Goal: Task Accomplishment & Management: Manage account settings

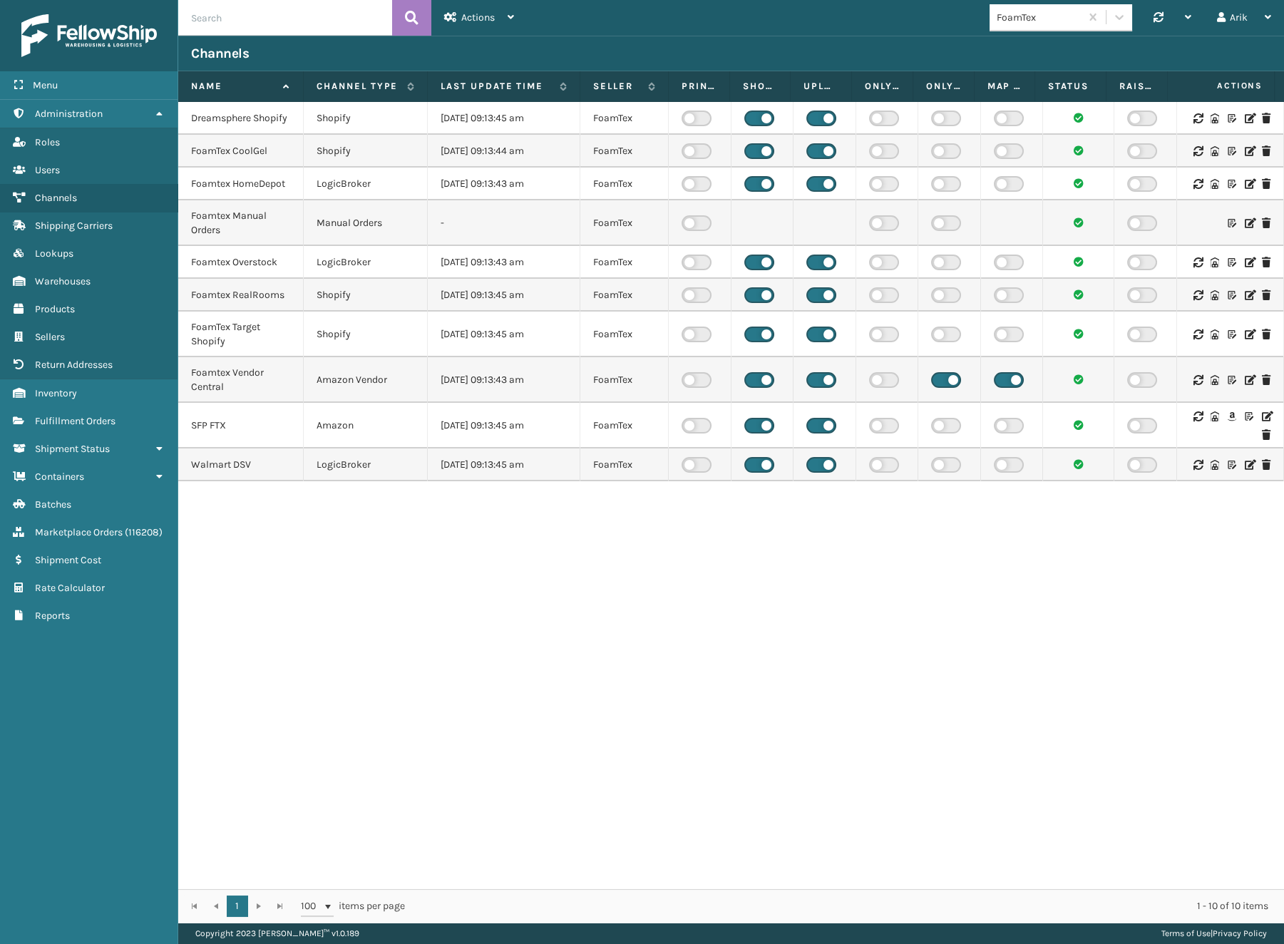
click at [1262, 417] on icon at bounding box center [1266, 416] width 9 height 10
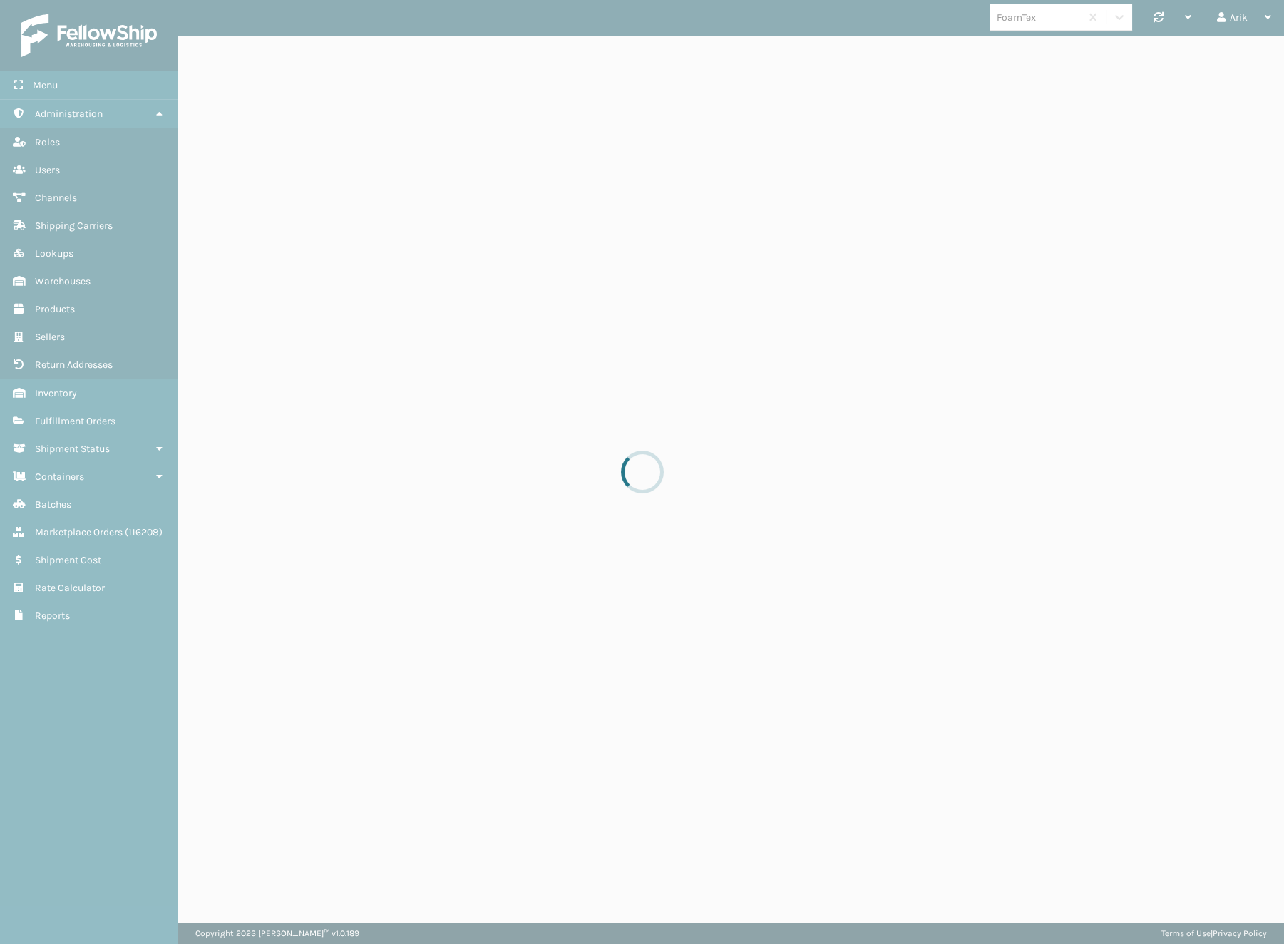
click at [1259, 417] on div at bounding box center [642, 472] width 1284 height 944
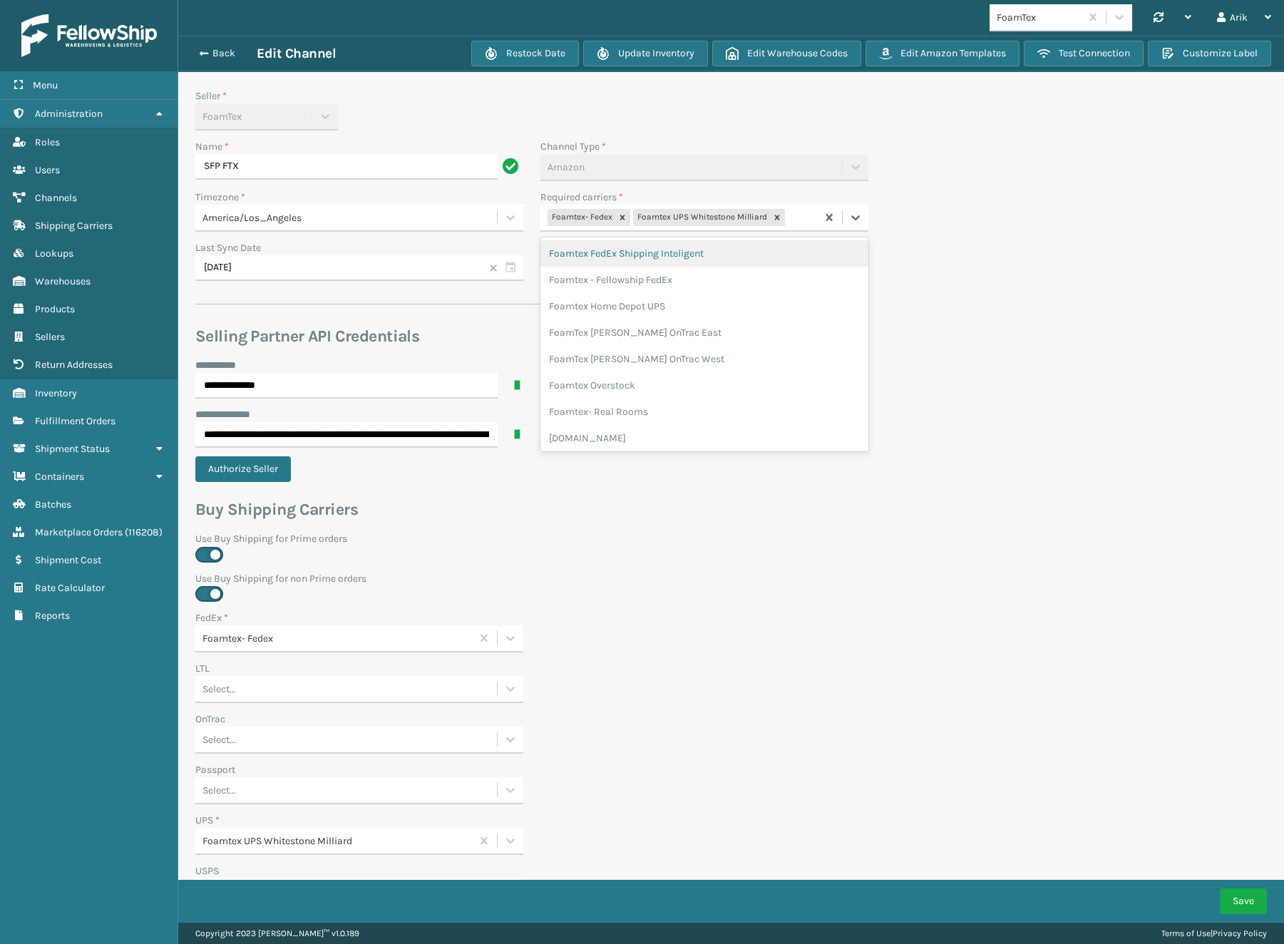
click at [808, 217] on div "Foamtex- Fedex Foamtex UPS Whitestone Milliard" at bounding box center [678, 218] width 276 height 24
click at [670, 357] on div "FoamTex [PERSON_NAME] OnTrac West" at bounding box center [704, 359] width 328 height 26
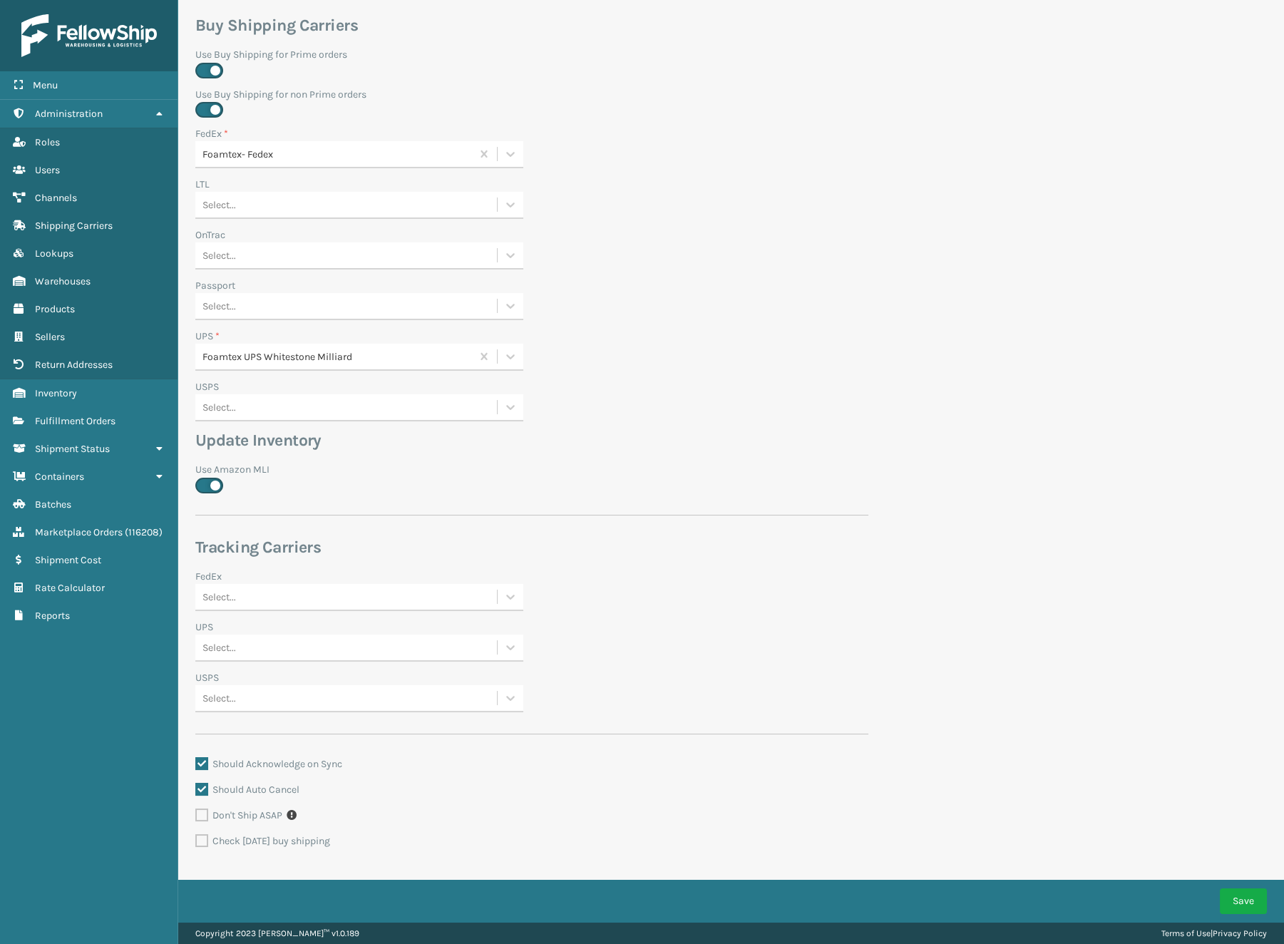
scroll to position [508, 0]
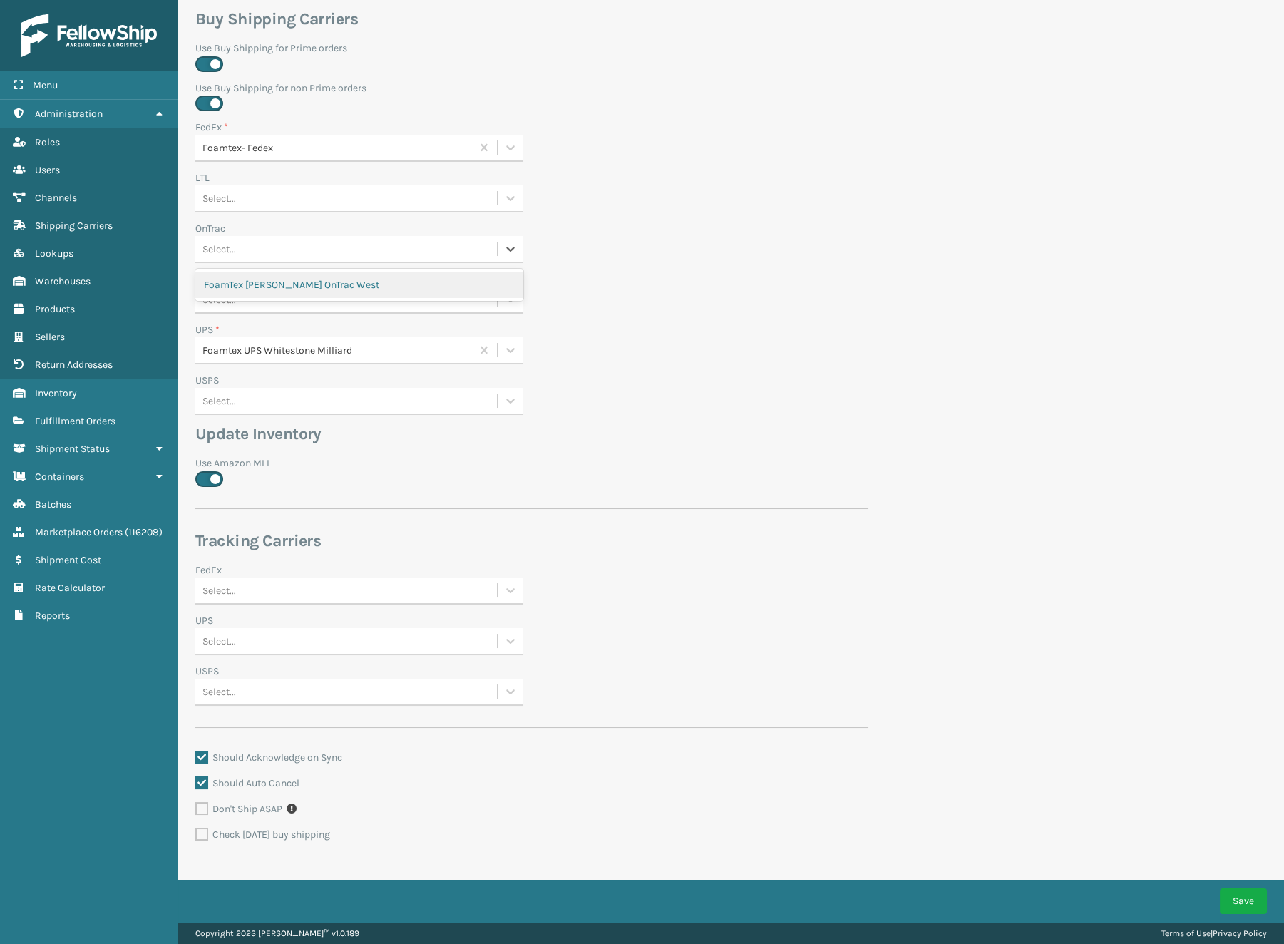
click at [226, 245] on div "Select..." at bounding box center [220, 249] width 34 height 15
click at [241, 277] on div "FoamTex [PERSON_NAME] OnTrac West" at bounding box center [359, 285] width 328 height 26
click at [1240, 906] on button "Save" at bounding box center [1243, 901] width 47 height 26
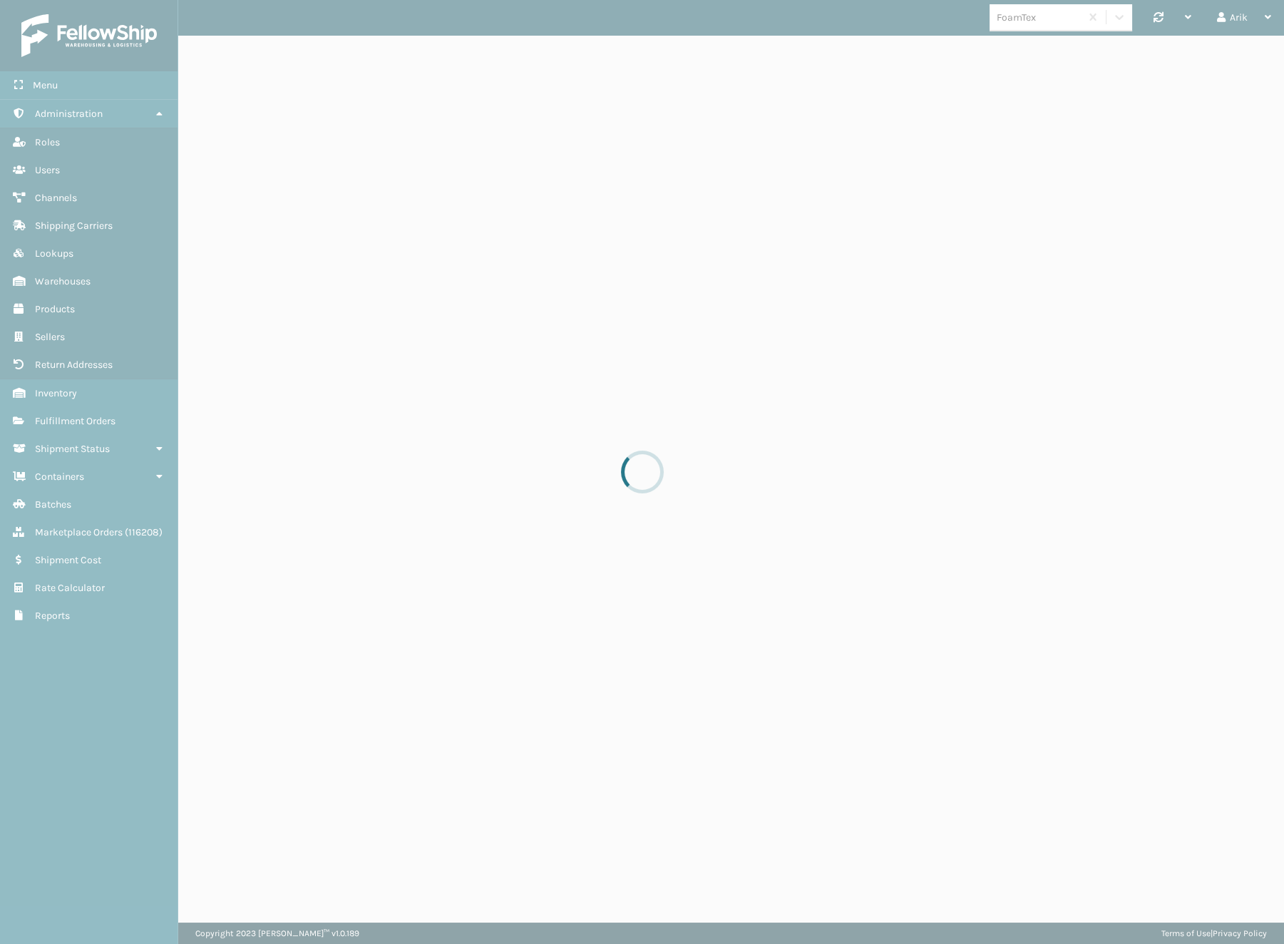
scroll to position [0, 0]
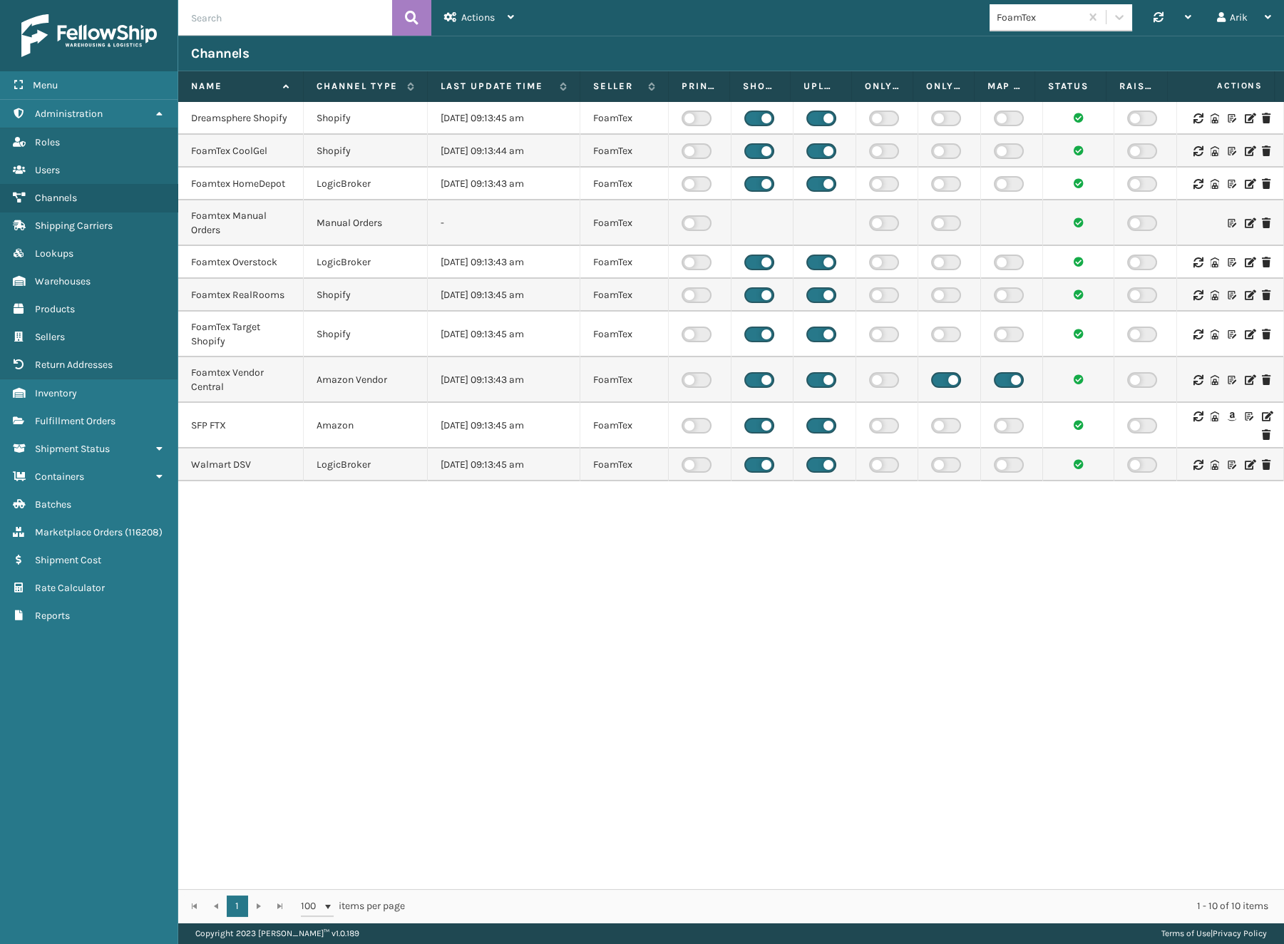
click at [1263, 416] on td at bounding box center [1230, 426] width 107 height 46
click at [1262, 414] on icon at bounding box center [1266, 416] width 9 height 10
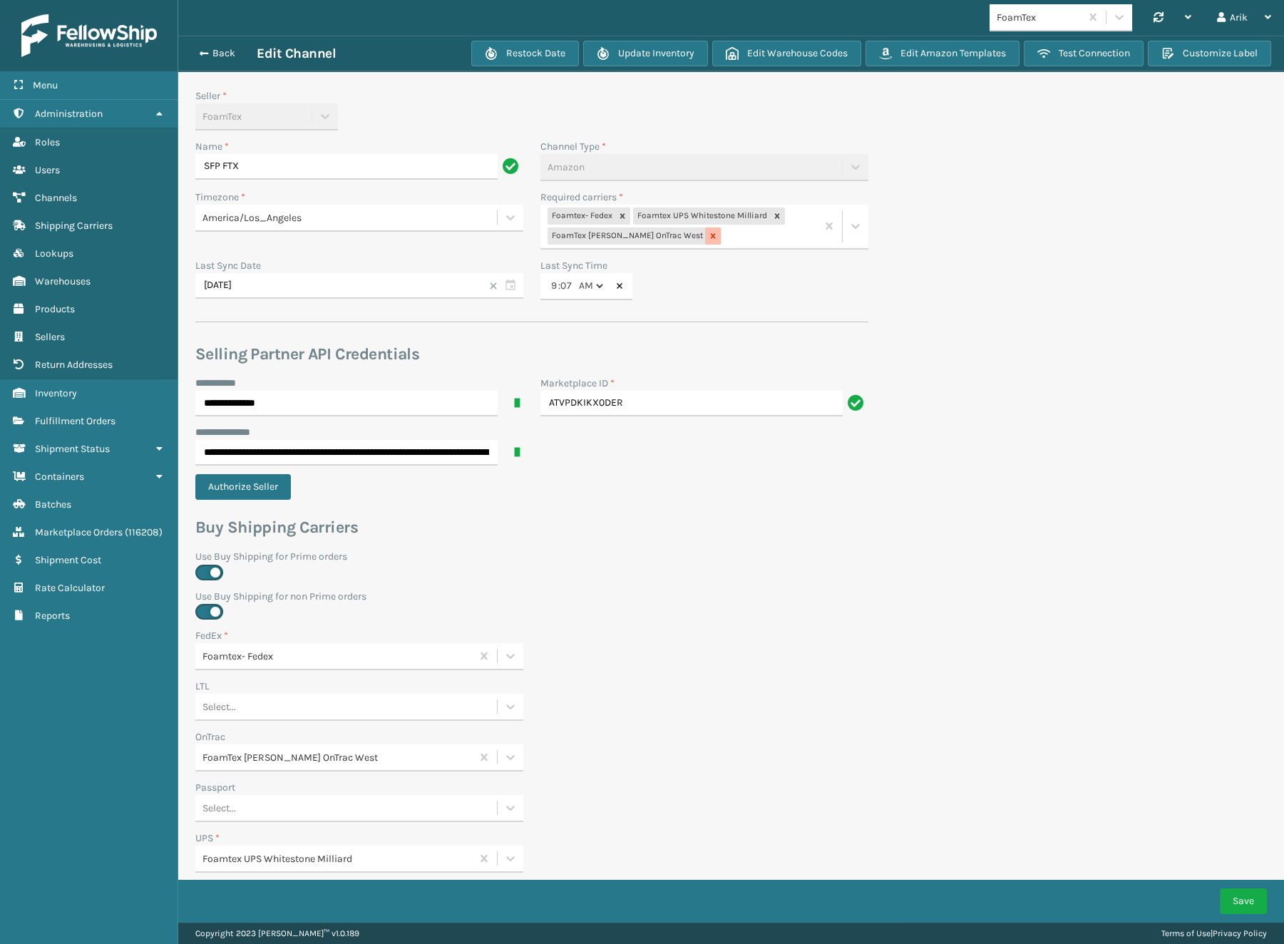
click at [711, 236] on icon at bounding box center [713, 236] width 5 height 5
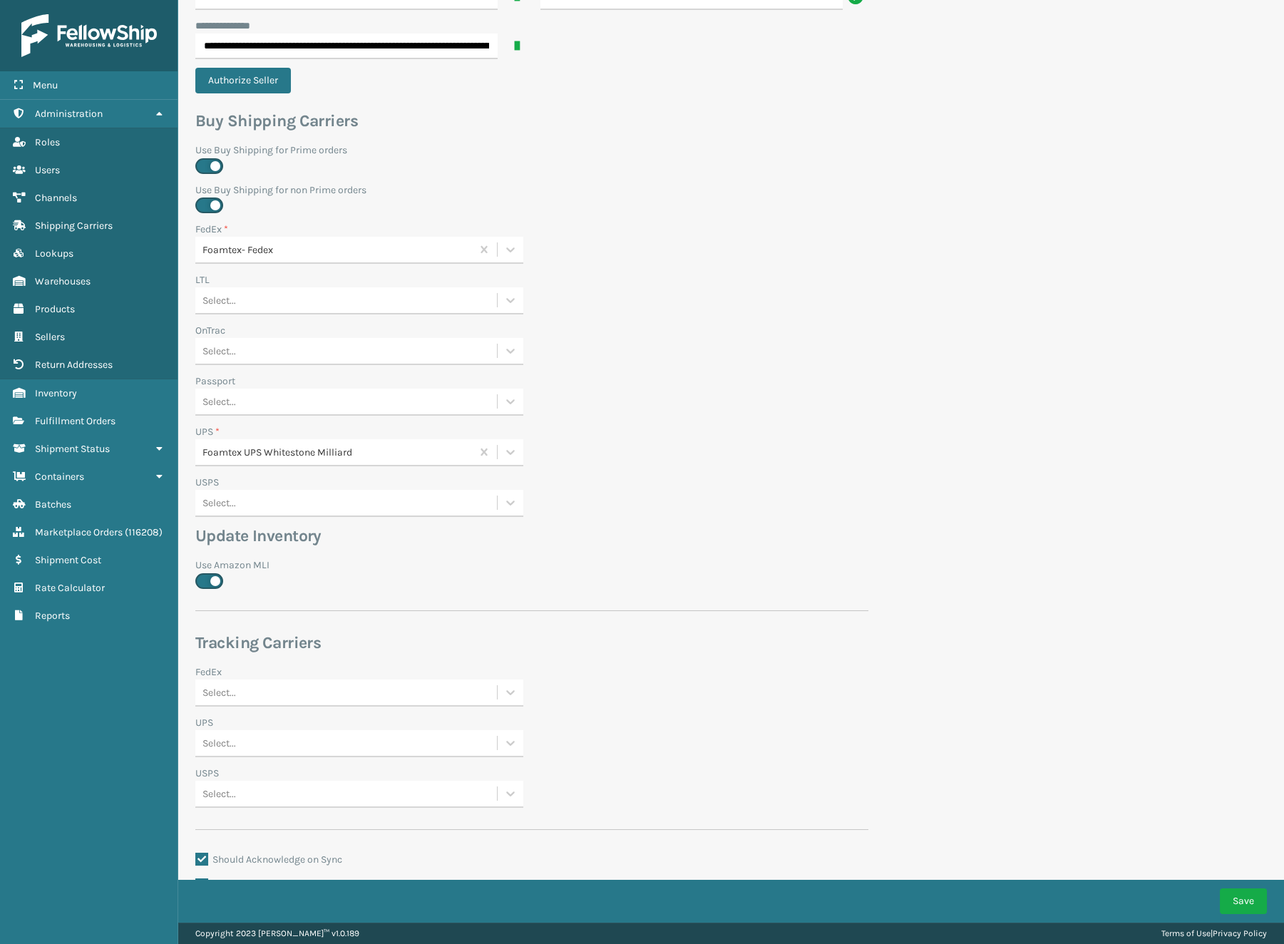
scroll to position [453, 0]
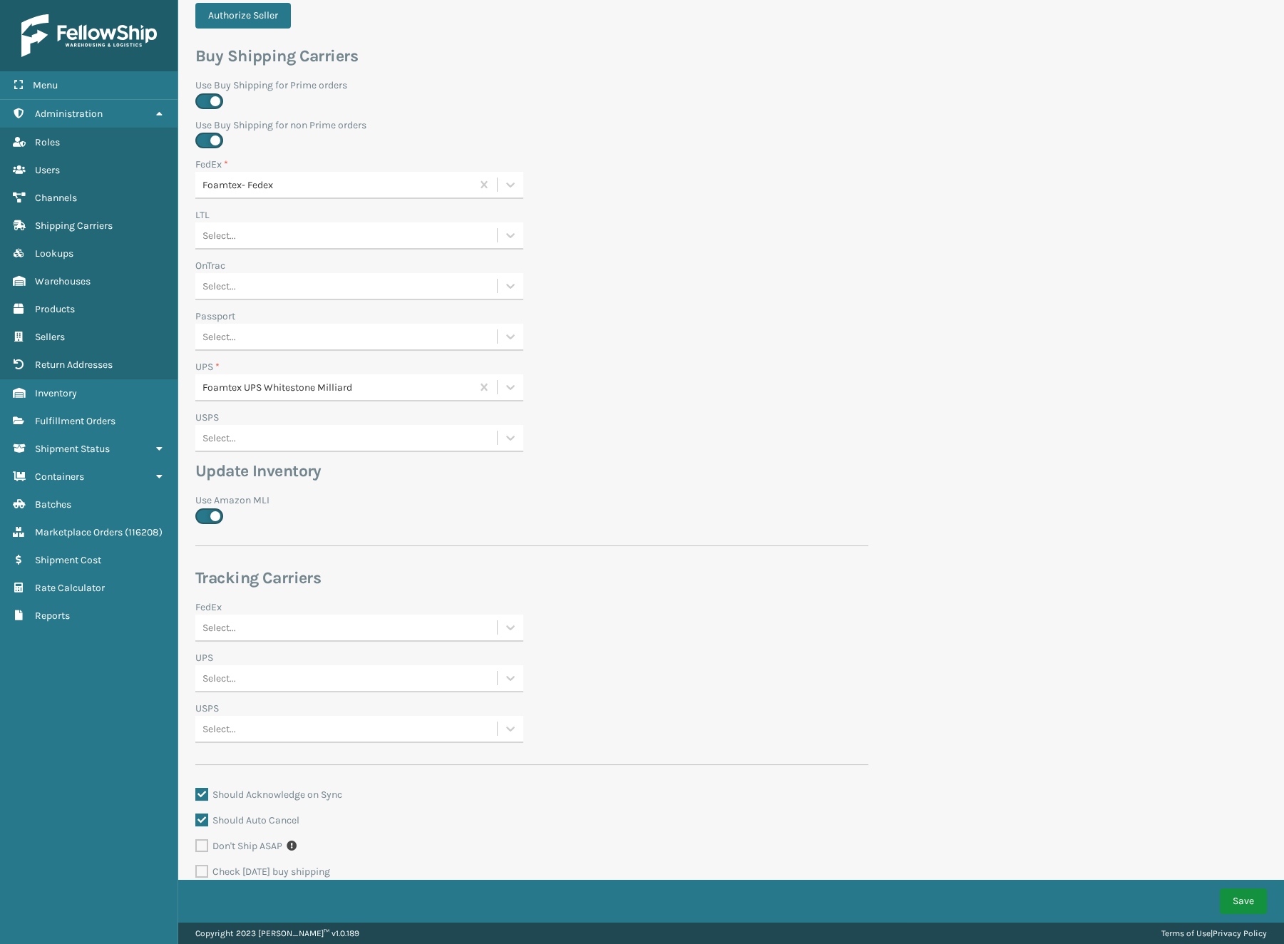
click at [1242, 898] on button "Save" at bounding box center [1243, 901] width 47 height 26
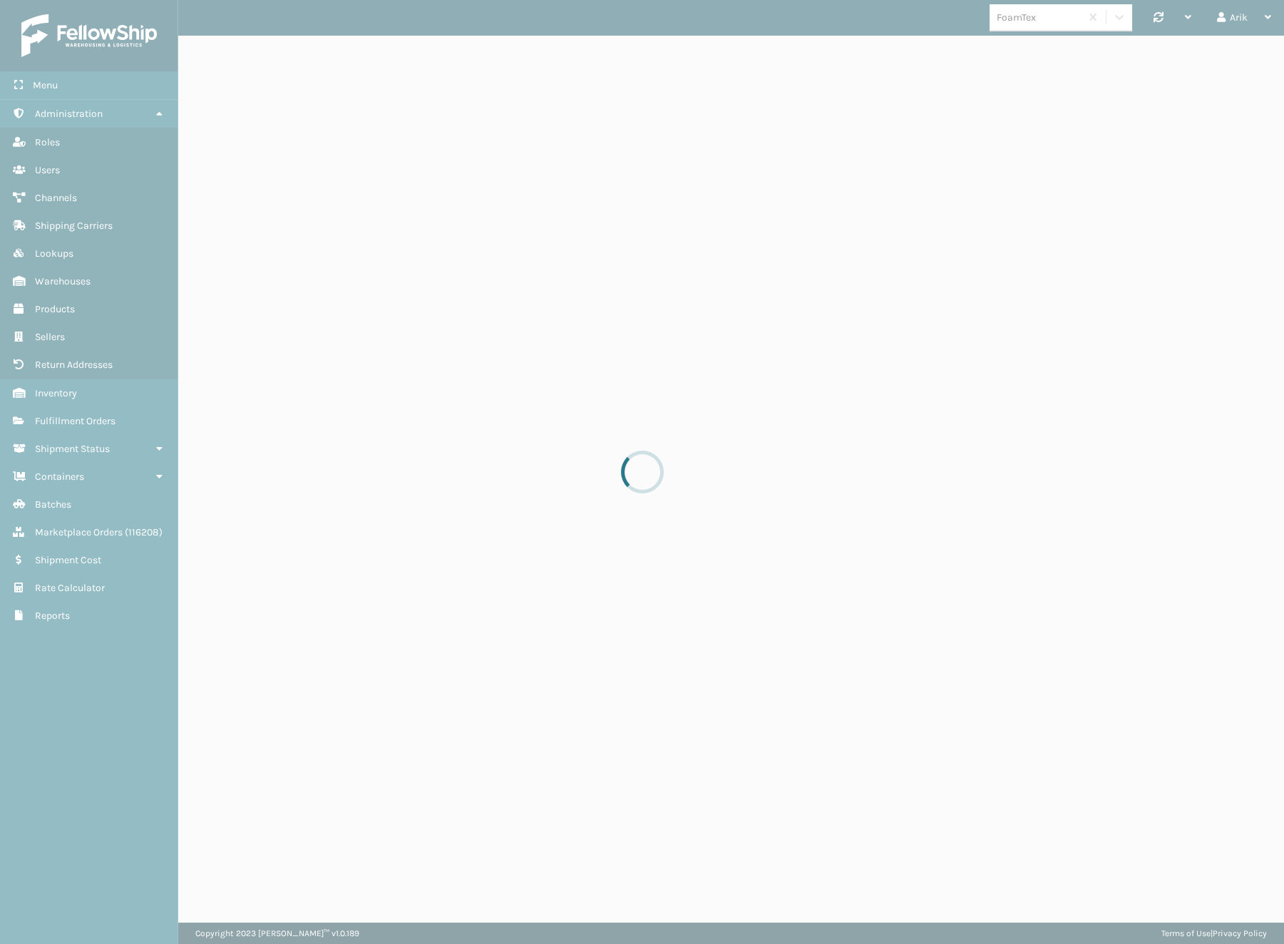
scroll to position [0, 0]
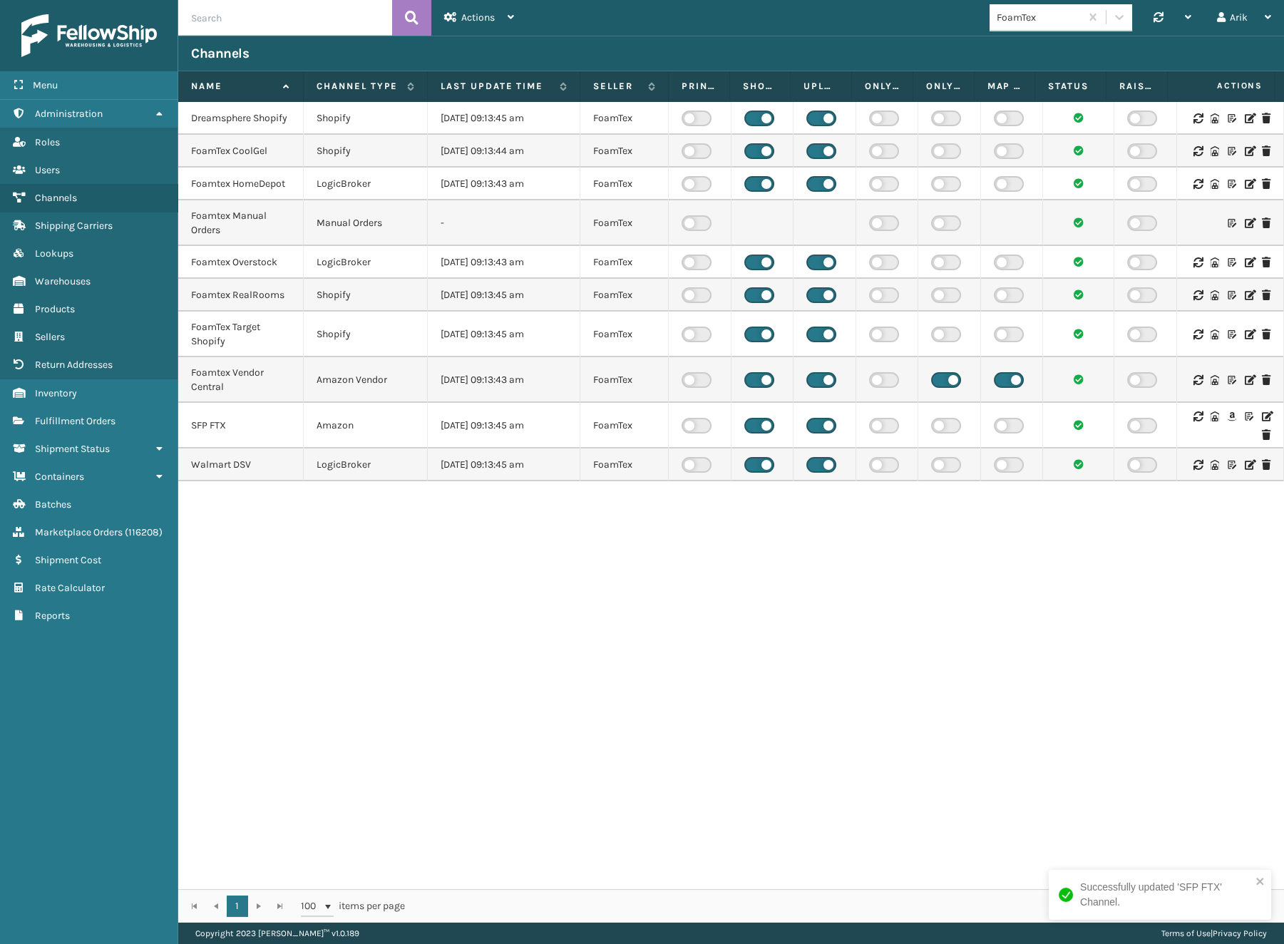
click at [1012, 19] on div "FoamTex" at bounding box center [1039, 17] width 85 height 15
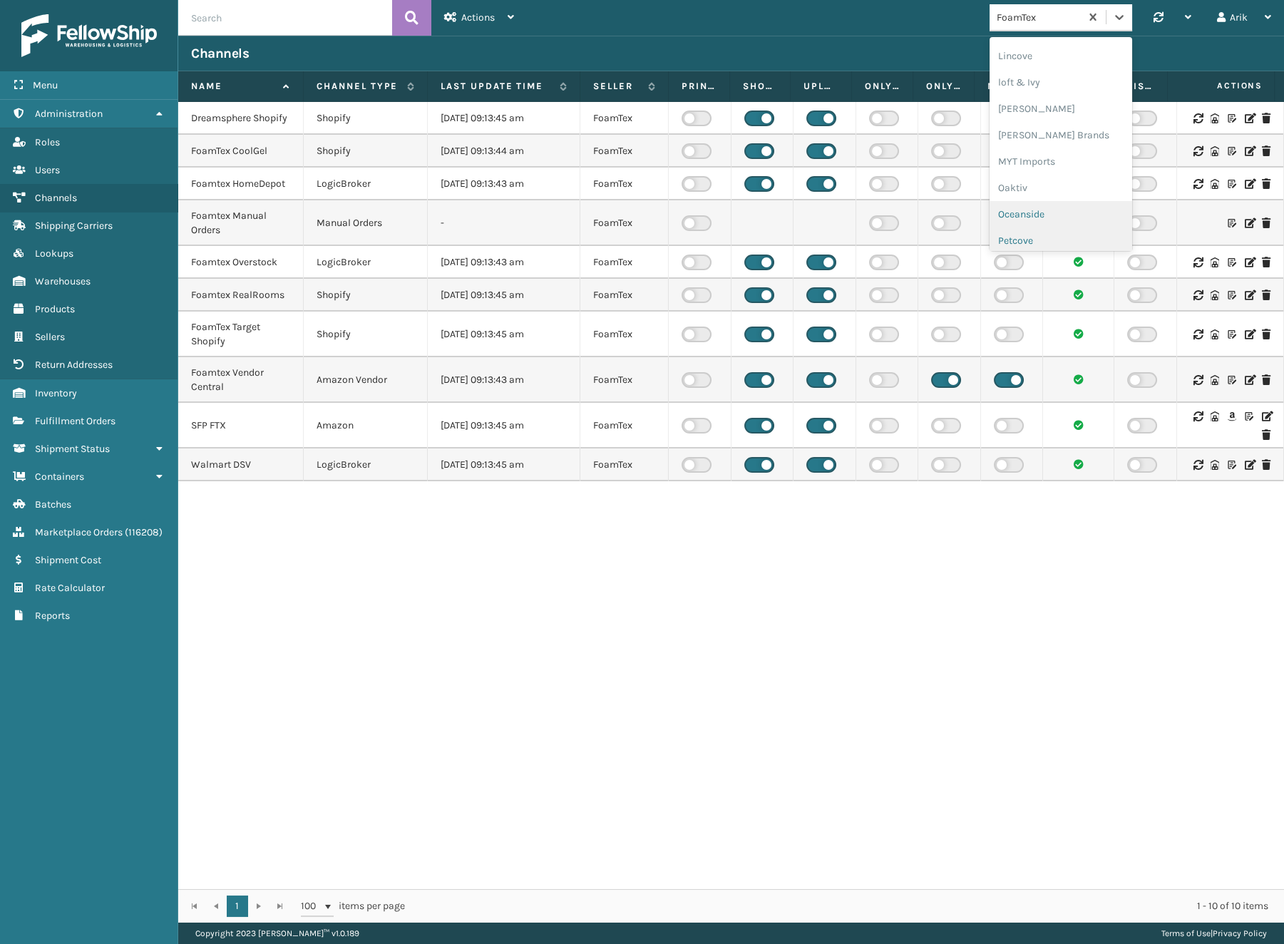
scroll to position [581, 0]
click at [1019, 130] on div "[PERSON_NAME] Brands" at bounding box center [1061, 131] width 143 height 26
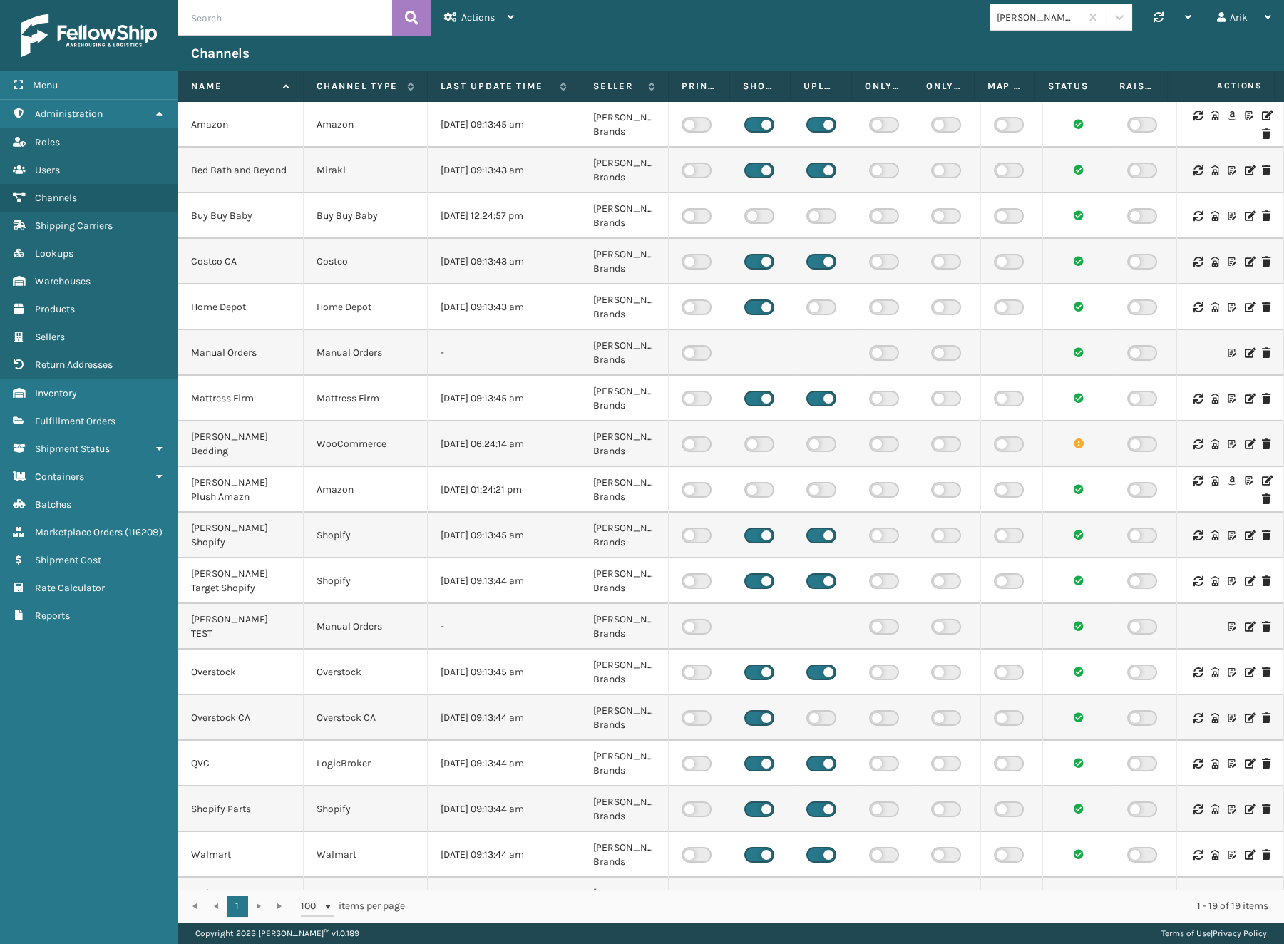
click at [1262, 115] on icon at bounding box center [1266, 116] width 9 height 10
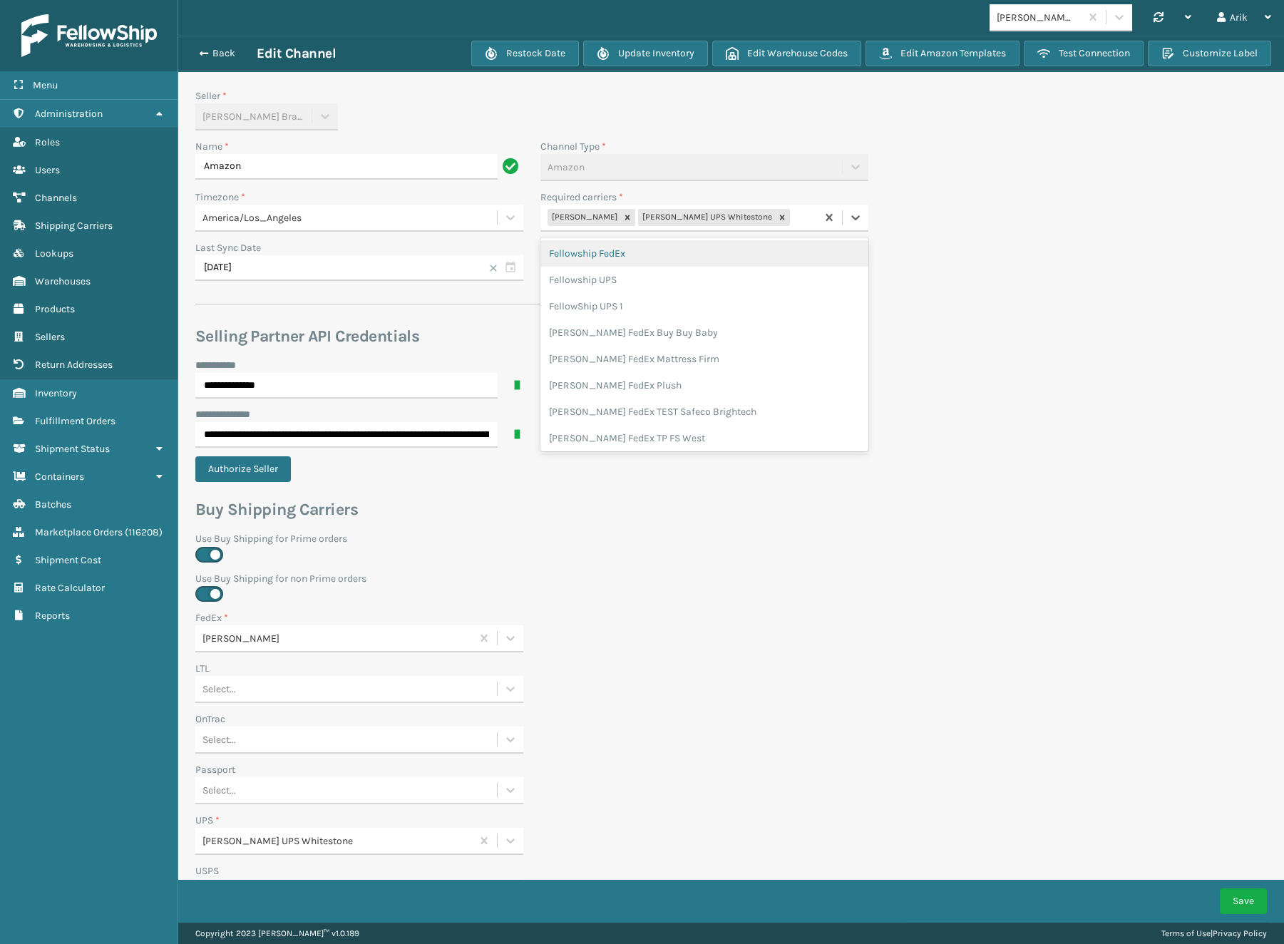
click at [789, 212] on div "Milliard FedEx Milliard UPS Whitestone" at bounding box center [678, 218] width 276 height 24
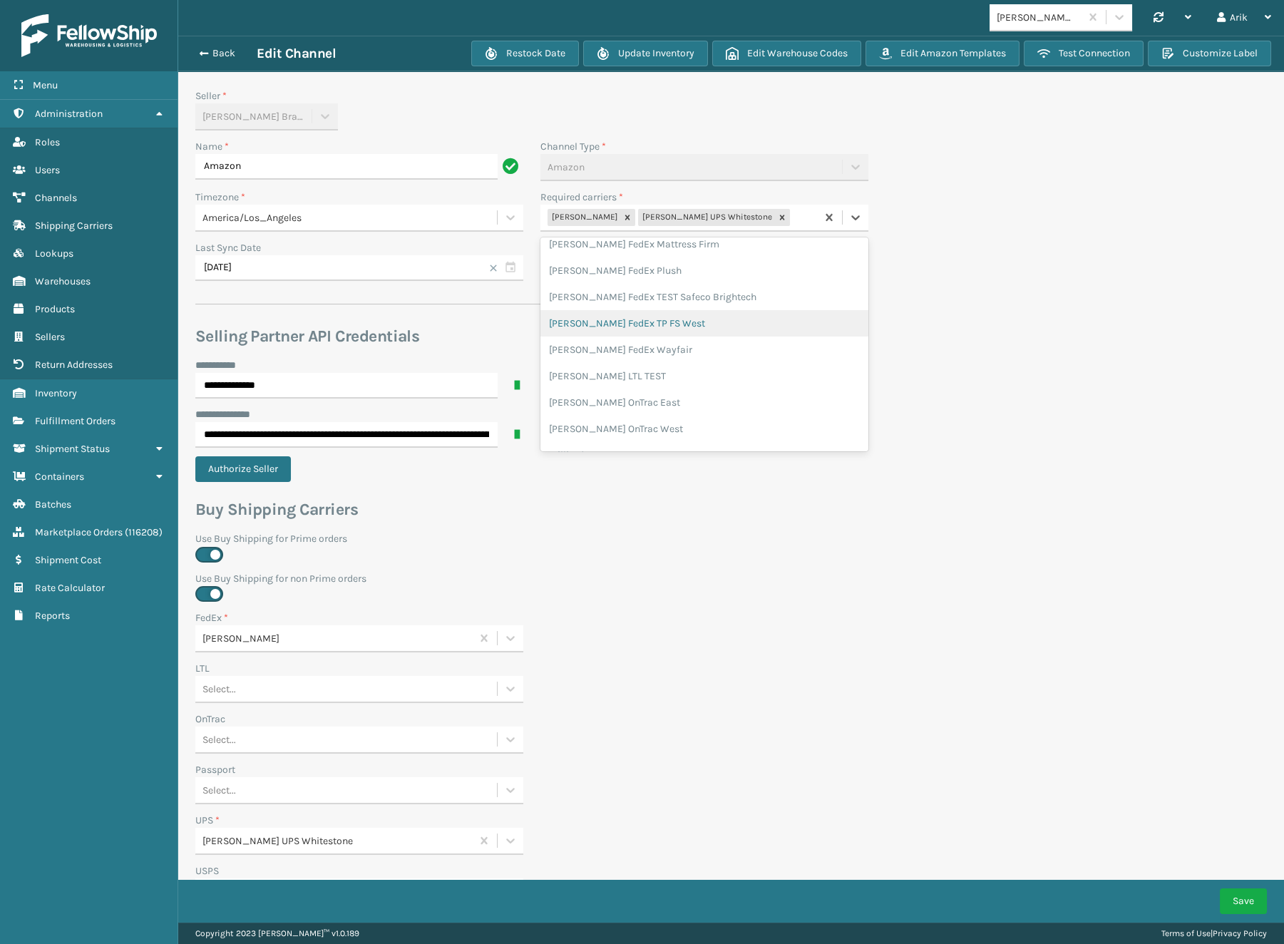
scroll to position [129, 0]
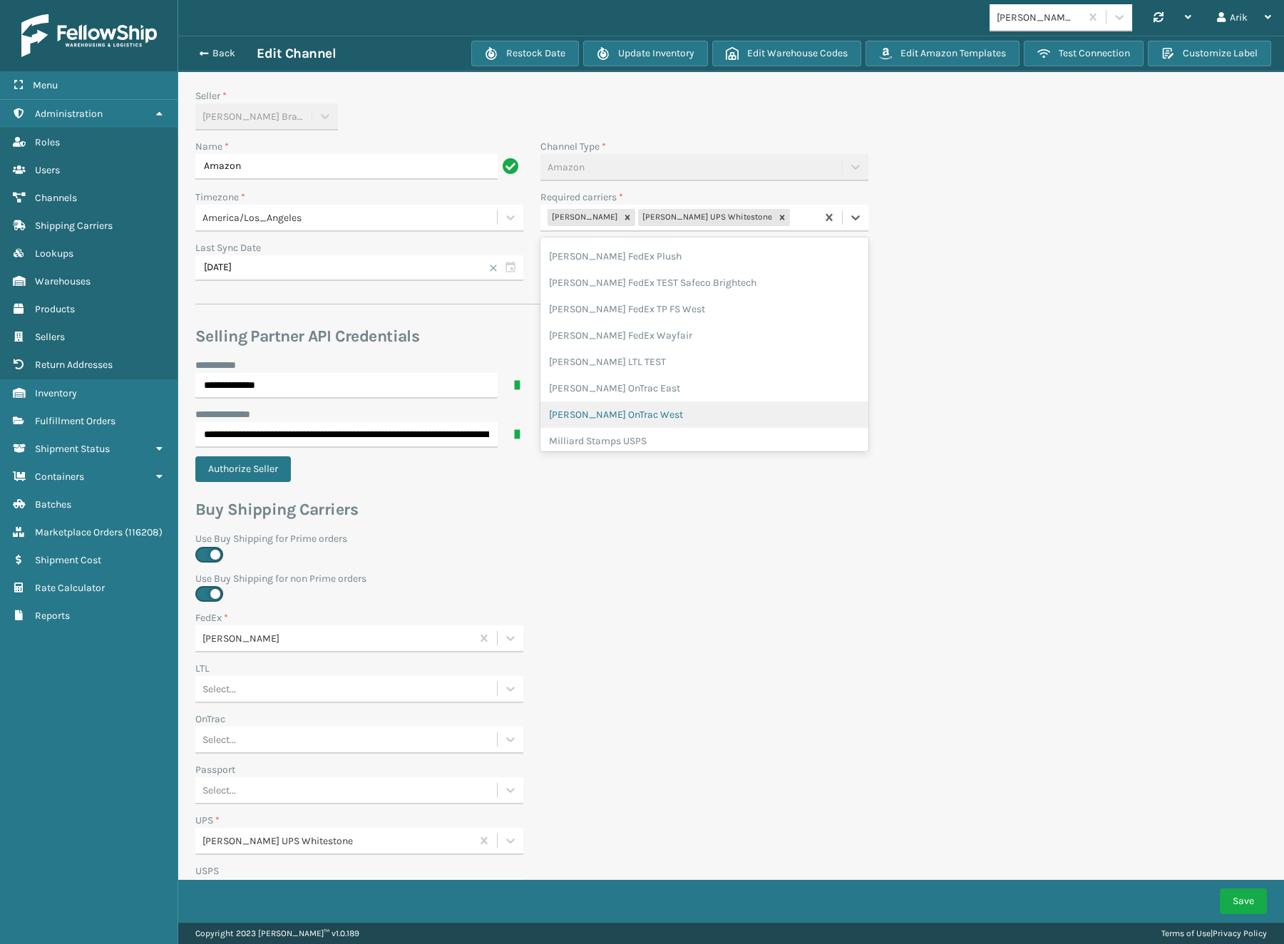
click at [636, 416] on div "Milliard OnTrac West" at bounding box center [704, 414] width 328 height 26
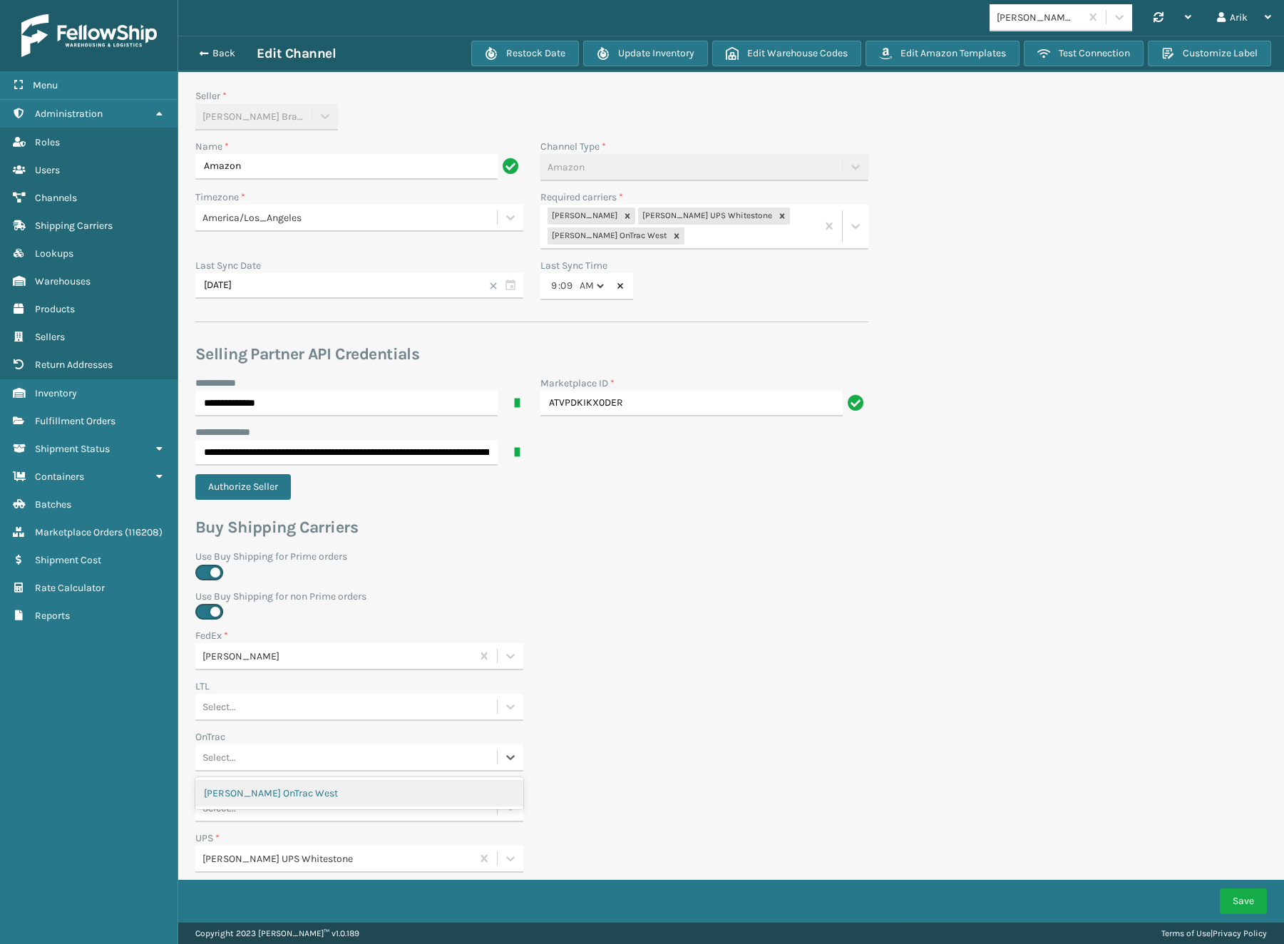
click at [220, 762] on div "Select..." at bounding box center [220, 757] width 34 height 15
click at [232, 787] on div "Milliard OnTrac West" at bounding box center [359, 793] width 328 height 26
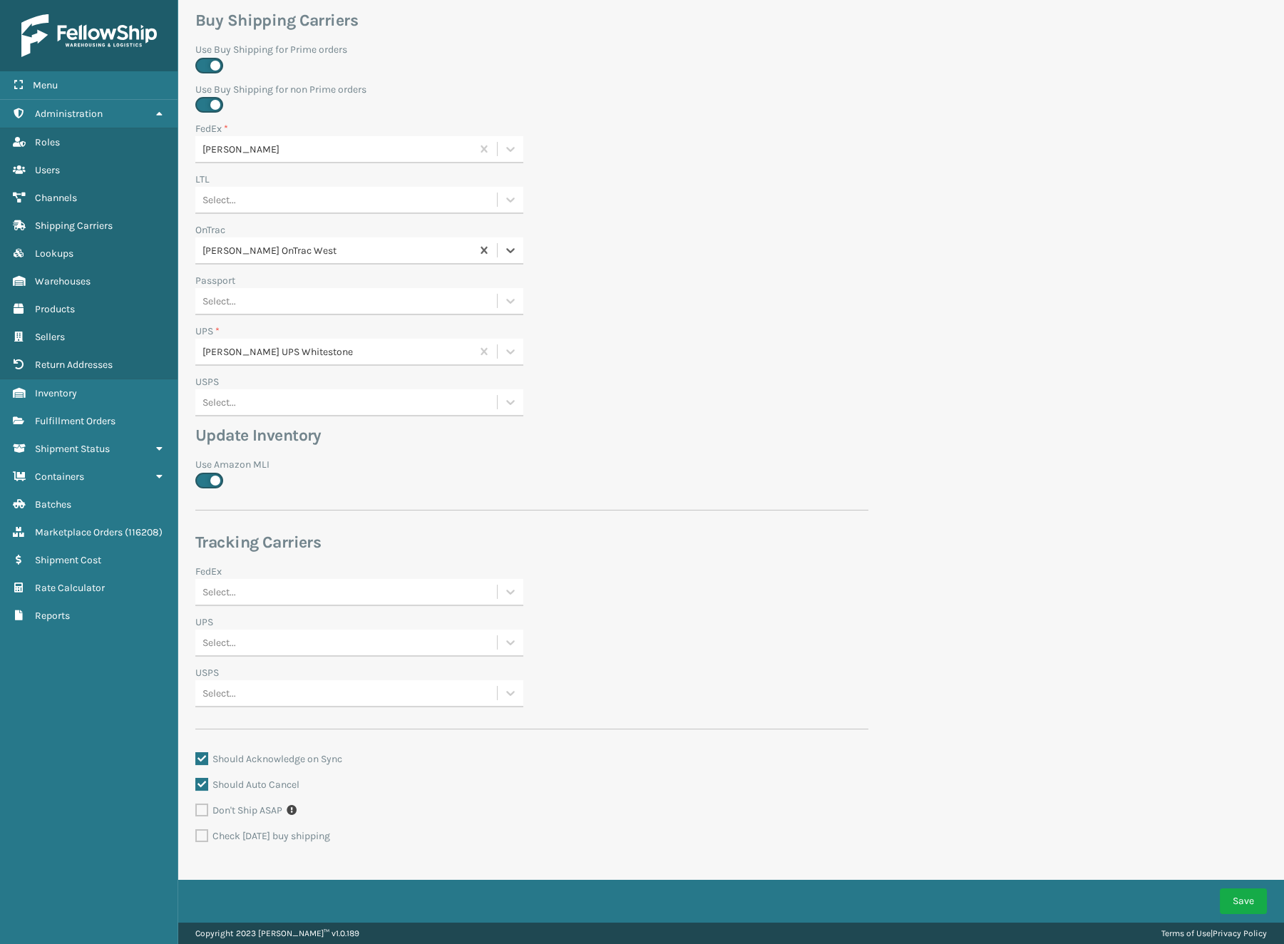
scroll to position [508, 0]
click at [1241, 903] on button "Save" at bounding box center [1243, 901] width 47 height 26
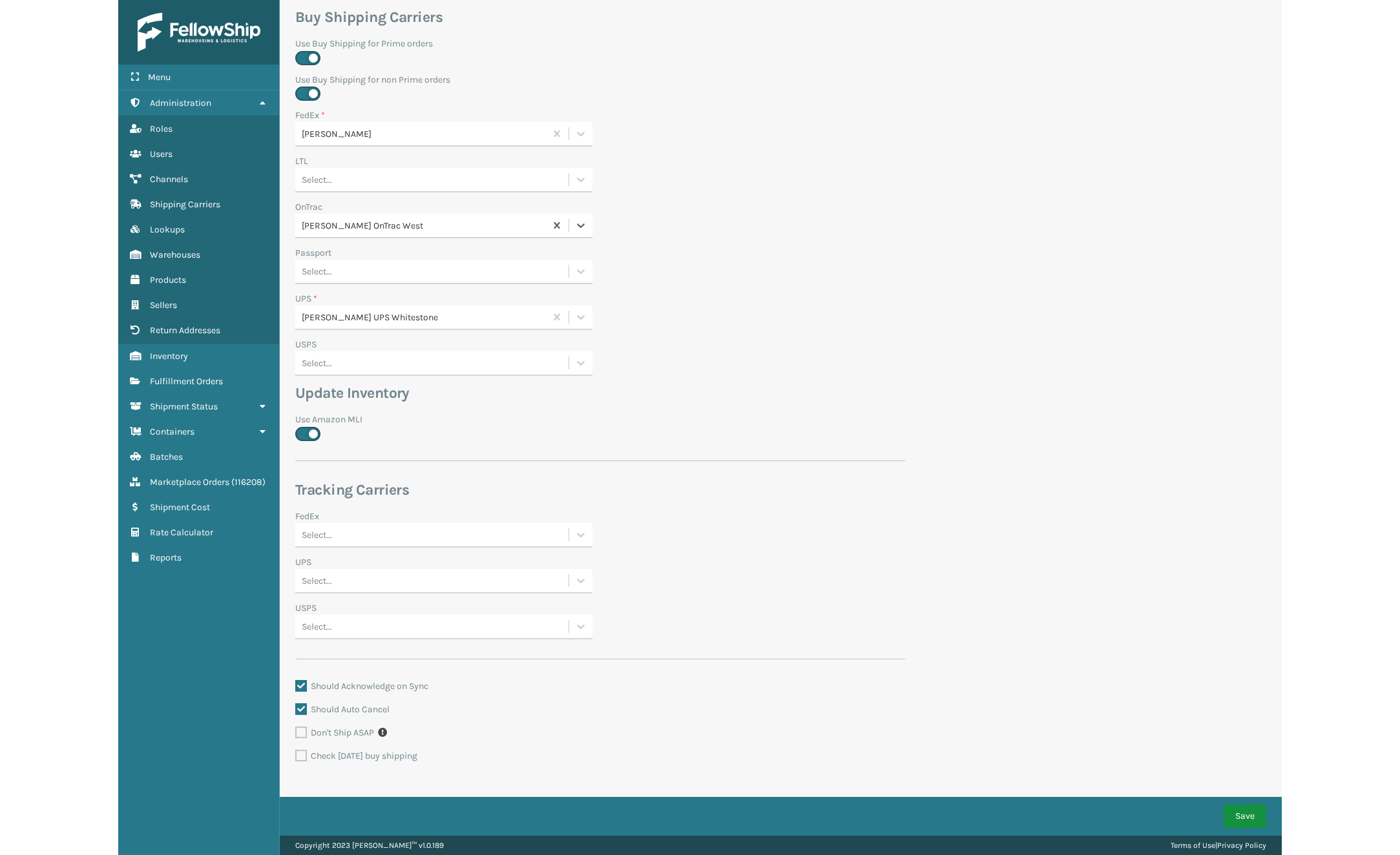
scroll to position [0, 0]
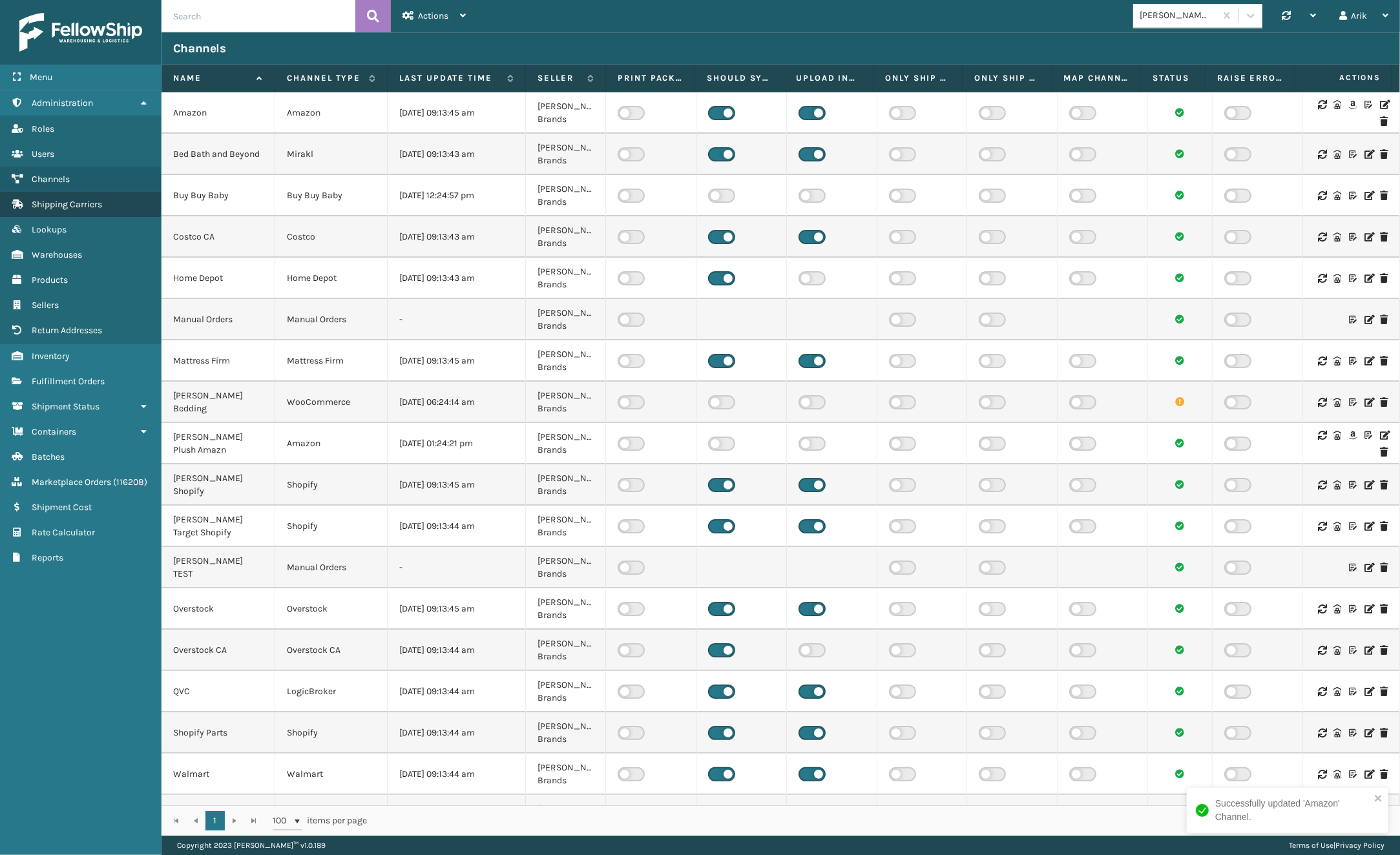
click at [73, 199] on span "Shipping Carriers" at bounding box center [67, 205] width 71 height 11
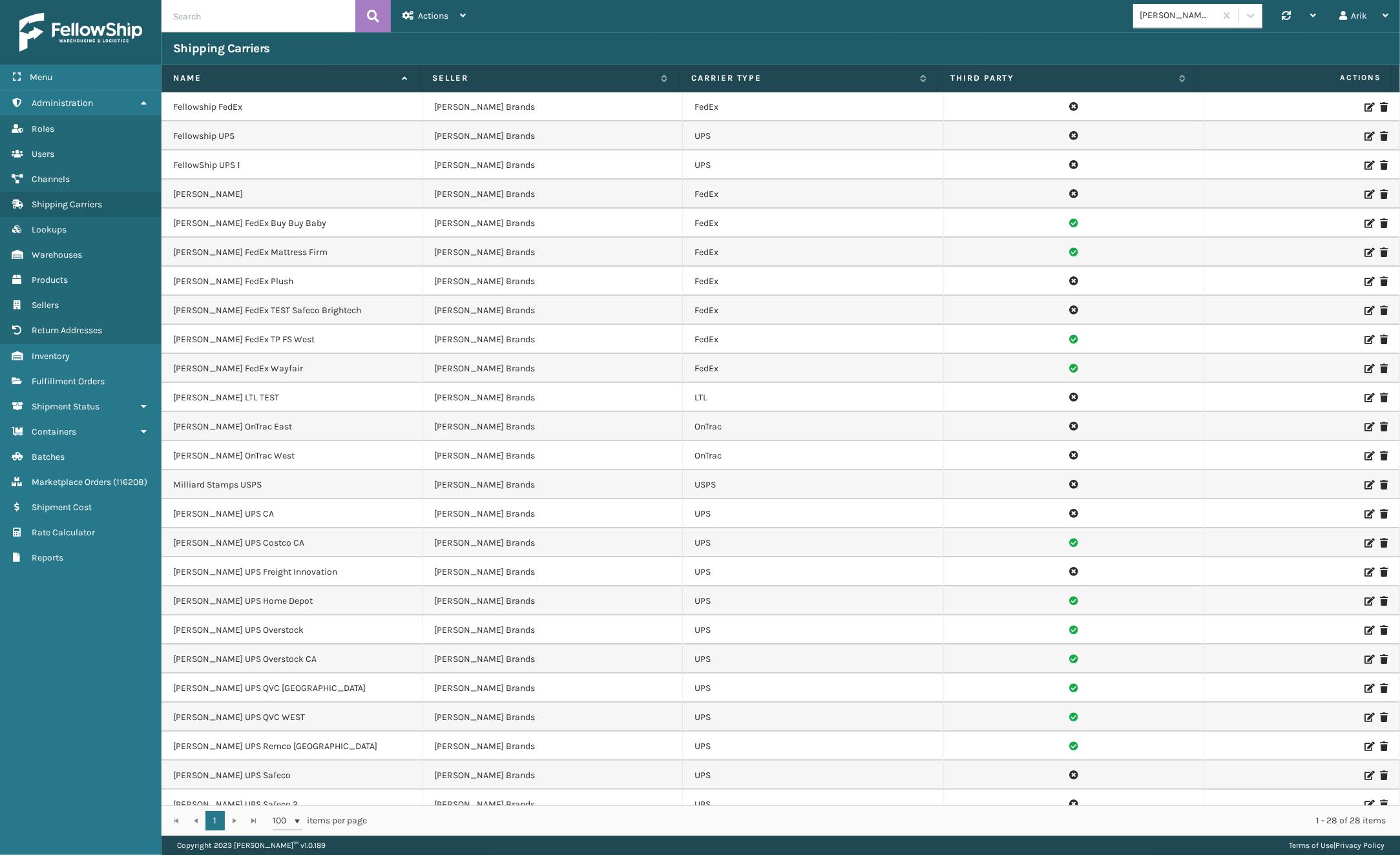
click at [1163, 458] on td at bounding box center [1302, 456] width 196 height 29
click at [1163, 456] on icon at bounding box center [1368, 456] width 8 height 9
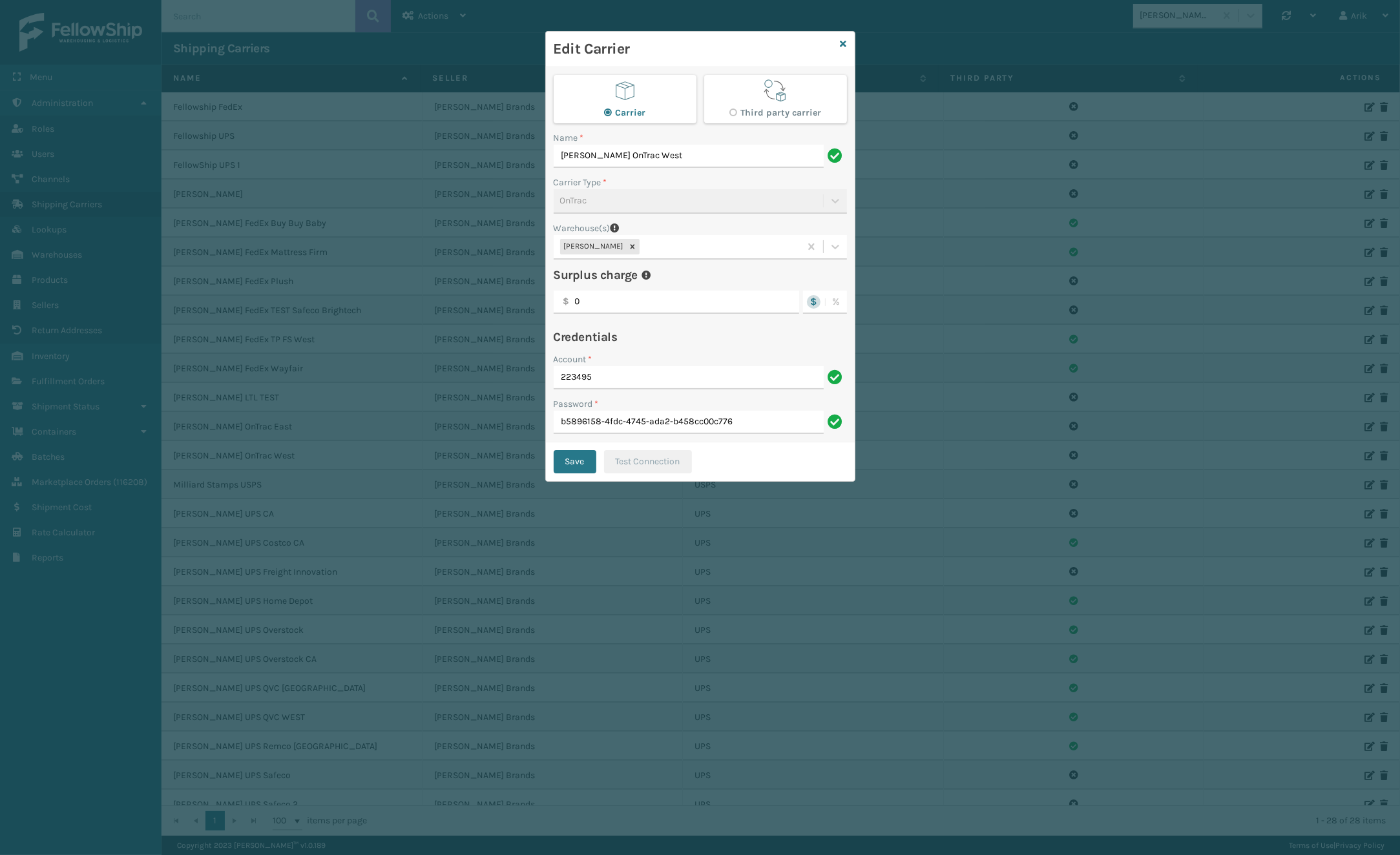
click at [651, 245] on div "Milliard LV" at bounding box center [677, 247] width 246 height 22
click at [623, 298] on div "Fellowship - East" at bounding box center [700, 303] width 294 height 24
click at [575, 462] on button "Save" at bounding box center [574, 462] width 43 height 24
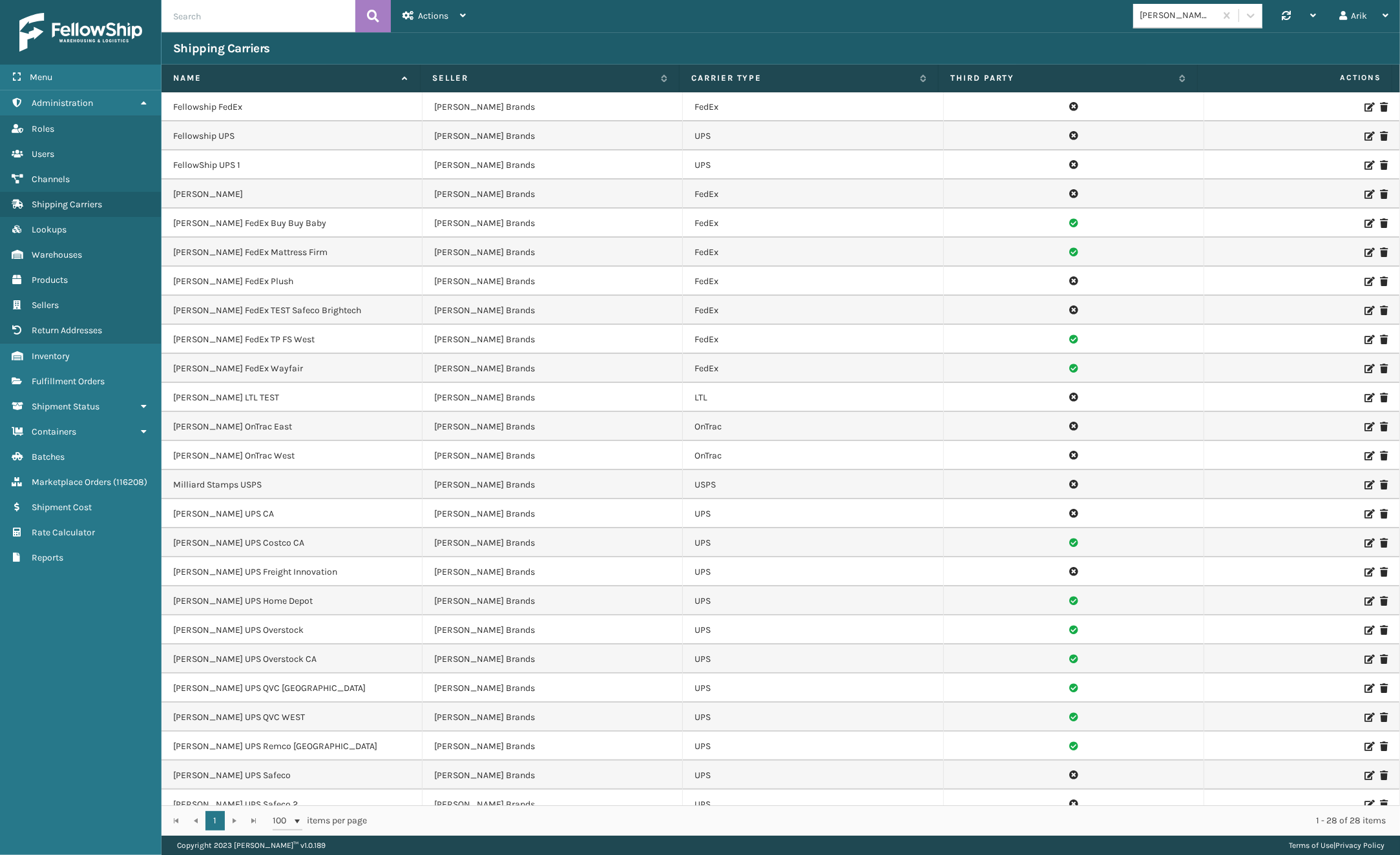
click at [1163, 422] on icon at bounding box center [1368, 427] width 8 height 9
drag, startPoint x: 233, startPoint y: 456, endPoint x: 1285, endPoint y: 445, distance: 1052.1
click at [1163, 445] on tr "Milliard OnTrac West Milliard Brands OnTrac" at bounding box center [780, 456] width 1239 height 29
click at [1163, 454] on icon at bounding box center [1368, 456] width 8 height 9
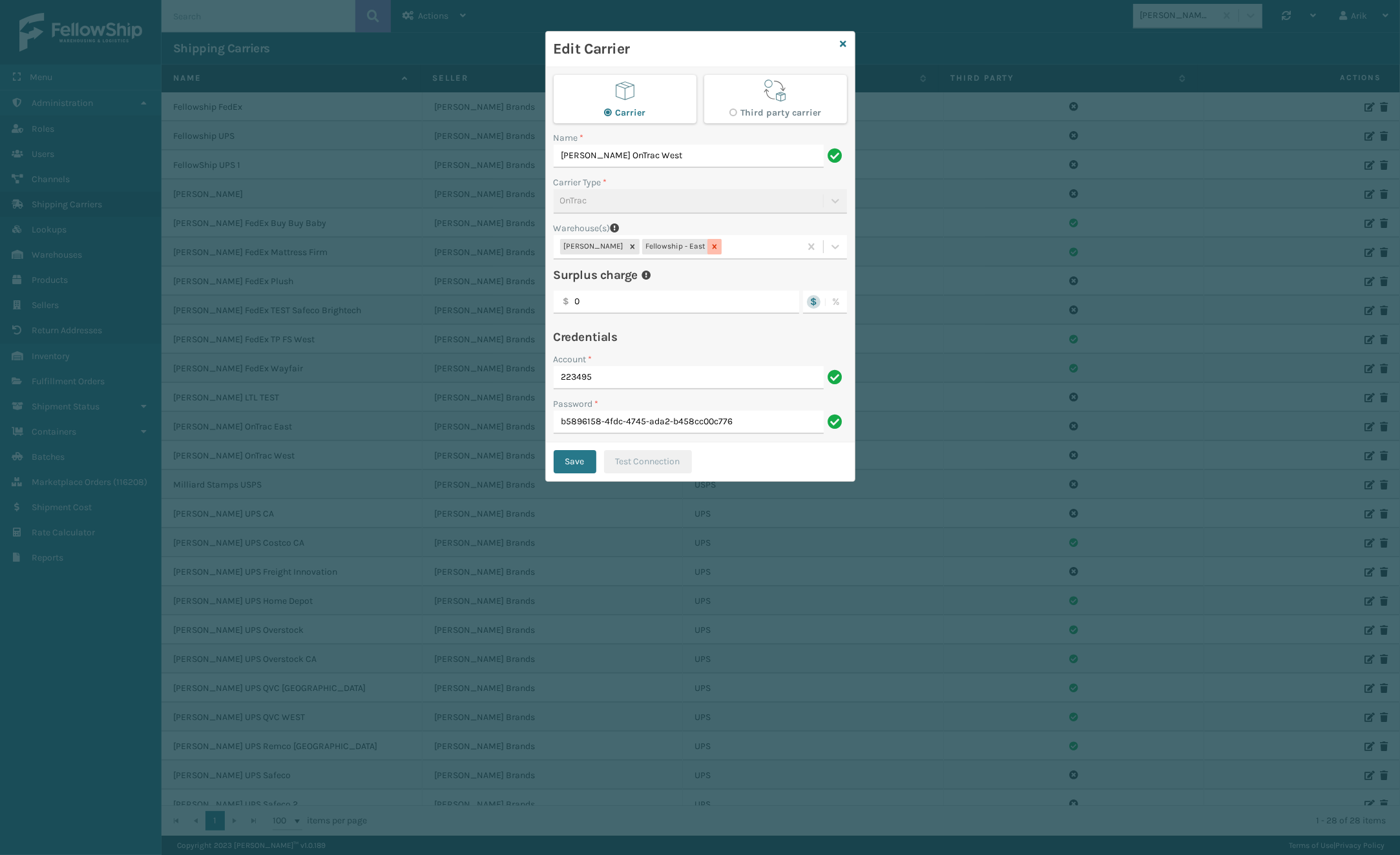
click at [710, 245] on icon at bounding box center [715, 246] width 9 height 9
click at [581, 458] on button "Save" at bounding box center [574, 462] width 43 height 24
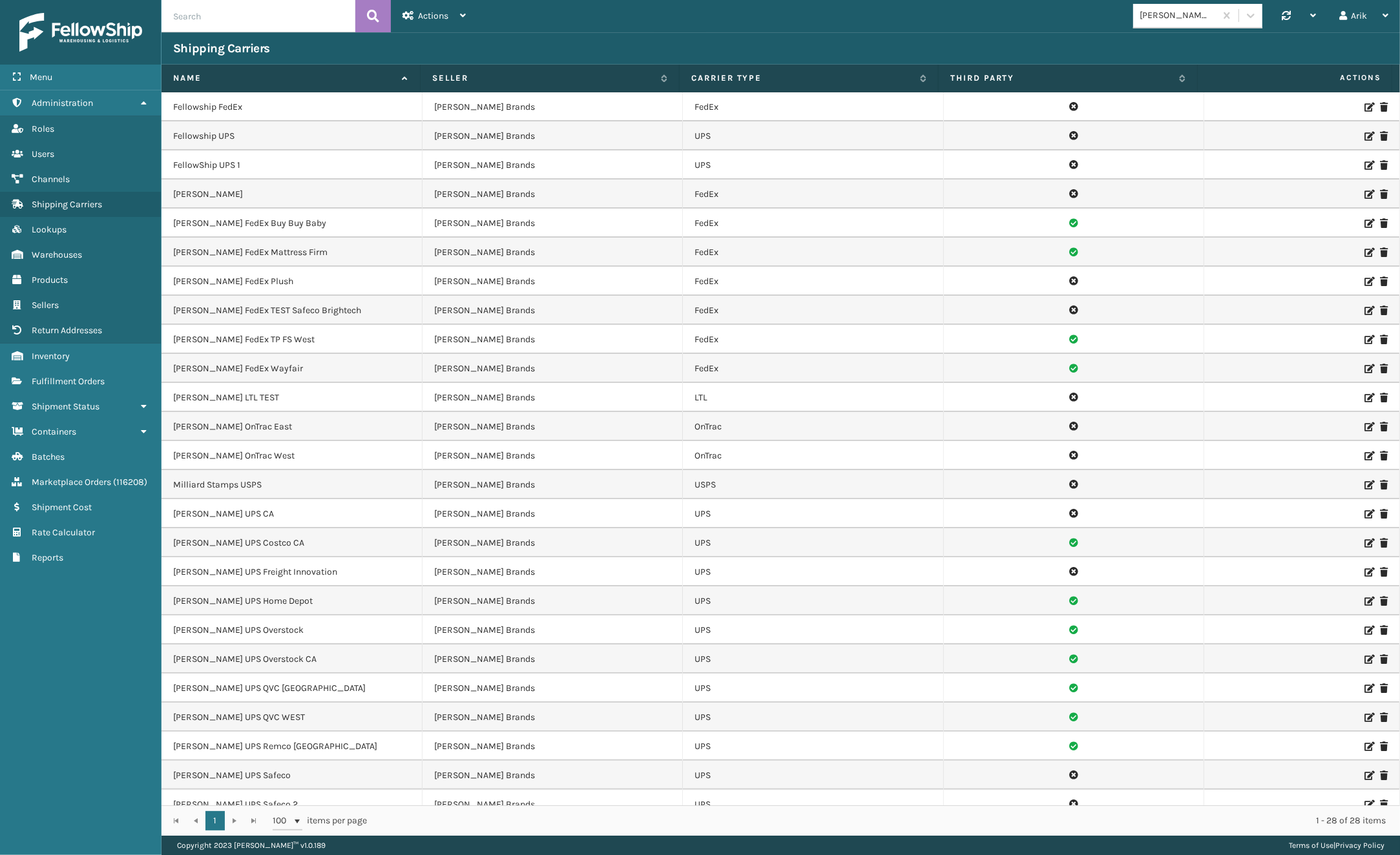
click at [1163, 3] on div "Milliard Brands Synchronise all channels Arik Log Out" at bounding box center [939, 16] width 922 height 33
click at [1163, 10] on div "[PERSON_NAME] Brands" at bounding box center [1178, 15] width 77 height 14
click at [1163, 185] on div "FoamTex" at bounding box center [1198, 183] width 130 height 24
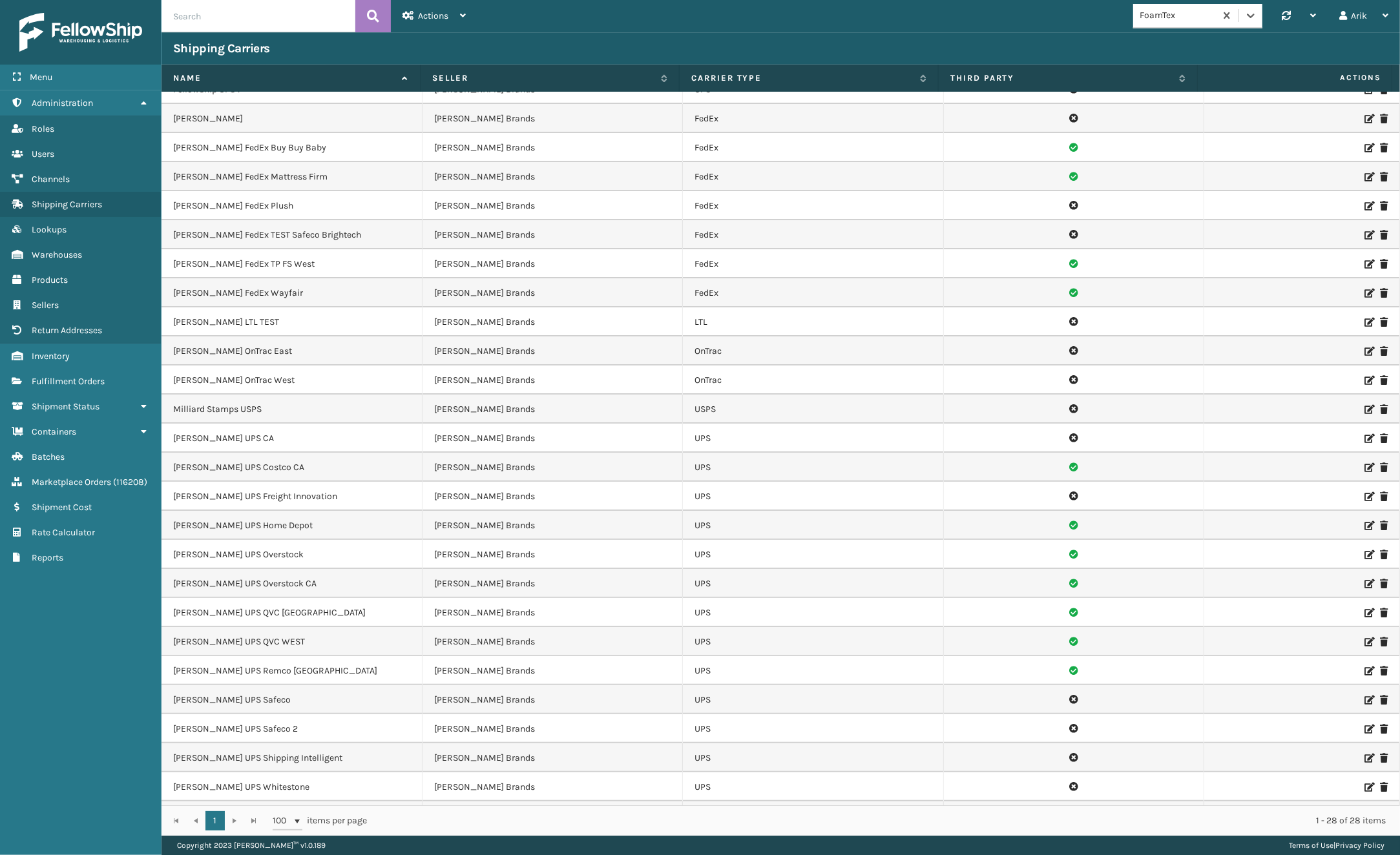
scroll to position [99, 0]
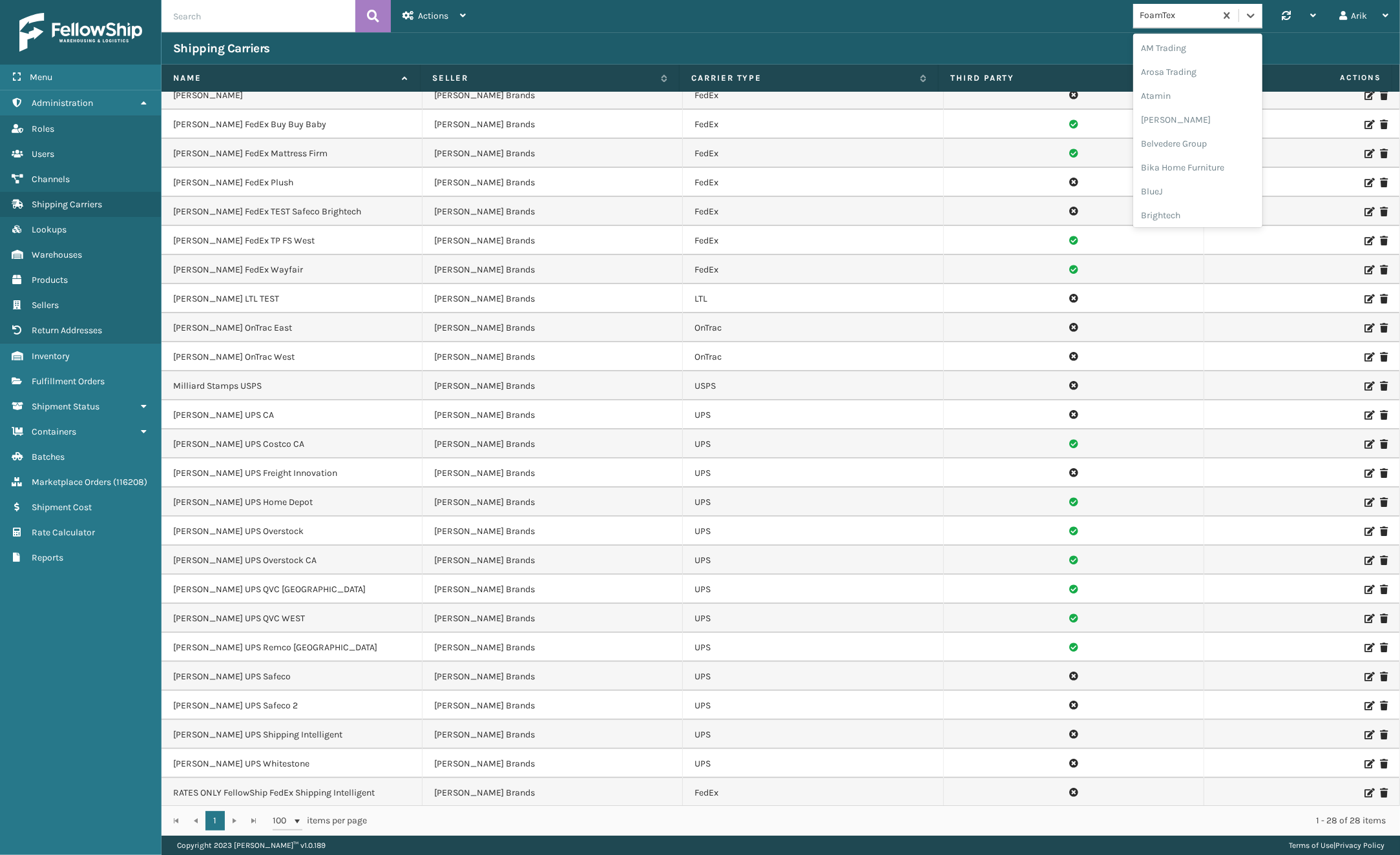
click at [1163, 17] on div "FoamTex" at bounding box center [1178, 15] width 77 height 14
click at [1163, 10] on div at bounding box center [1251, 15] width 24 height 24
click at [259, 22] on input "text" at bounding box center [258, 16] width 194 height 33
type input "ontrac"
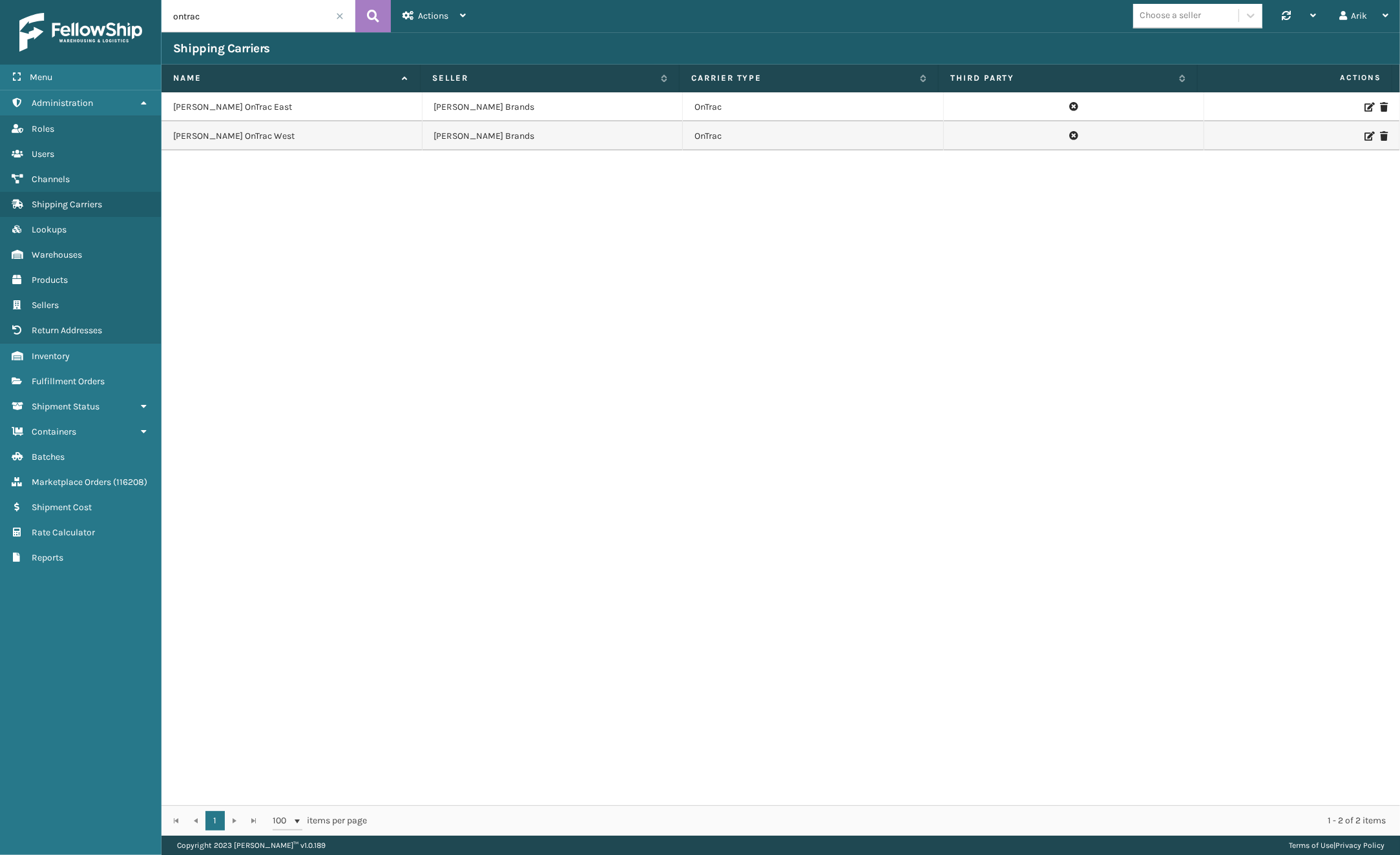
click at [339, 18] on span at bounding box center [340, 16] width 8 height 8
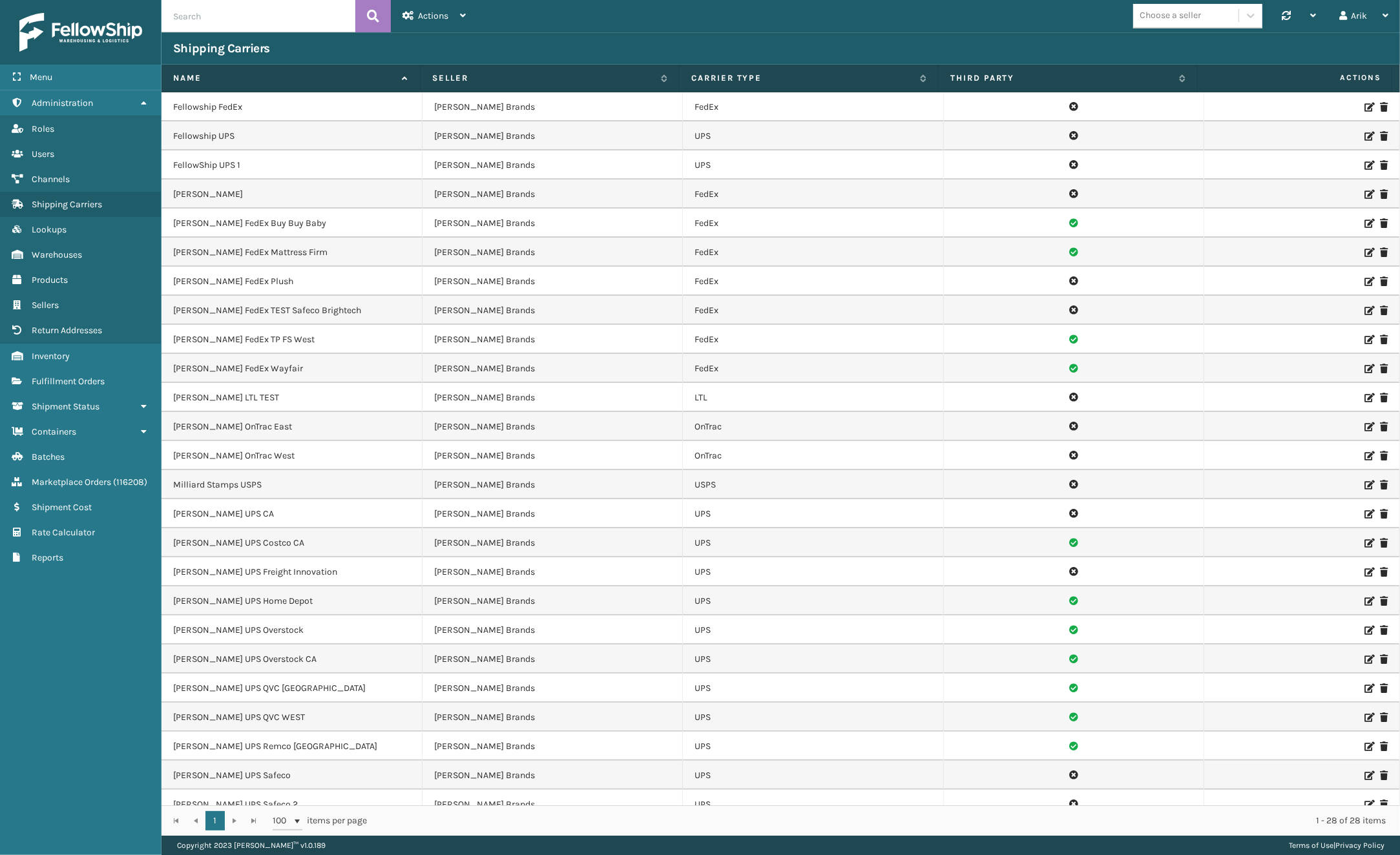
click at [194, 25] on input "text" at bounding box center [258, 16] width 194 height 33
click at [69, 329] on span "Return Addresses" at bounding box center [67, 331] width 71 height 11
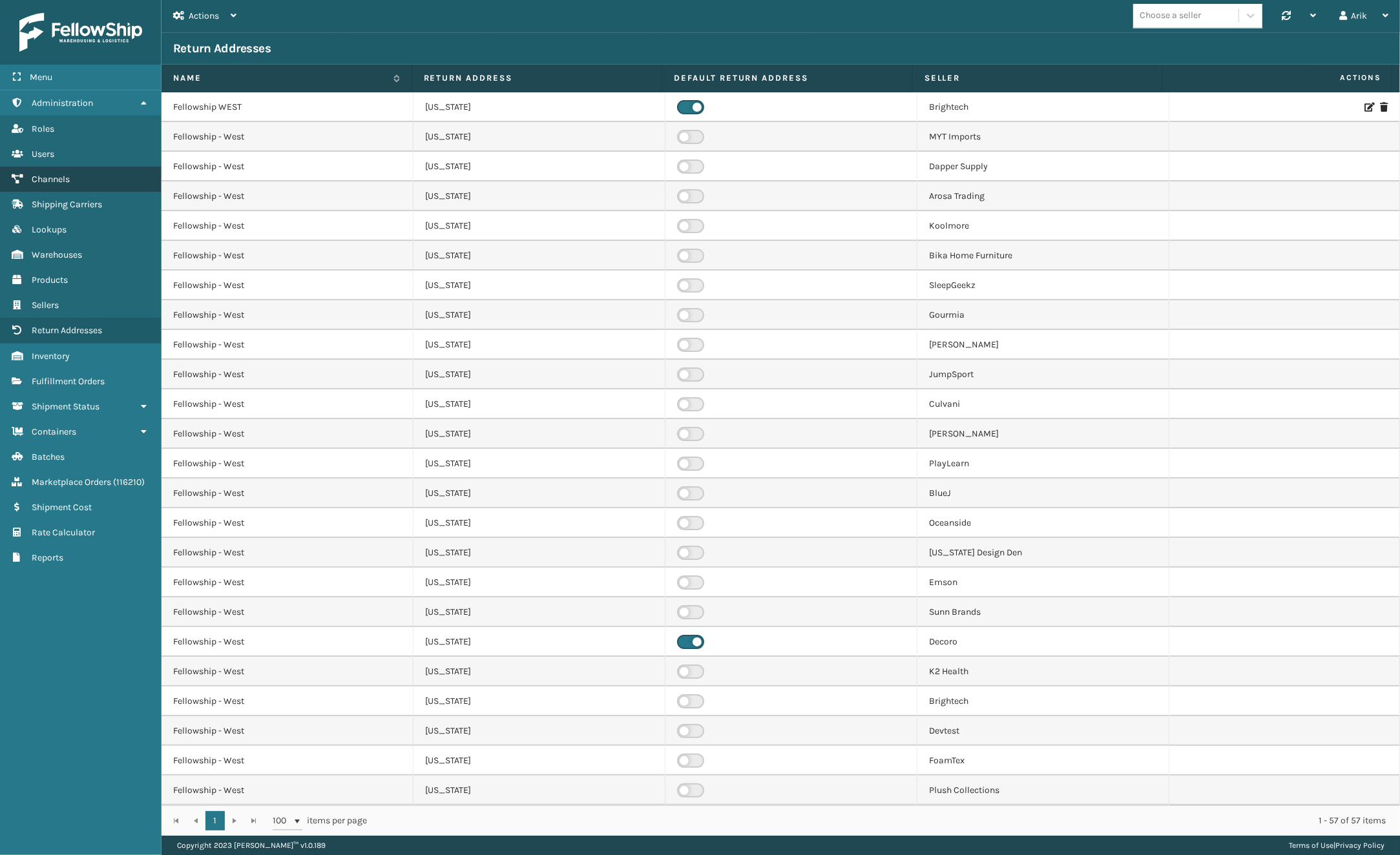
click at [46, 169] on link "Channels" at bounding box center [81, 179] width 161 height 25
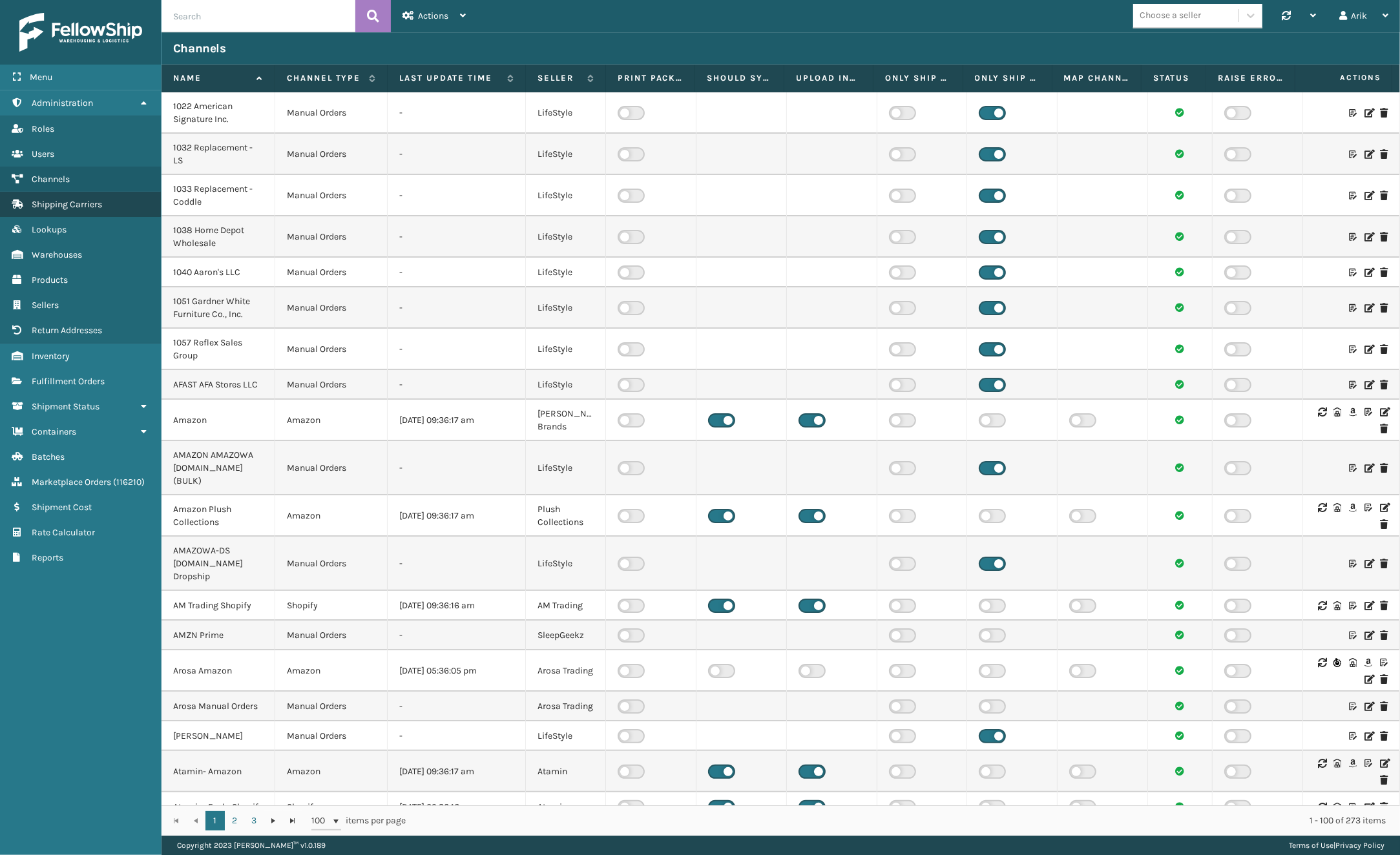
click at [77, 207] on span "Shipping Carriers" at bounding box center [67, 205] width 71 height 11
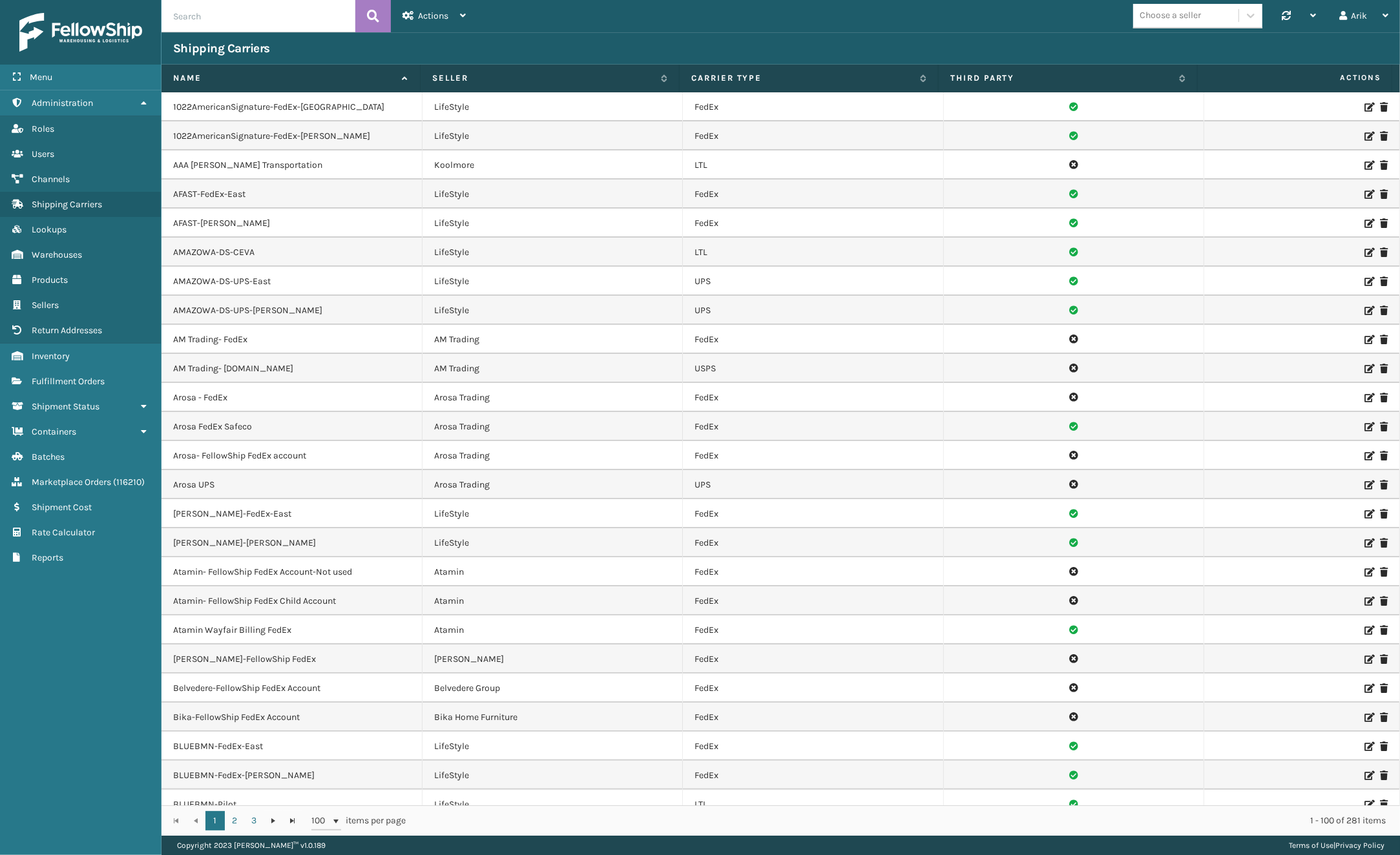
click at [205, 27] on input "text" at bounding box center [258, 16] width 194 height 33
type input "ontrac"
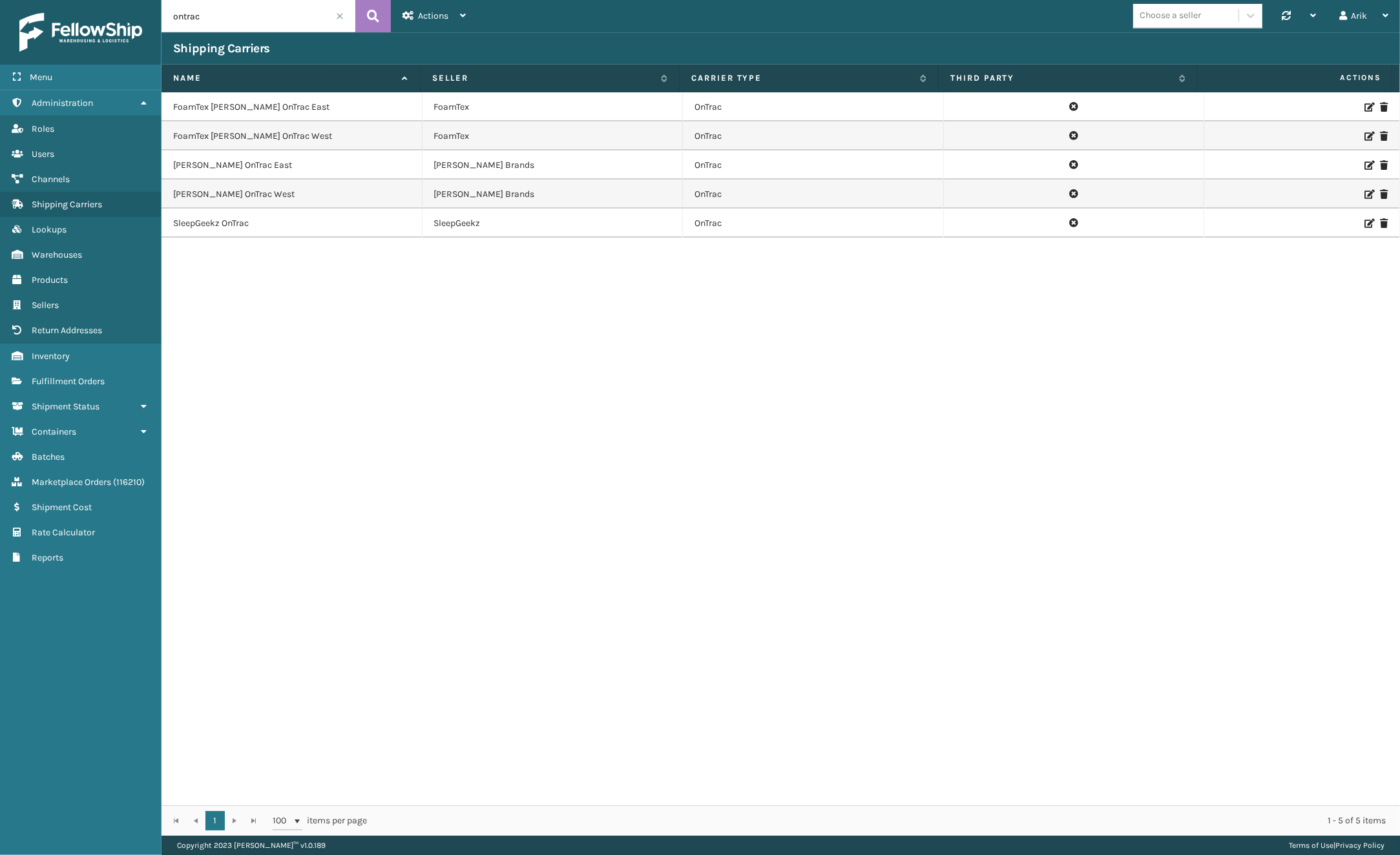
click at [1163, 108] on icon at bounding box center [1368, 107] width 8 height 9
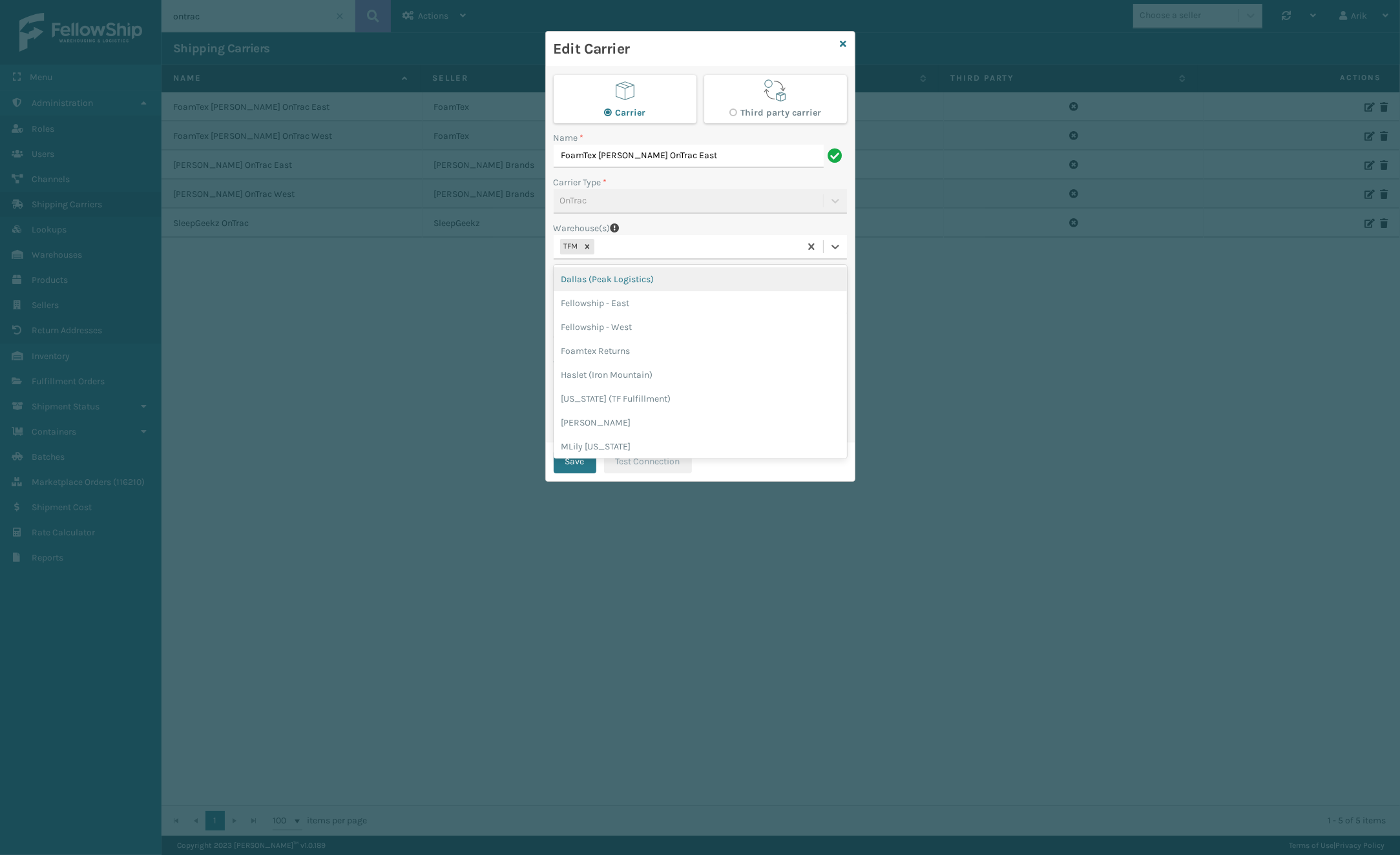
click at [636, 245] on div "TFM" at bounding box center [677, 247] width 246 height 22
click at [612, 437] on div "SleepGeekz Warehouse" at bounding box center [700, 444] width 294 height 24
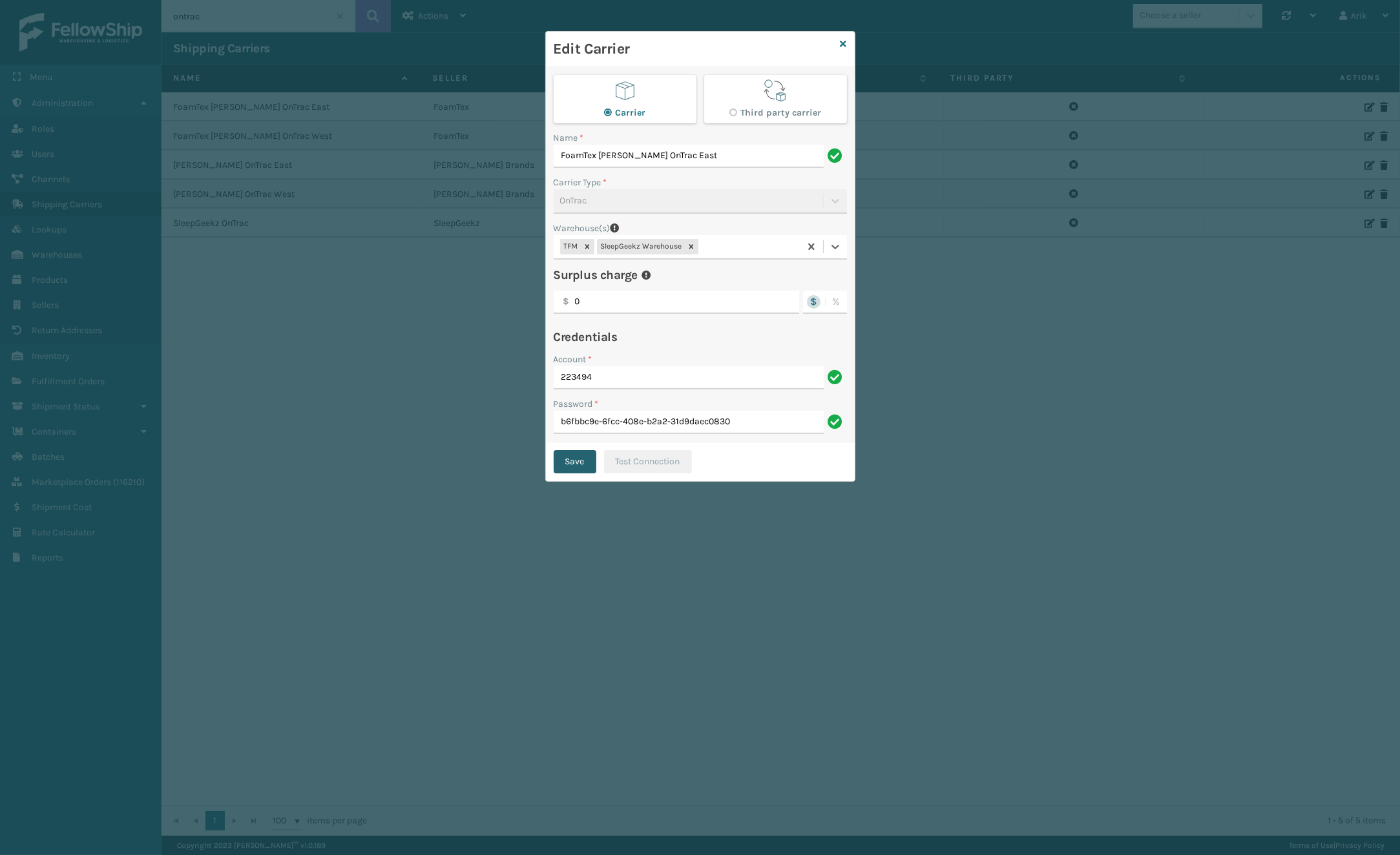
click at [577, 452] on button "Save" at bounding box center [574, 462] width 43 height 24
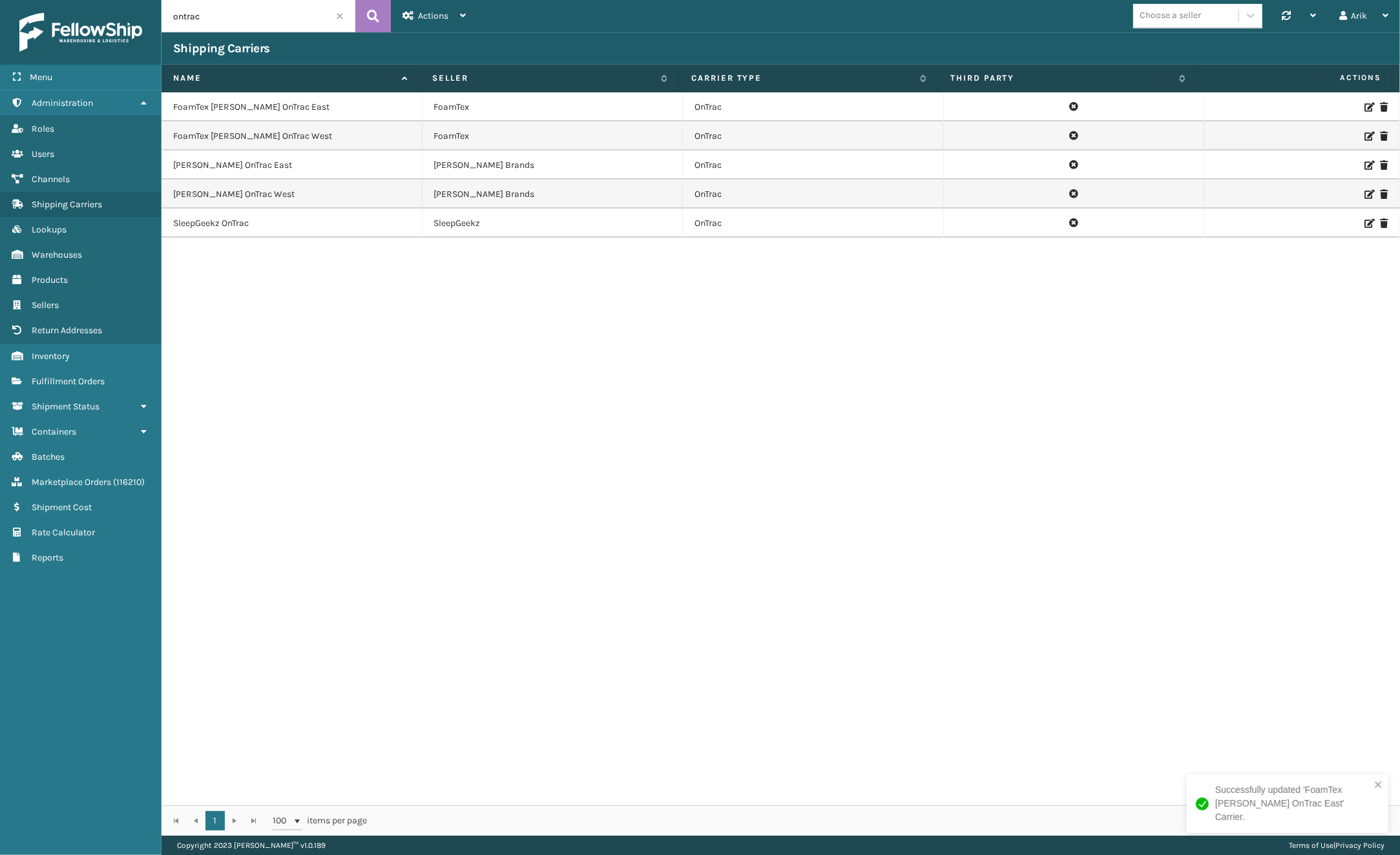
click at [577, 456] on div "FoamTex MIlliard OnTrac East FoamTex OnTrac FoamTex MIlliard OnTrac West FoamTe…" at bounding box center [780, 448] width 1239 height 713
click at [1163, 138] on icon at bounding box center [1368, 136] width 8 height 9
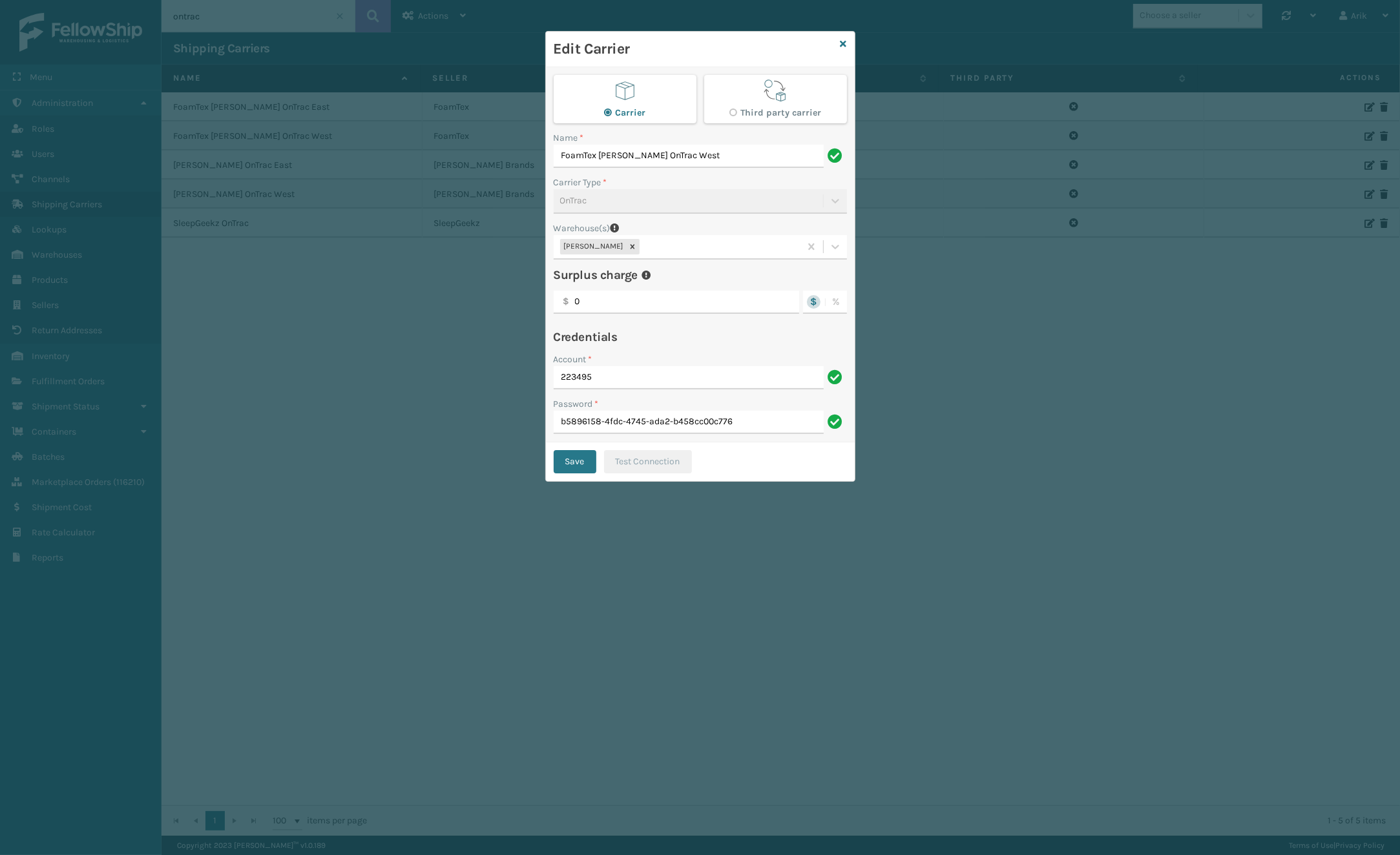
click at [644, 245] on div "Milliard LV" at bounding box center [677, 247] width 246 height 22
click at [641, 328] on div "Fellowship - West" at bounding box center [700, 327] width 294 height 24
click at [573, 454] on button "Save" at bounding box center [574, 462] width 43 height 24
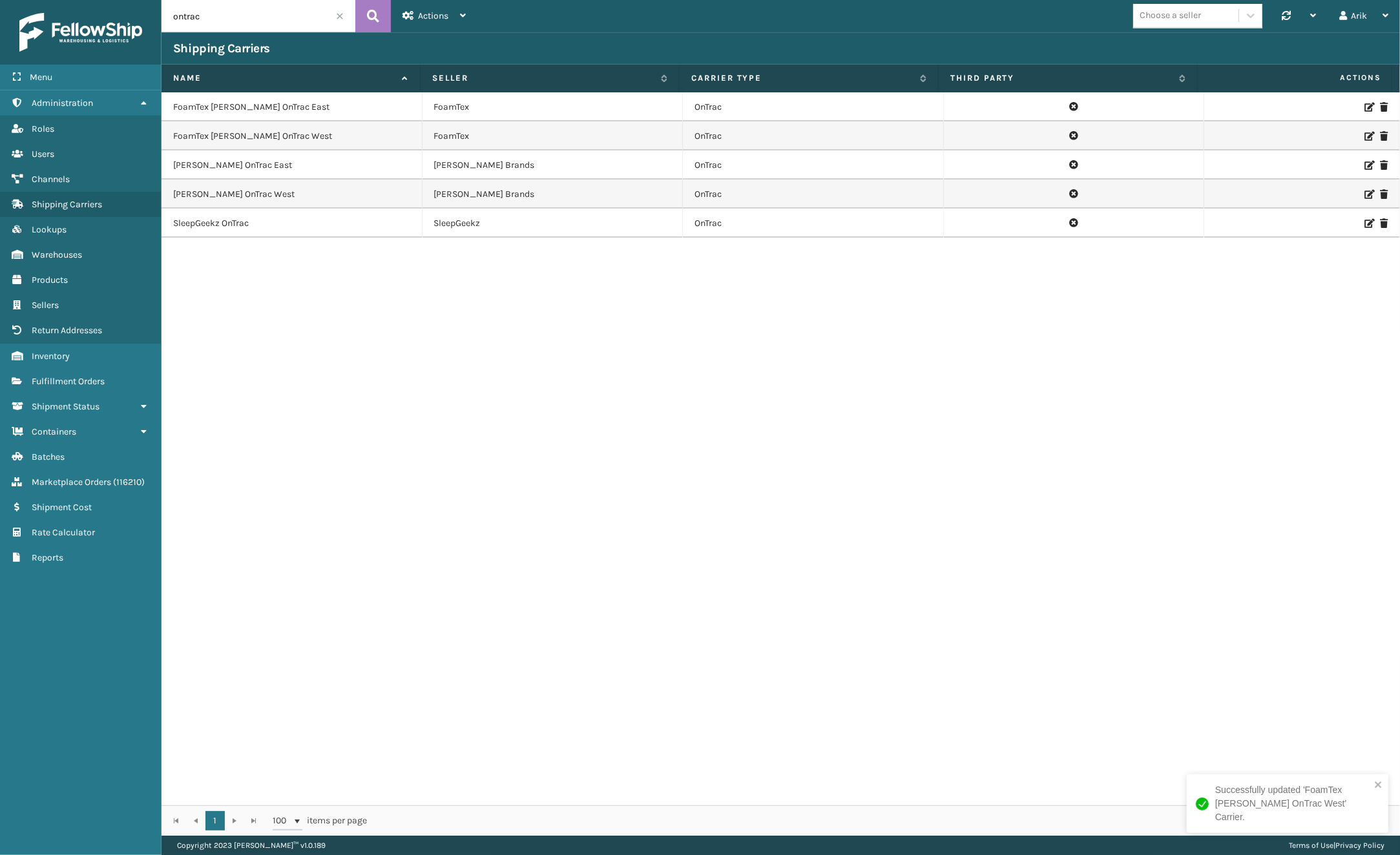
click at [1163, 131] on icon at bounding box center [1368, 136] width 8 height 9
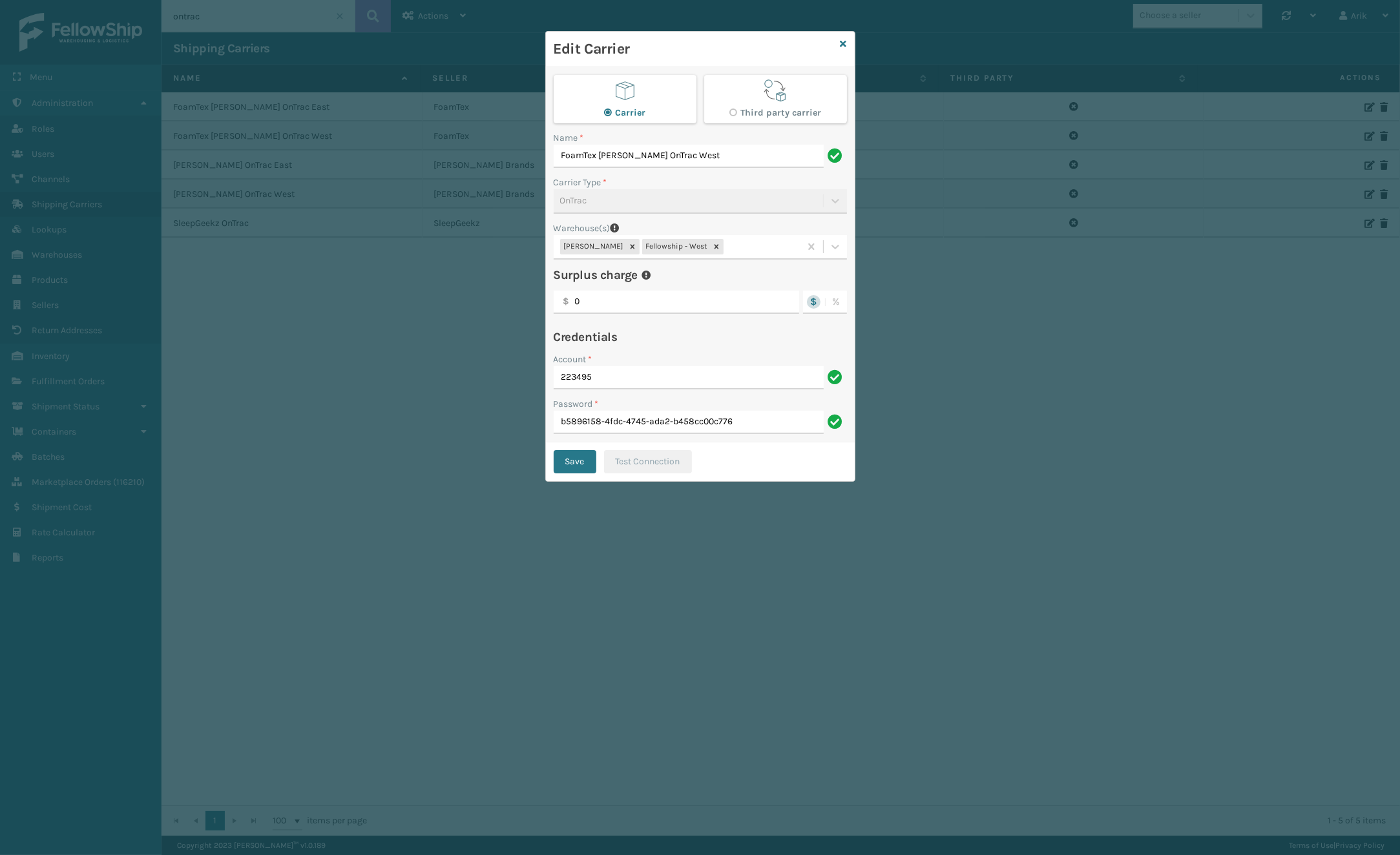
drag, startPoint x: 690, startPoint y: 248, endPoint x: 679, endPoint y: 271, distance: 25.5
click at [712, 247] on icon at bounding box center [717, 246] width 9 height 9
click at [569, 456] on button "Save" at bounding box center [574, 462] width 43 height 24
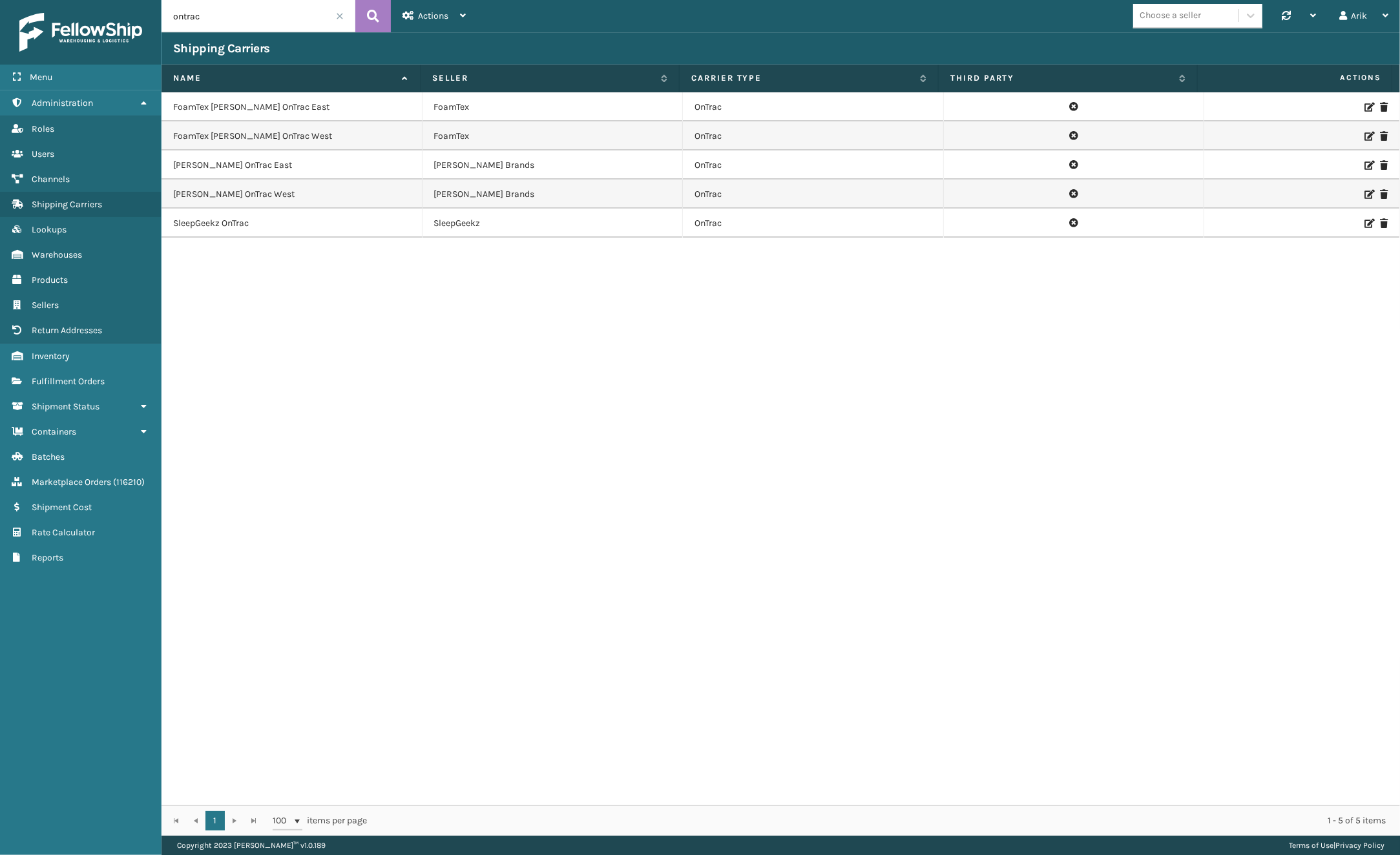
click at [1163, 132] on icon at bounding box center [1368, 136] width 8 height 9
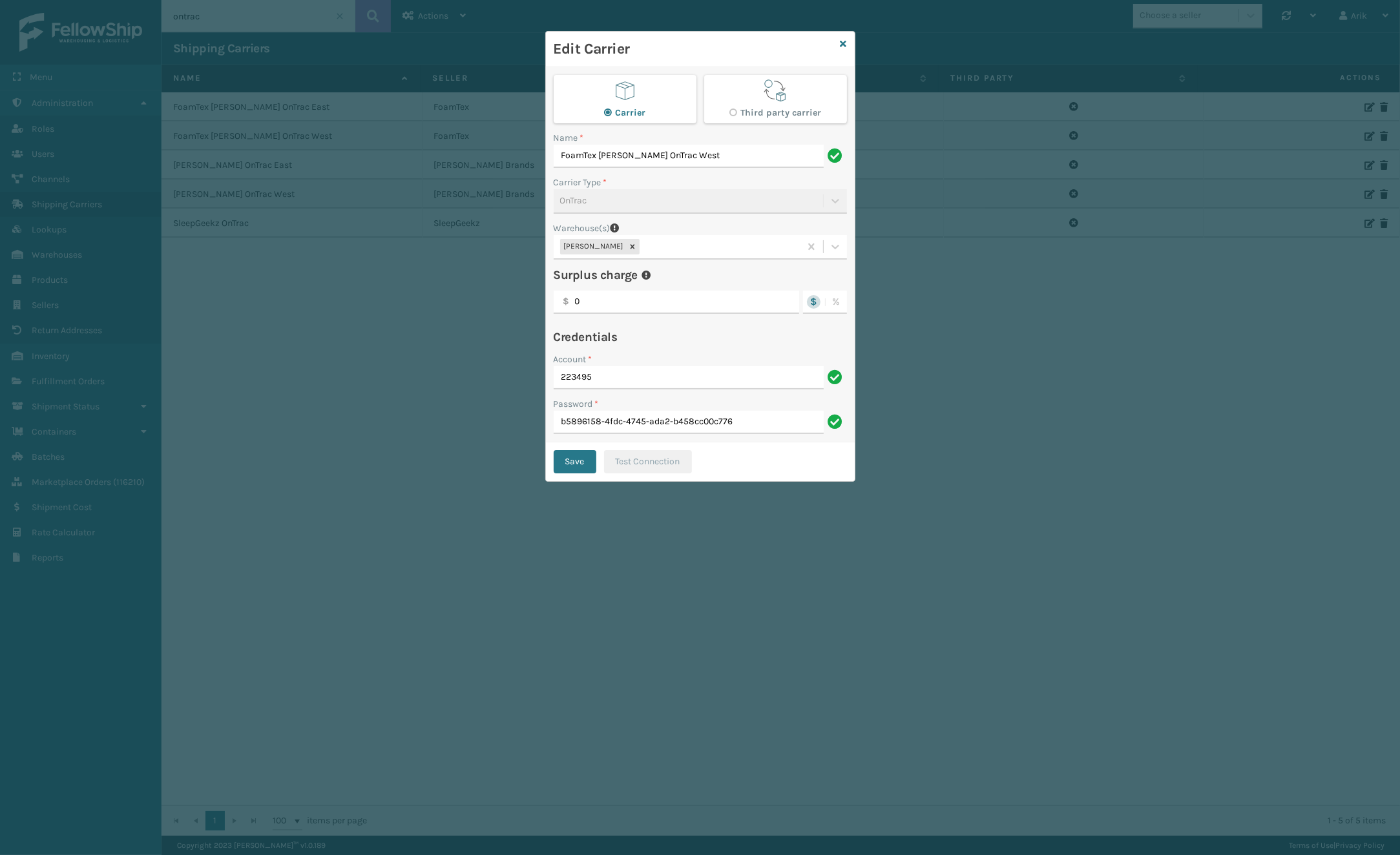
click at [1163, 132] on div "Edit Carrier Carrier Third party carrier Name * FoamTex MIlliard OnTrac West Ca…" at bounding box center [700, 428] width 1400 height 855
click at [844, 43] on icon at bounding box center [844, 43] width 6 height 9
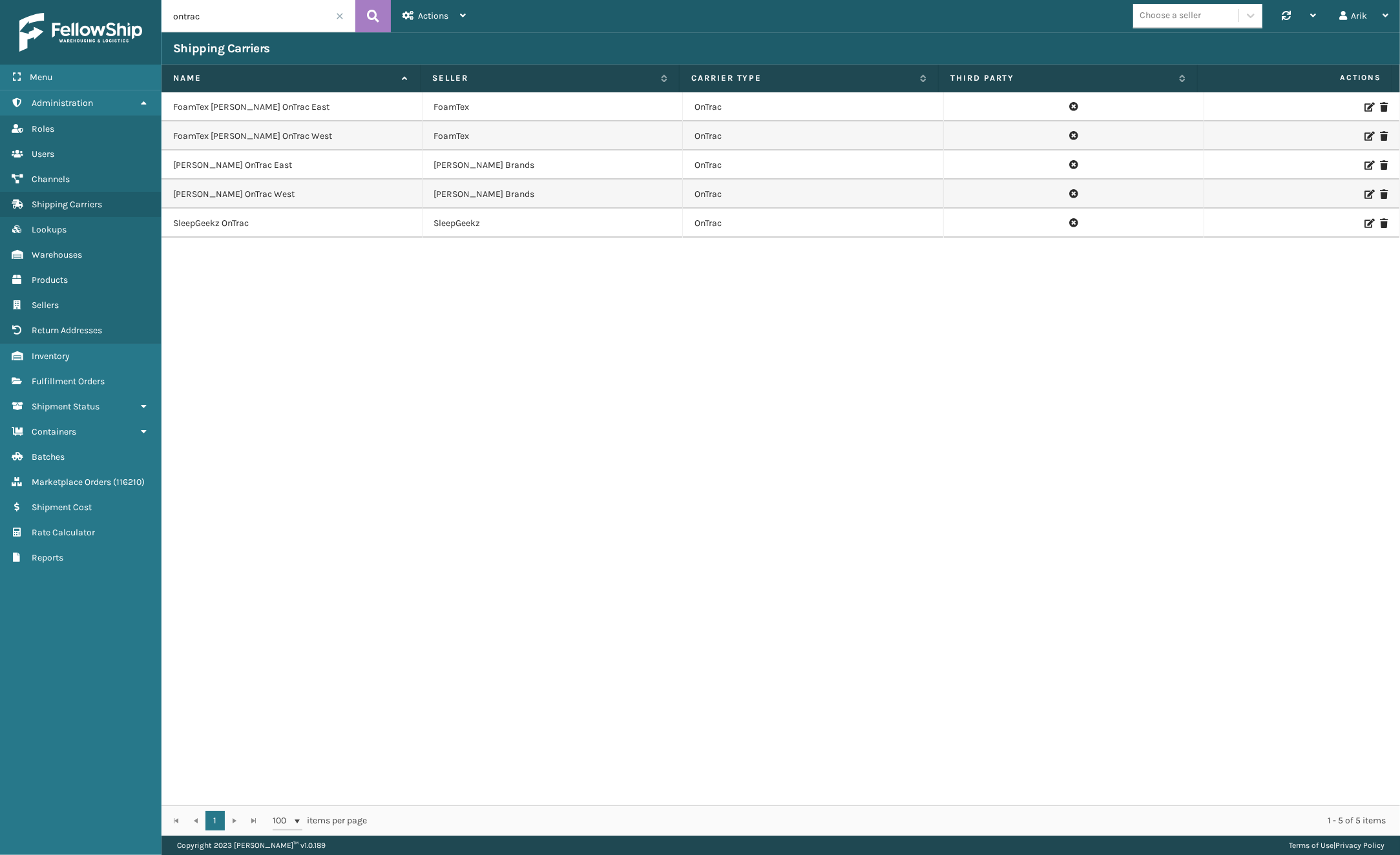
click at [1163, 103] on icon at bounding box center [1368, 107] width 8 height 9
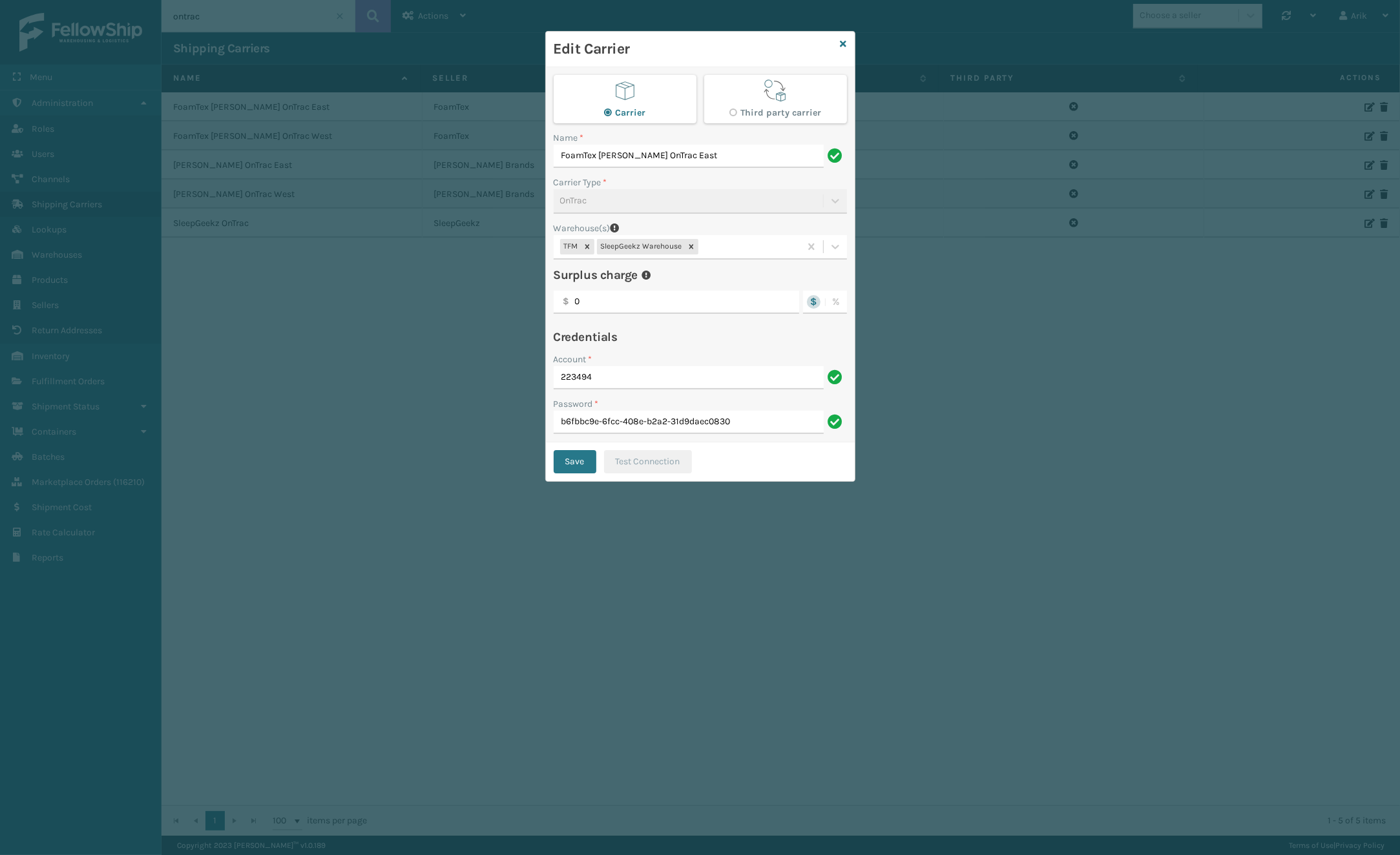
click at [733, 244] on div "TFM SleepGeekz Warehouse" at bounding box center [677, 247] width 246 height 22
click at [841, 45] on icon at bounding box center [844, 43] width 6 height 9
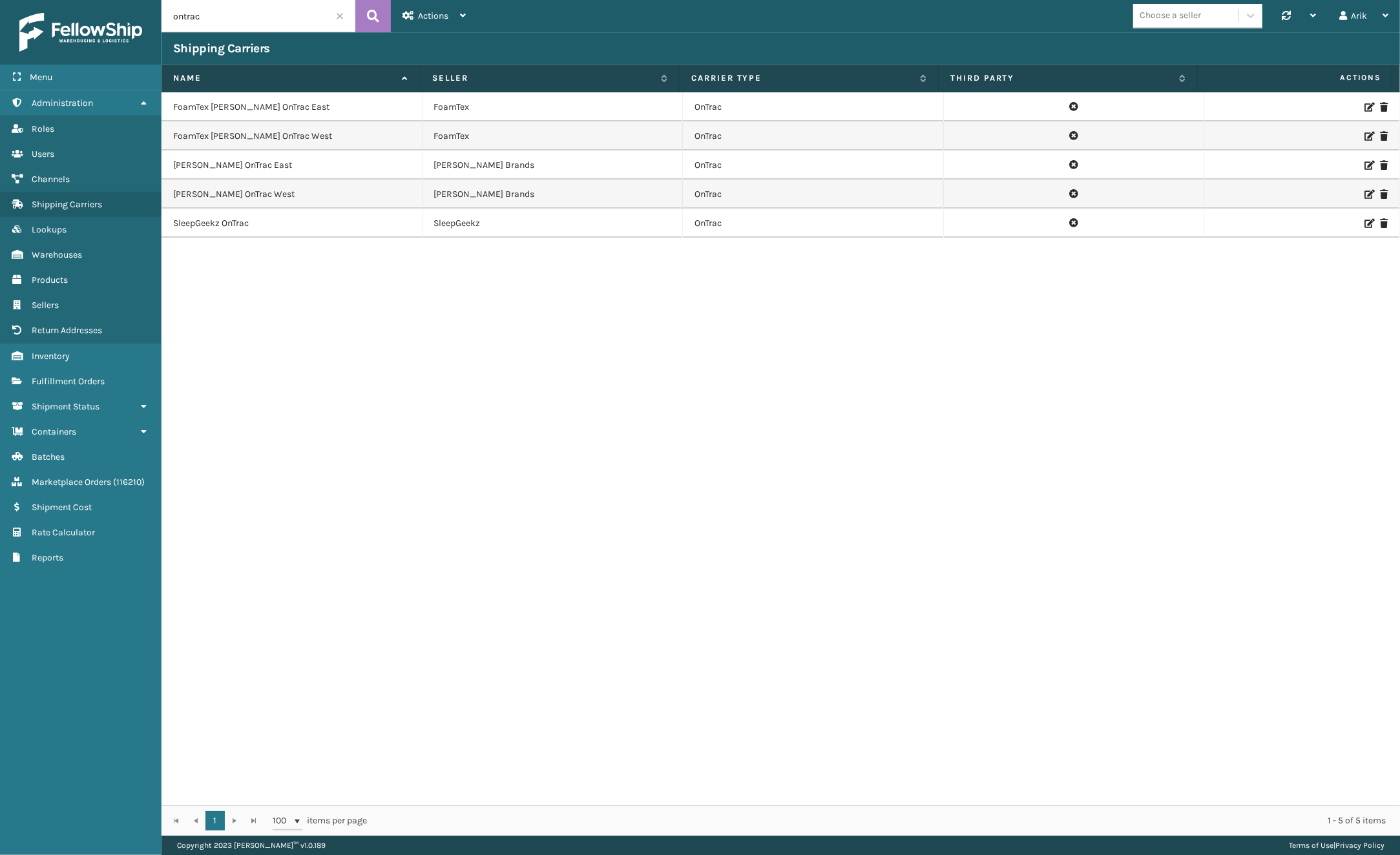
click at [1163, 137] on icon at bounding box center [1368, 136] width 8 height 9
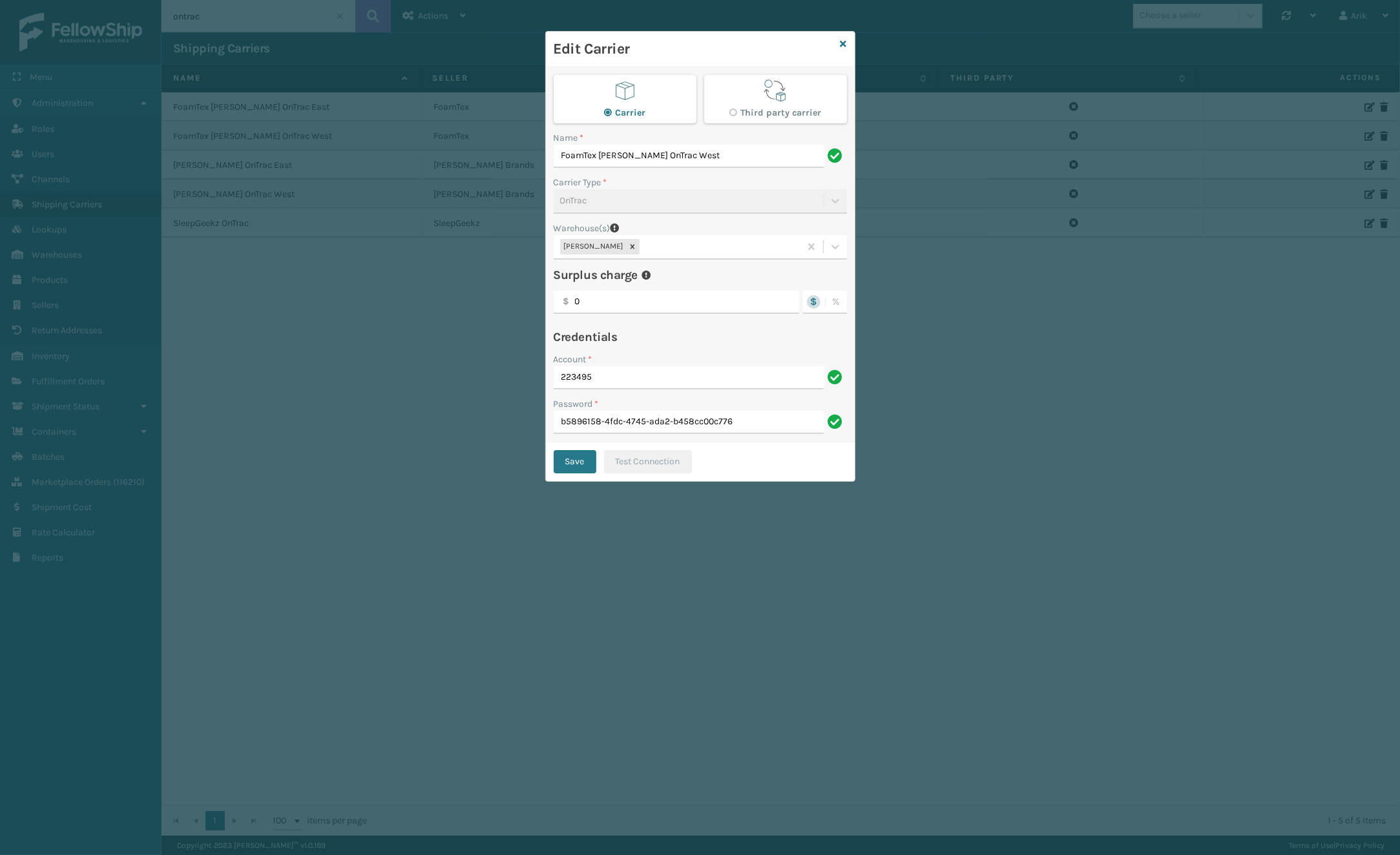
click at [649, 252] on div "Milliard LV" at bounding box center [677, 247] width 246 height 22
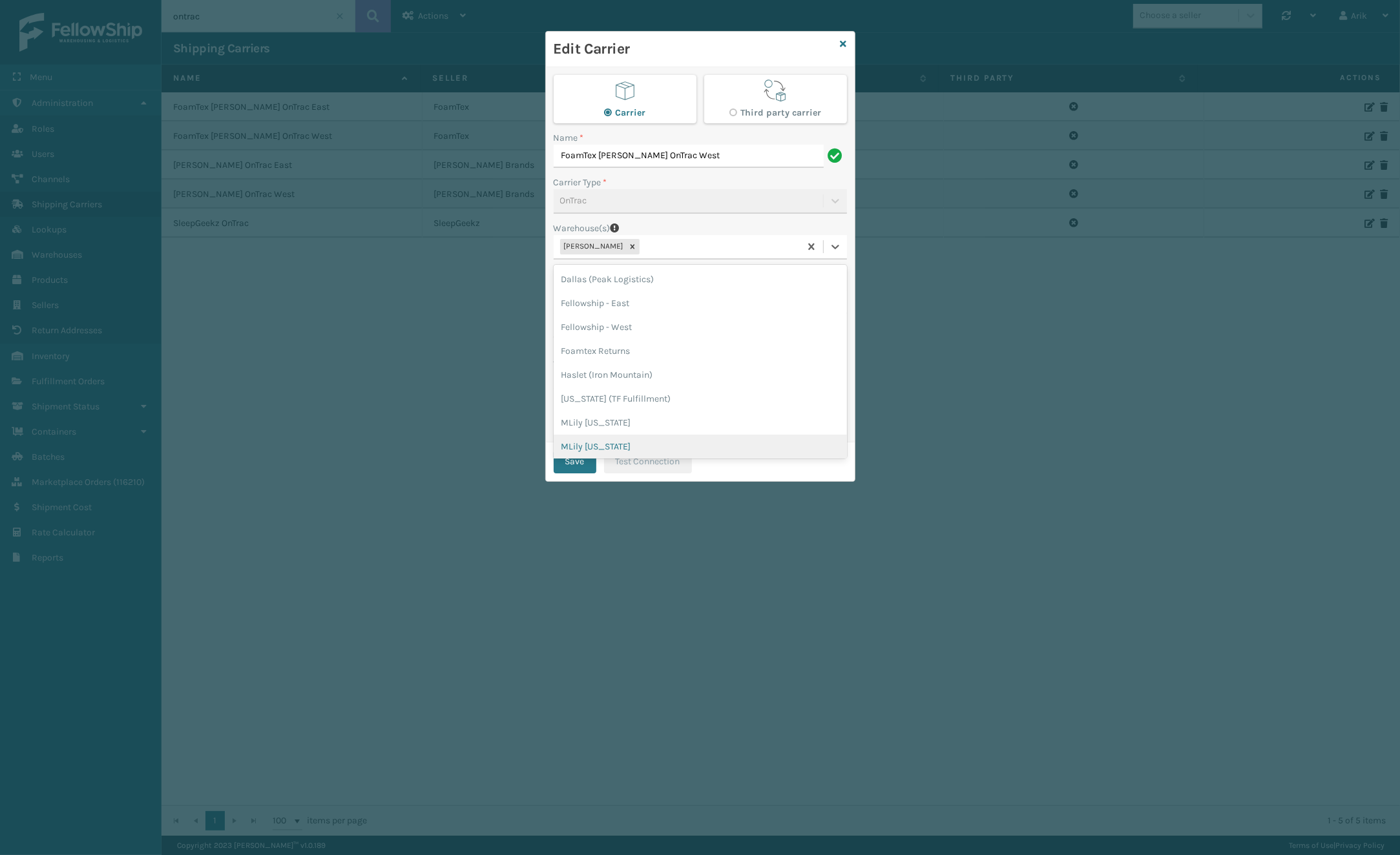
scroll to position [51, 0]
click at [617, 416] on div "SleepGeekz Warehouse" at bounding box center [700, 420] width 294 height 24
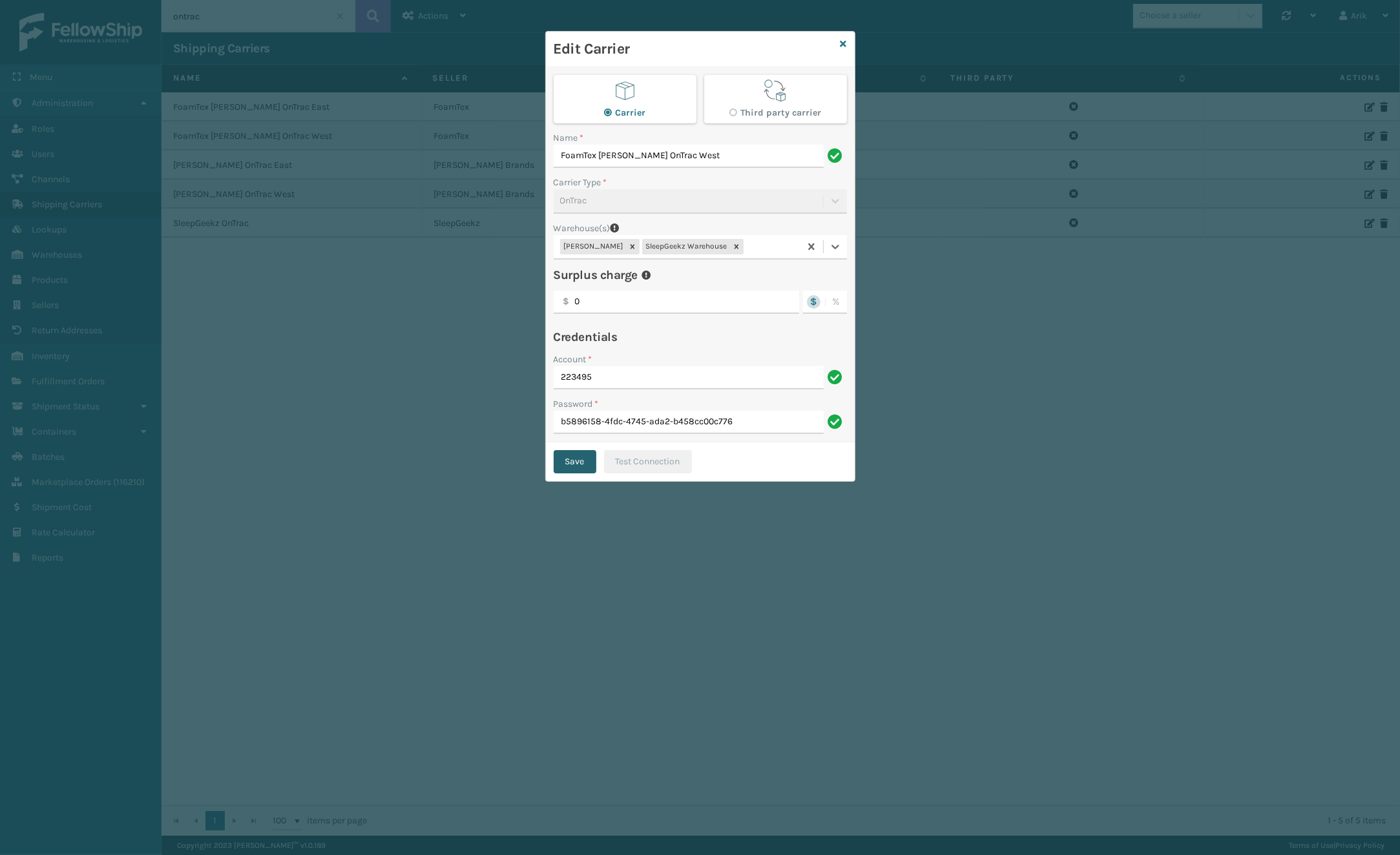
click at [567, 456] on button "Save" at bounding box center [574, 462] width 43 height 24
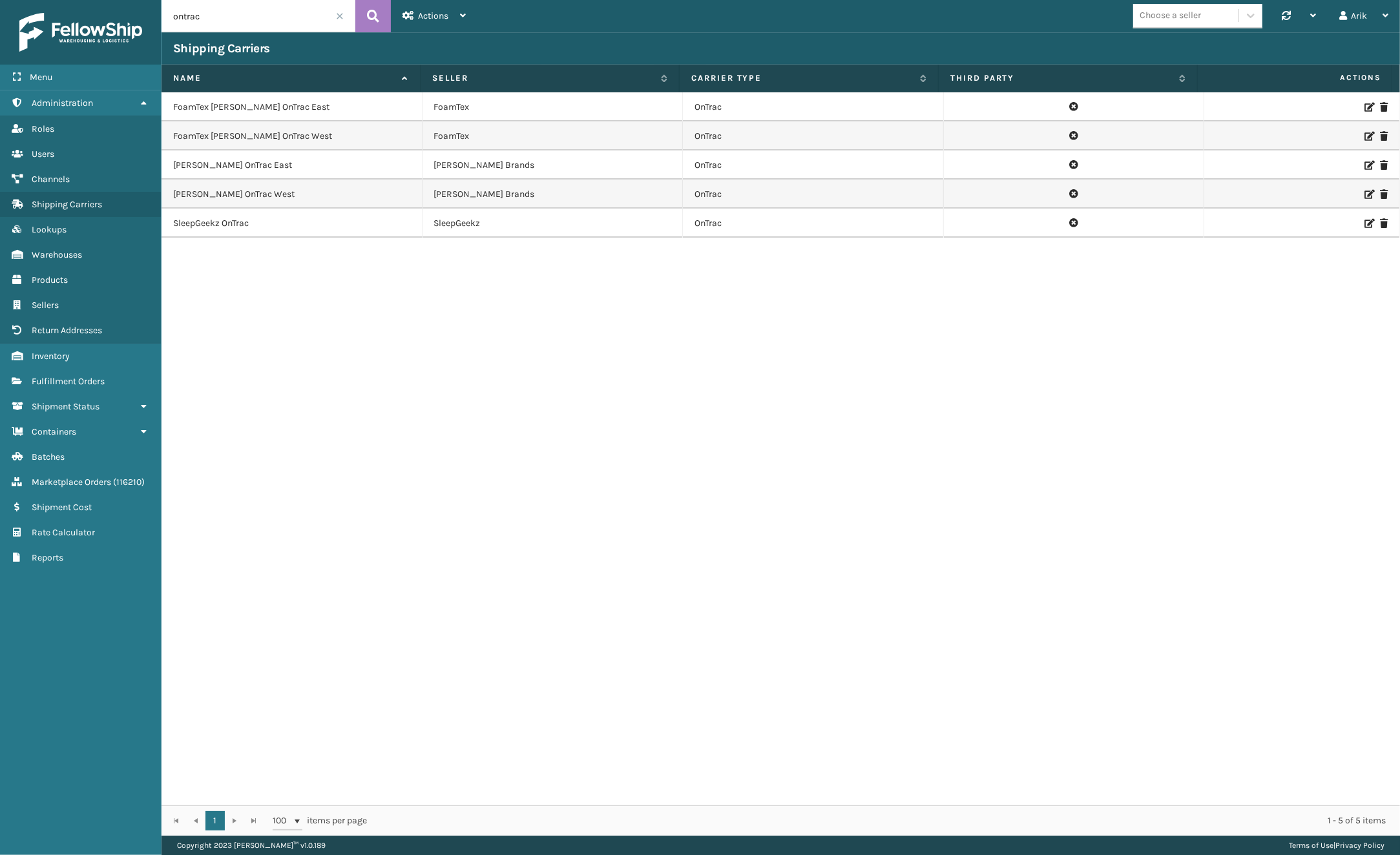
click at [1163, 131] on icon at bounding box center [1368, 136] width 8 height 9
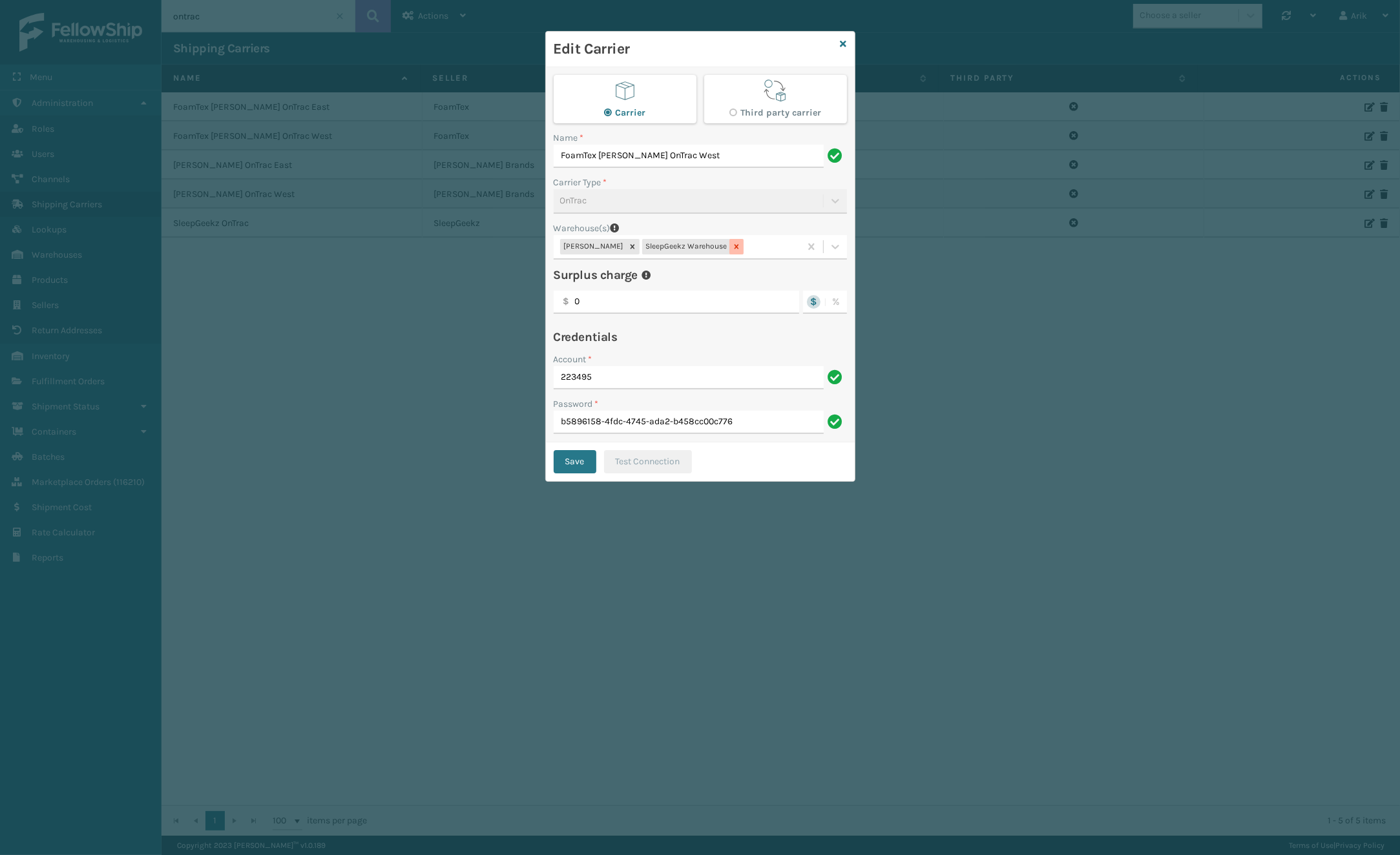
click at [732, 249] on icon at bounding box center [737, 246] width 9 height 9
click at [351, 346] on div "Edit Carrier Carrier Third party carrier Name * FoamTex MIlliard OnTrac West Ca…" at bounding box center [700, 428] width 1400 height 855
click at [845, 43] on icon at bounding box center [844, 43] width 6 height 9
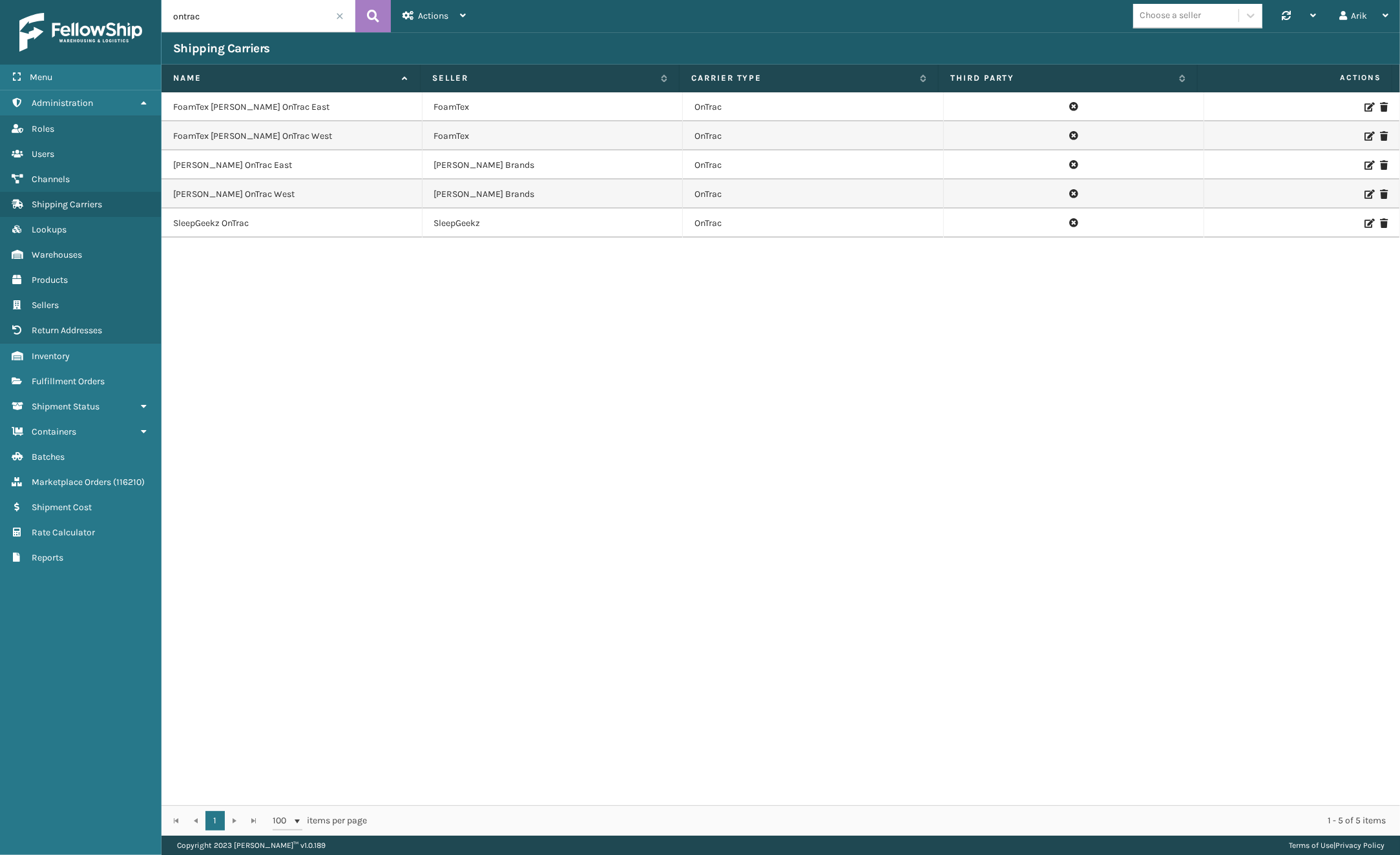
click at [1163, 131] on icon at bounding box center [1368, 136] width 8 height 9
click at [1163, 134] on icon at bounding box center [1368, 136] width 8 height 9
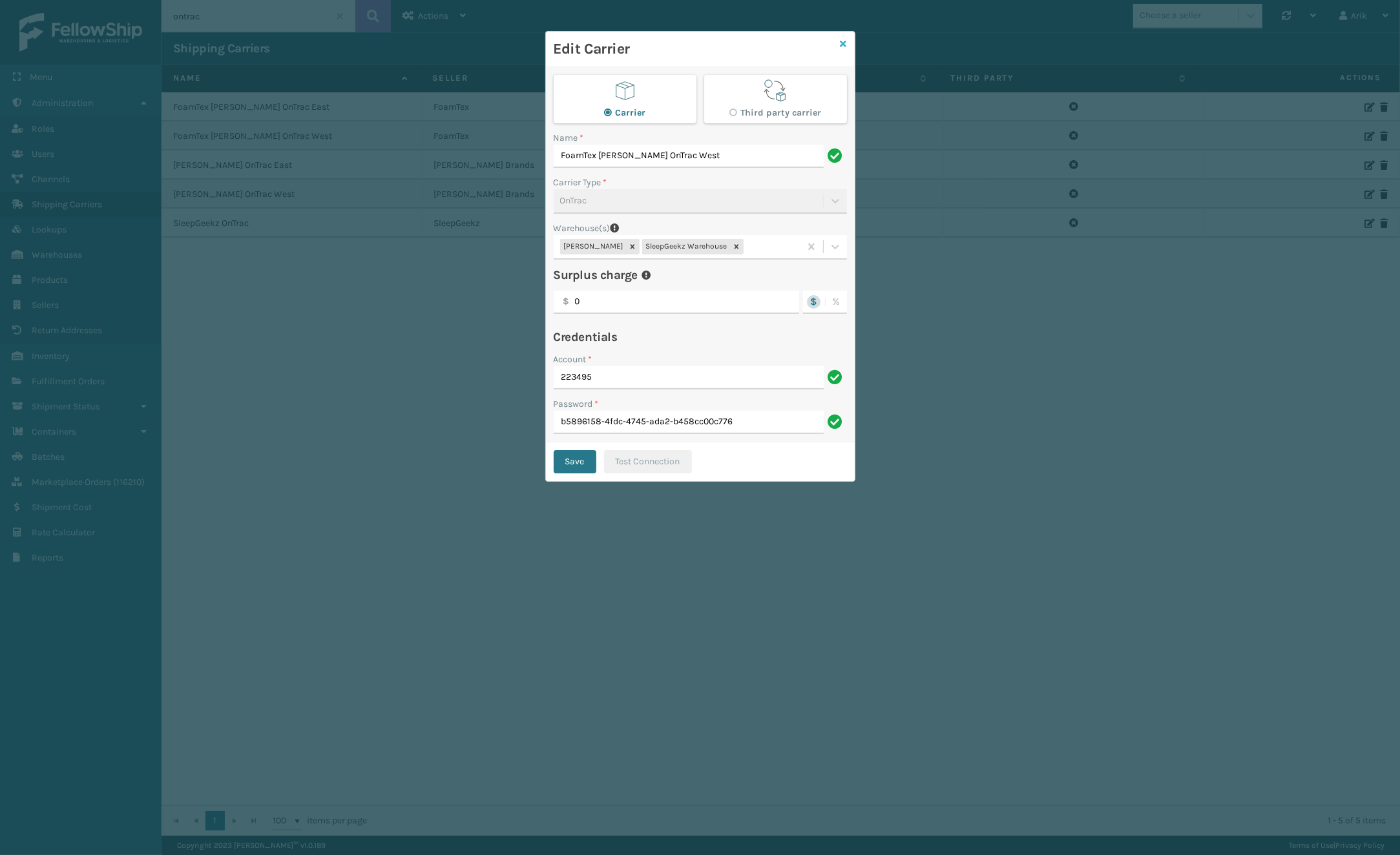
click at [844, 43] on icon at bounding box center [844, 43] width 6 height 9
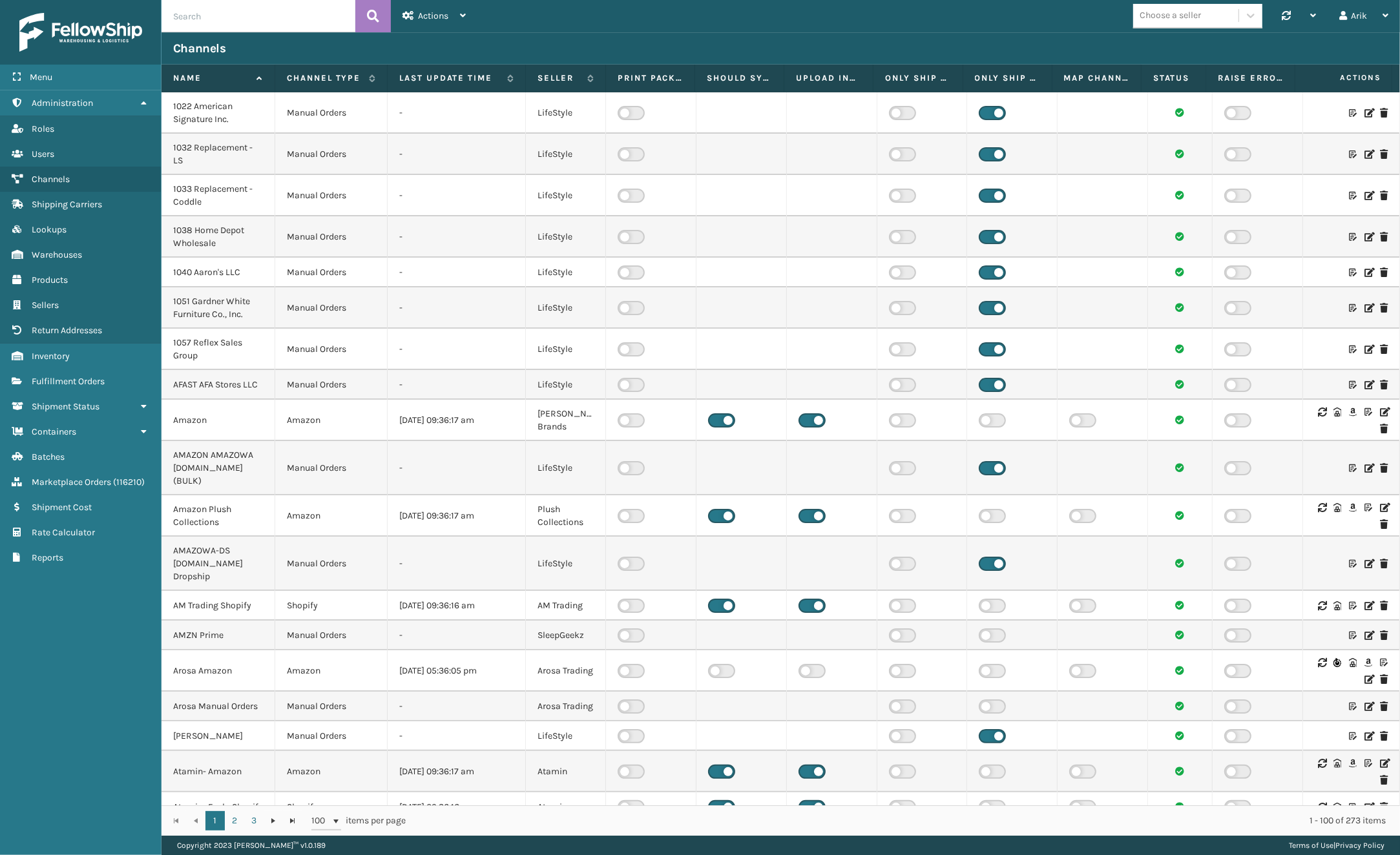
click at [211, 17] on input "text" at bounding box center [258, 16] width 194 height 33
type input "ftx"
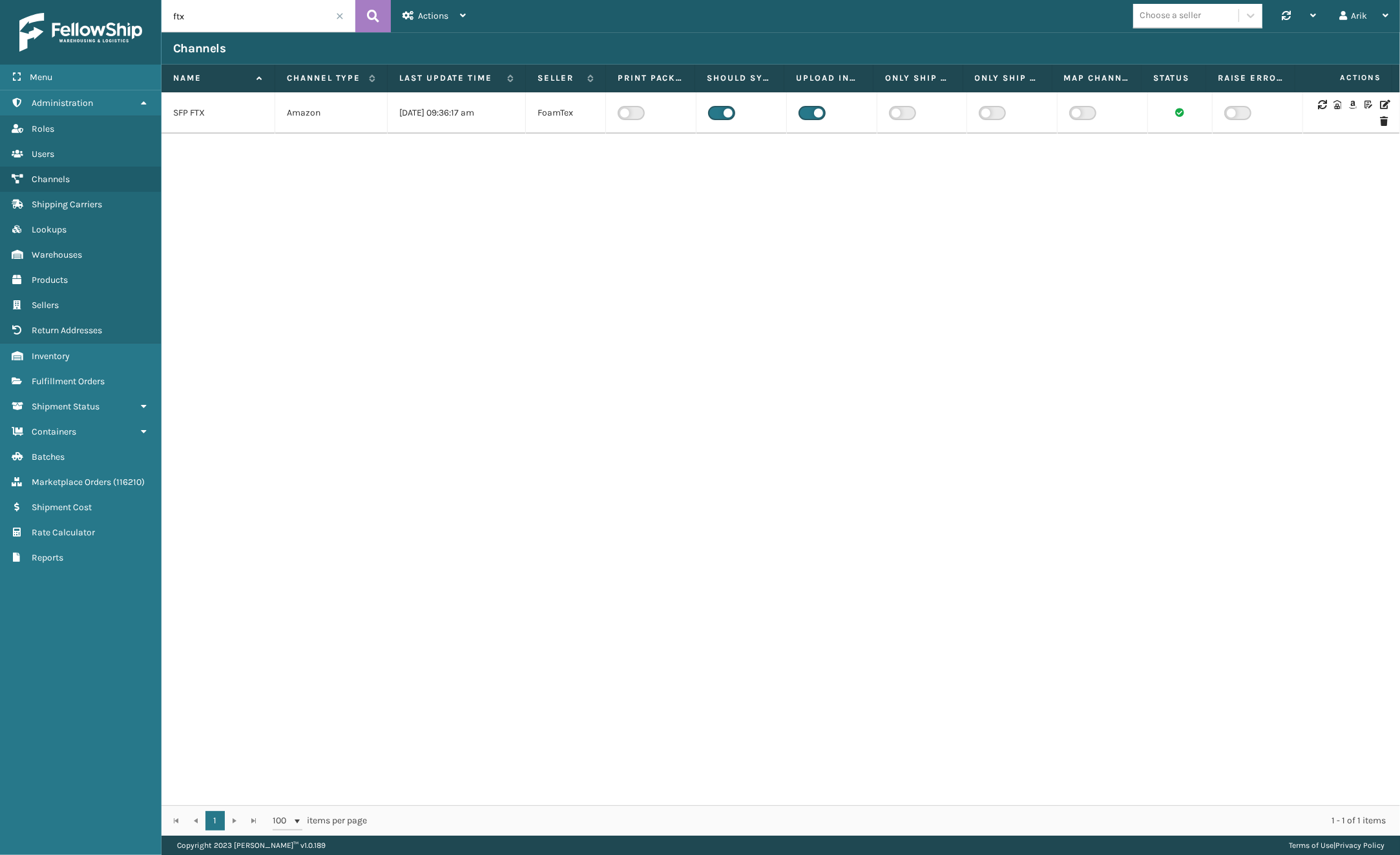
click at [1380, 105] on icon at bounding box center [1384, 105] width 8 height 9
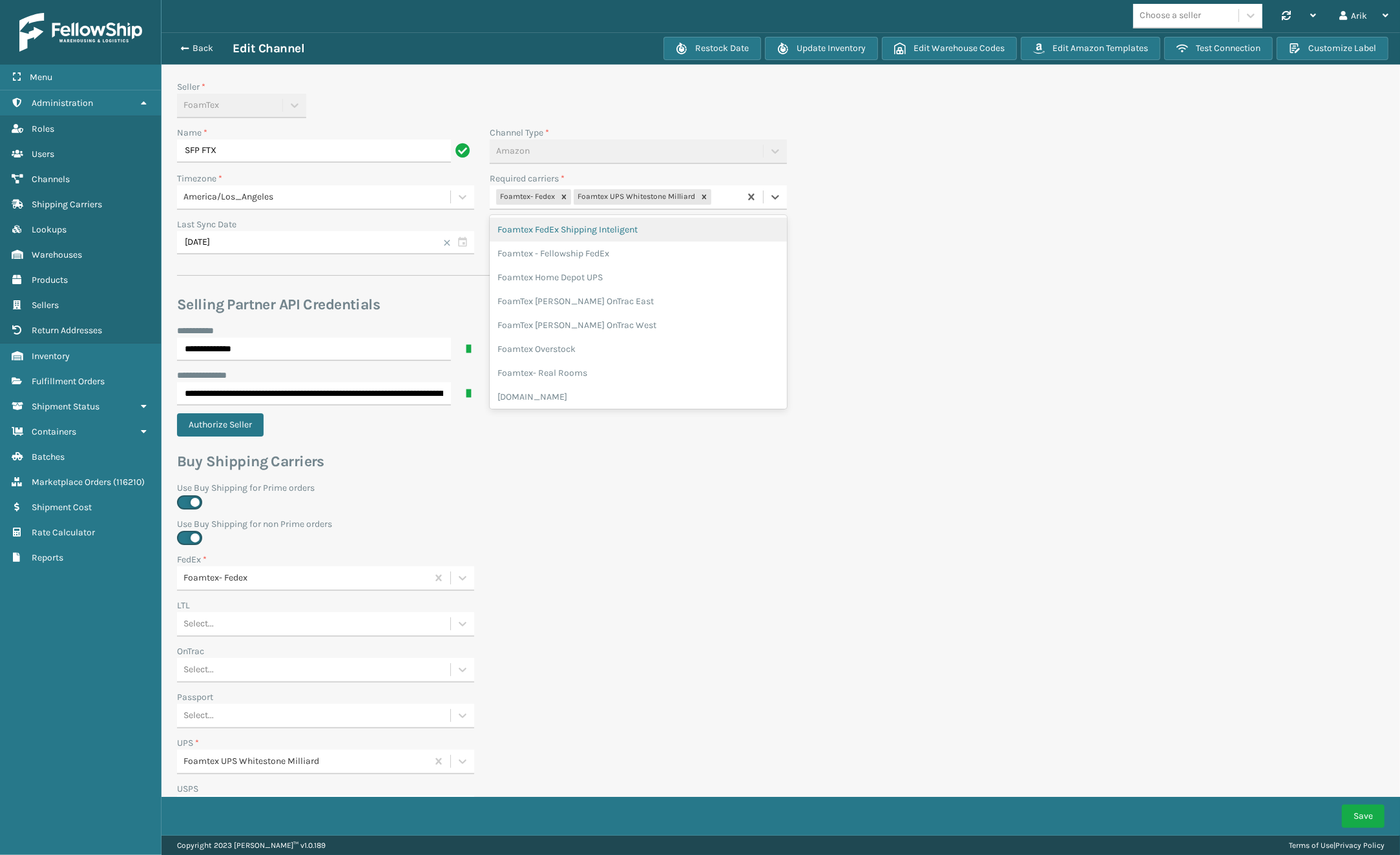
click at [725, 200] on div "Foamtex- Fedex Foamtex UPS Whitestone Milliard" at bounding box center [614, 197] width 250 height 22
click at [607, 322] on div "FoamTex [PERSON_NAME] OnTrac West" at bounding box center [638, 325] width 297 height 24
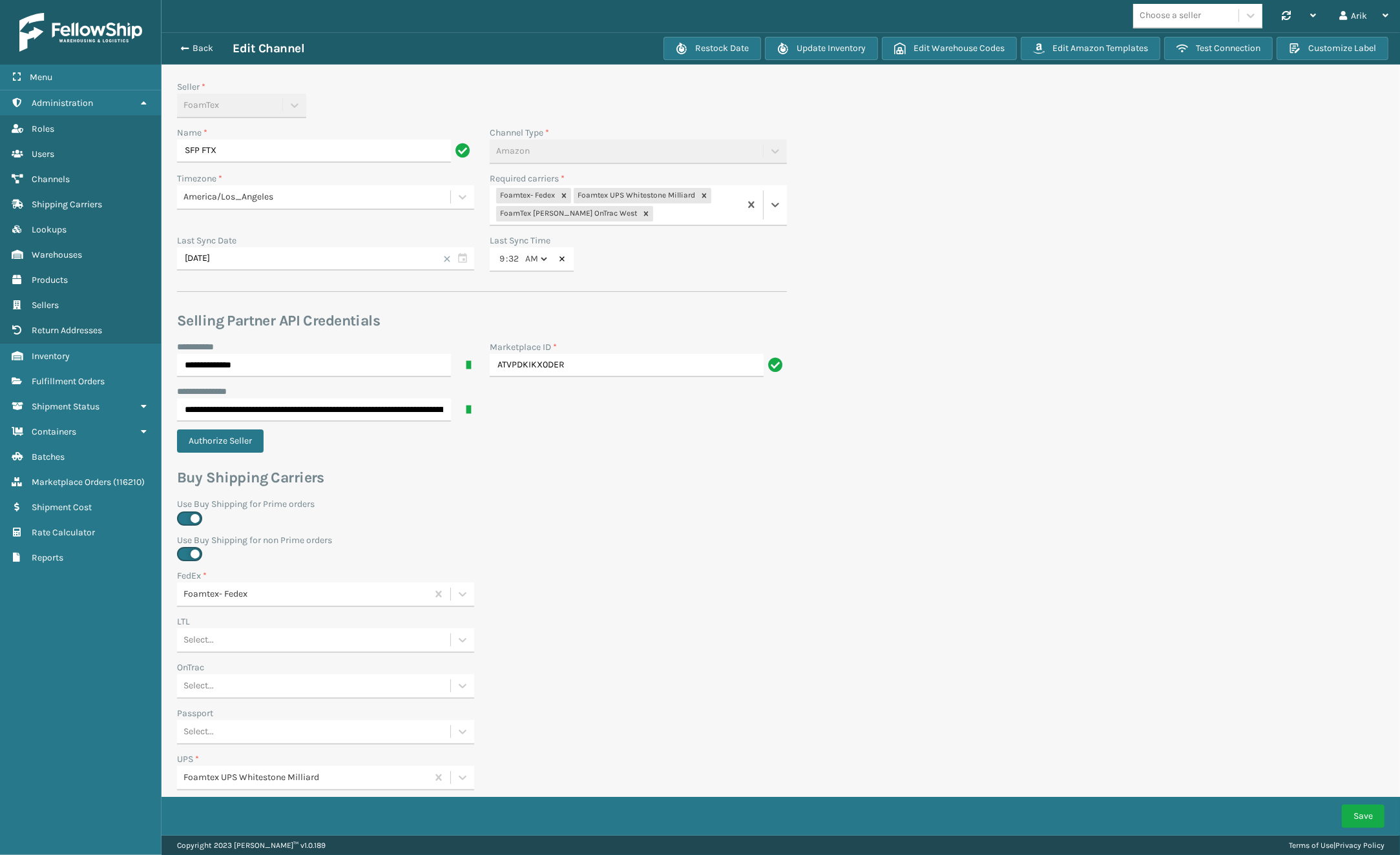
click at [250, 677] on div "Select..." at bounding box center [314, 687] width 274 height 22
click at [233, 716] on div "FoamTex [PERSON_NAME] OnTrac West" at bounding box center [325, 718] width 297 height 24
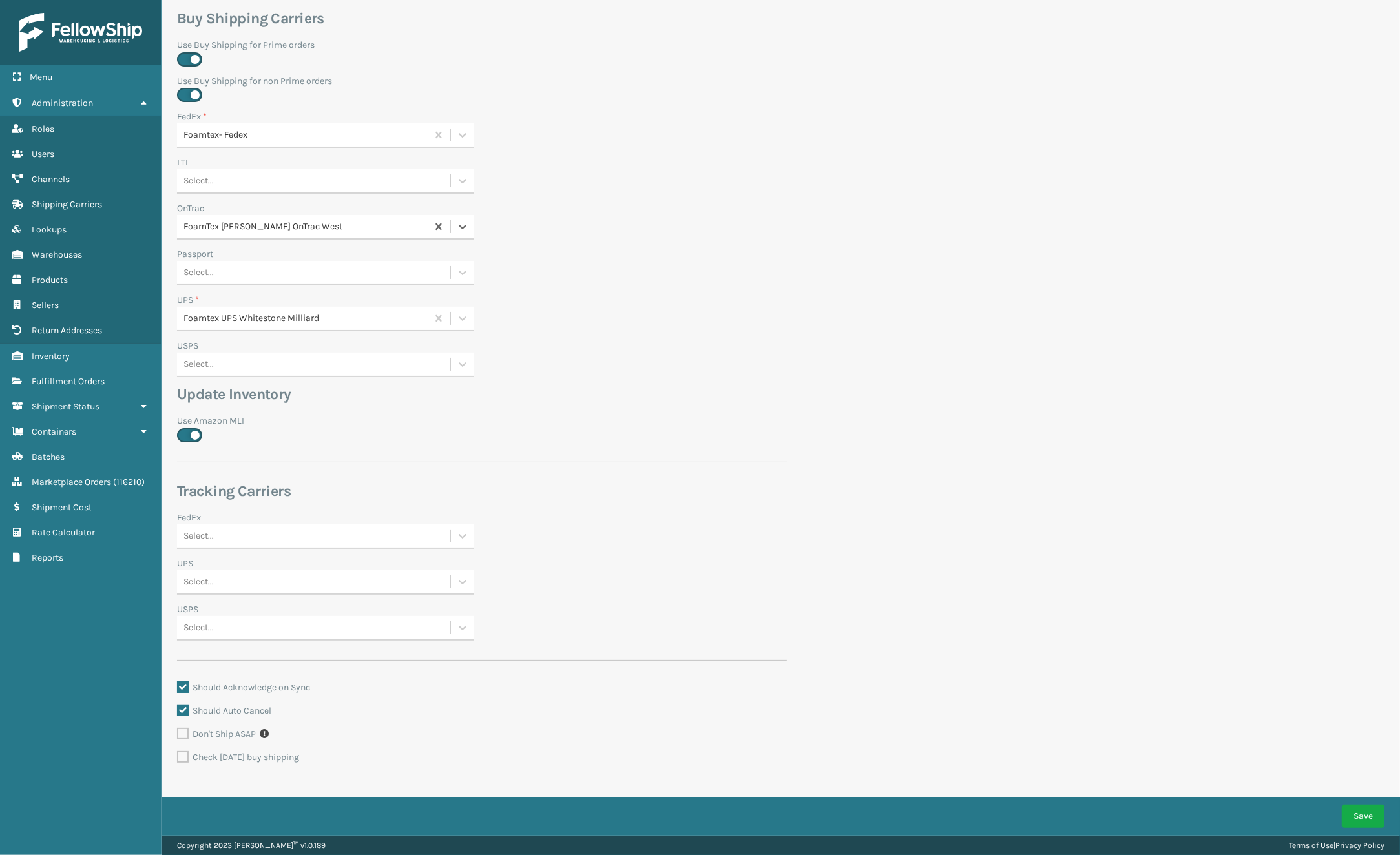
scroll to position [460, 0]
click at [1368, 821] on button "Save" at bounding box center [1363, 816] width 43 height 24
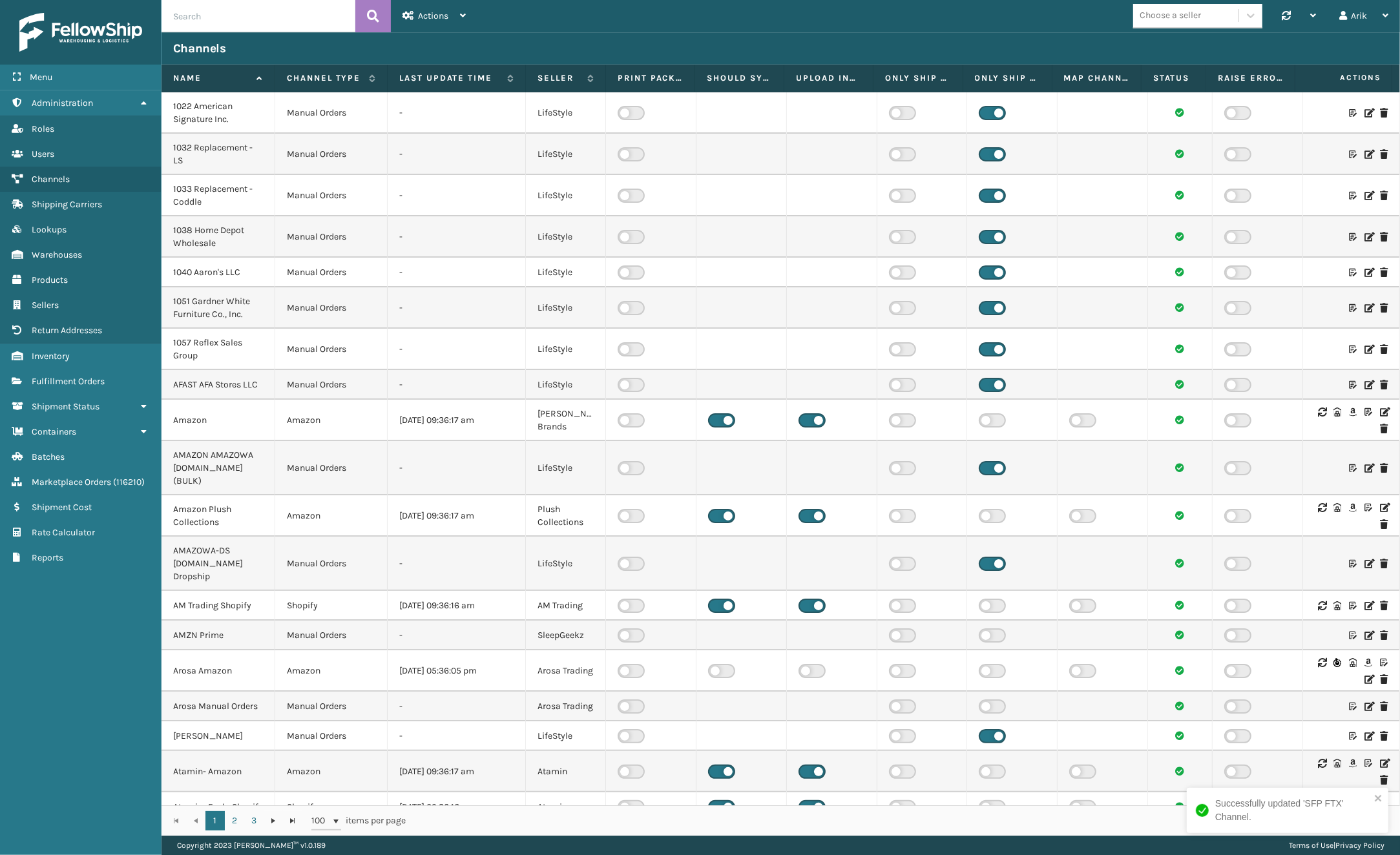
click at [225, 14] on input "text" at bounding box center [258, 16] width 194 height 33
type input "ftx"
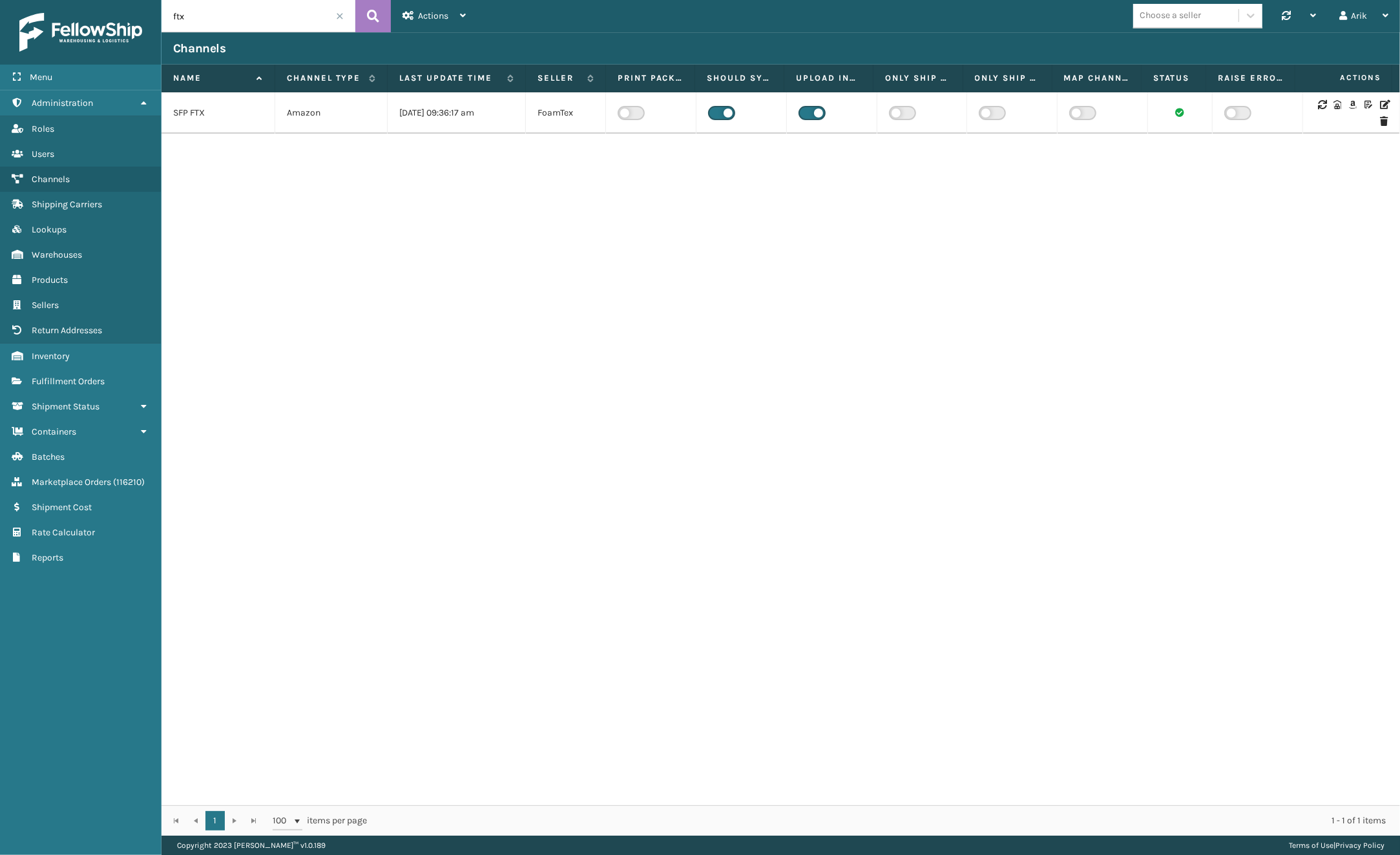
click at [1166, 14] on div "Choose a seller" at bounding box center [1171, 15] width 62 height 14
click at [1168, 130] on div "FoamTex" at bounding box center [1198, 124] width 130 height 24
click at [1380, 104] on icon at bounding box center [1384, 105] width 8 height 9
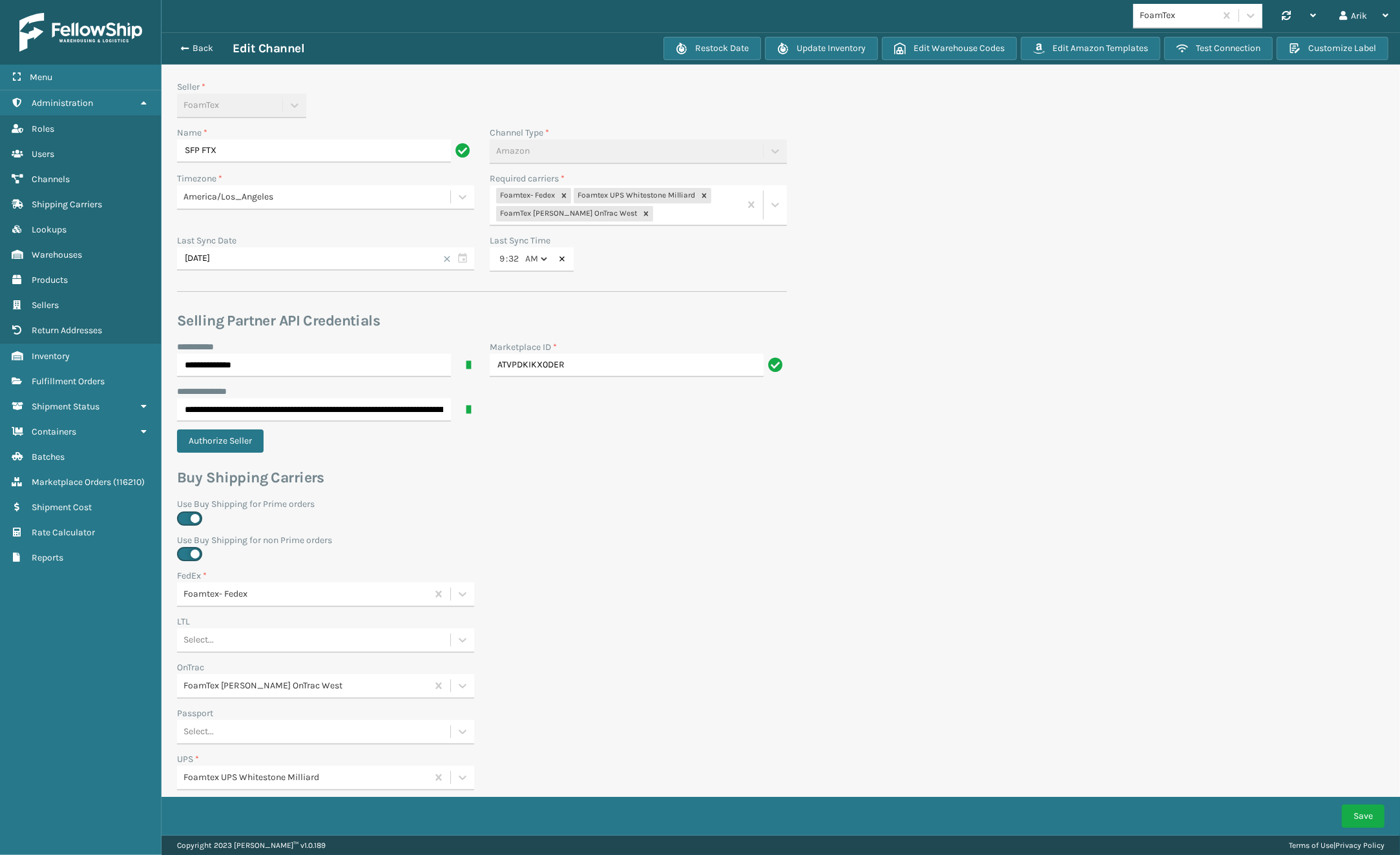
click at [184, 58] on div "Back Edit Channel Restock Date Update Inventory Edit Warehouse Codes Edit Amazo…" at bounding box center [780, 49] width 1239 height 33
click at [182, 53] on button "Back" at bounding box center [203, 48] width 60 height 12
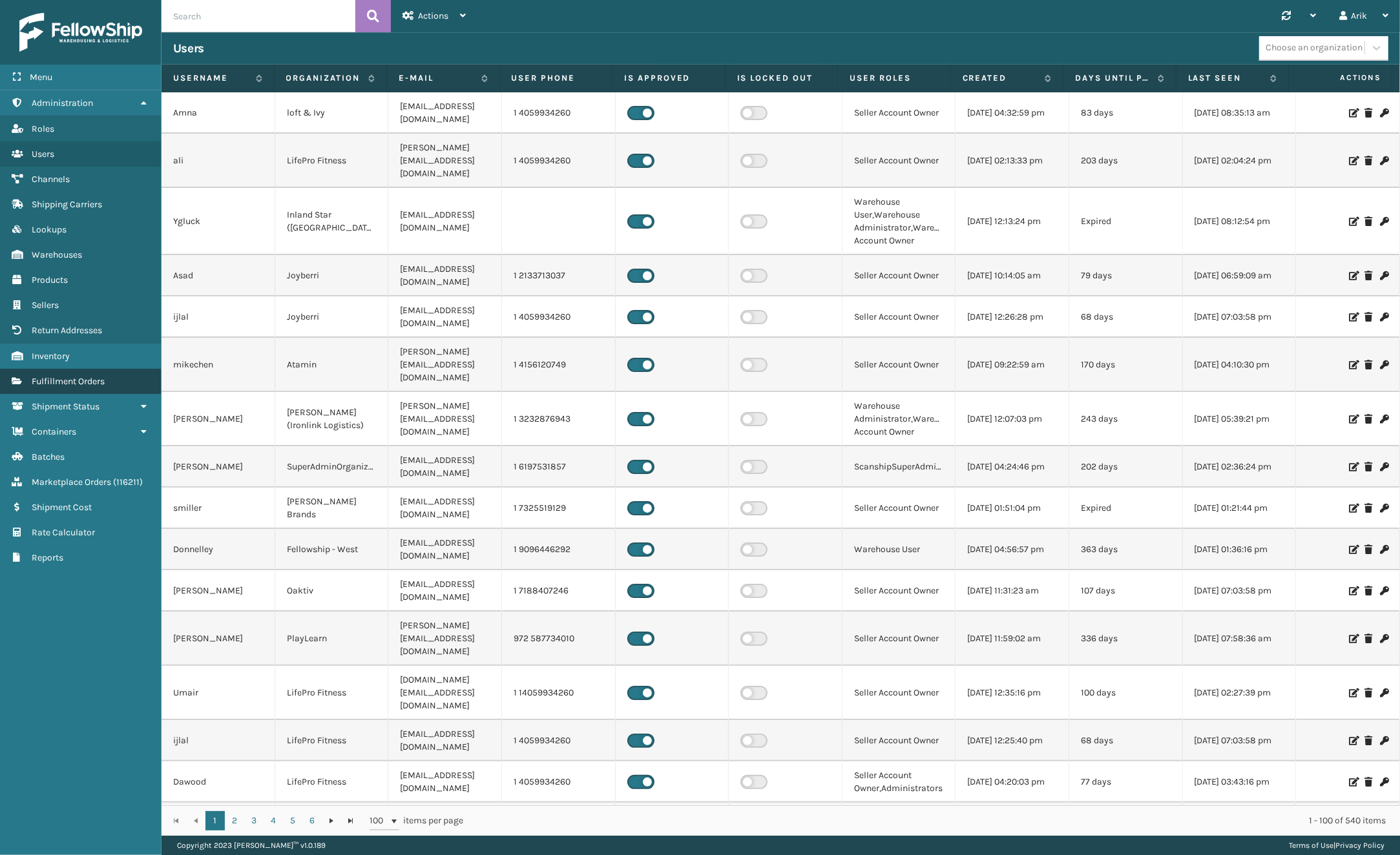
click at [60, 384] on span "Fulfillment Orders" at bounding box center [68, 381] width 73 height 11
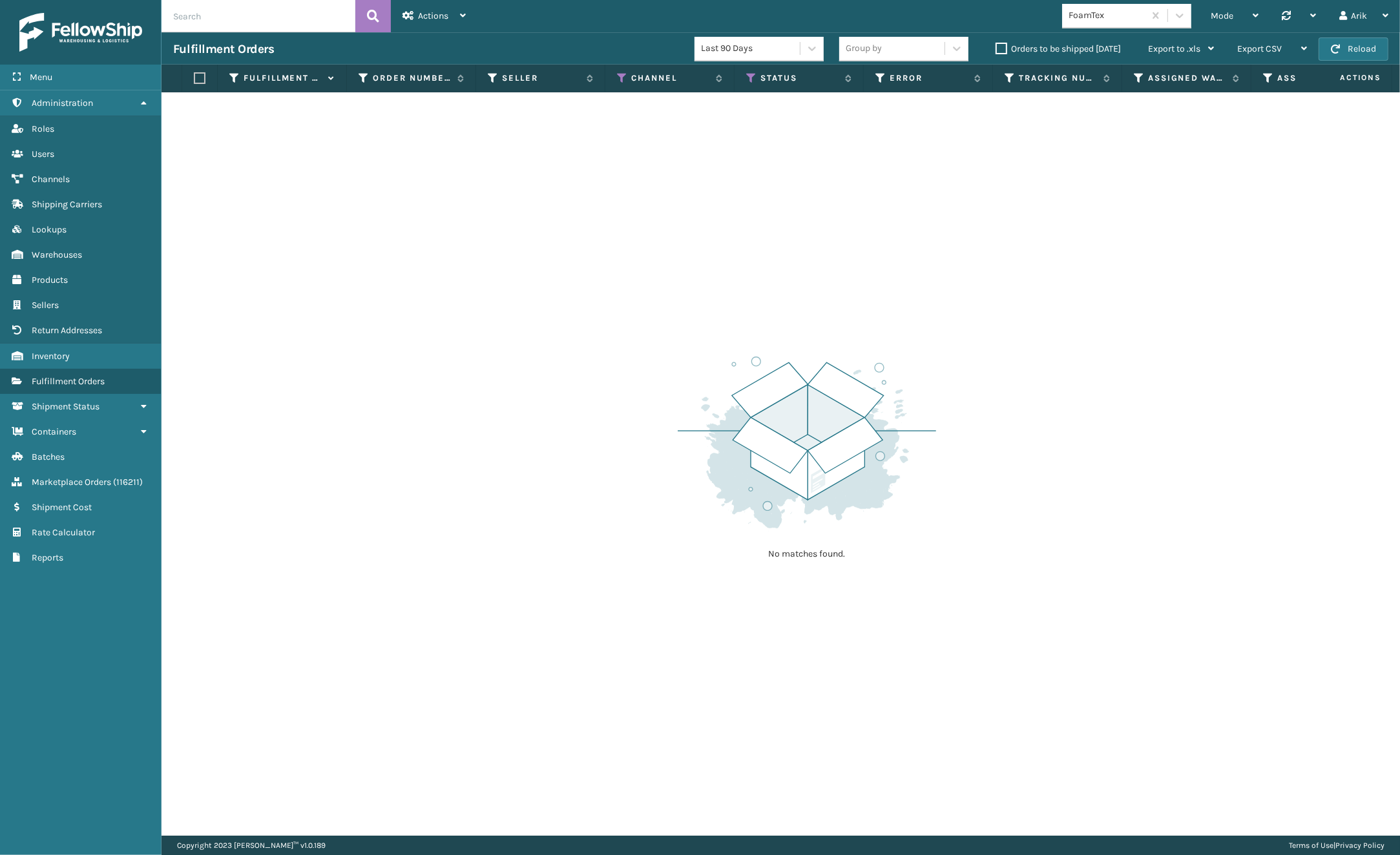
click at [997, 52] on label "Orders to be shipped today" at bounding box center [1058, 49] width 125 height 11
click at [997, 50] on input "Orders to be shipped today" at bounding box center [996, 45] width 1 height 8
click at [427, 11] on span "Actions" at bounding box center [433, 15] width 31 height 11
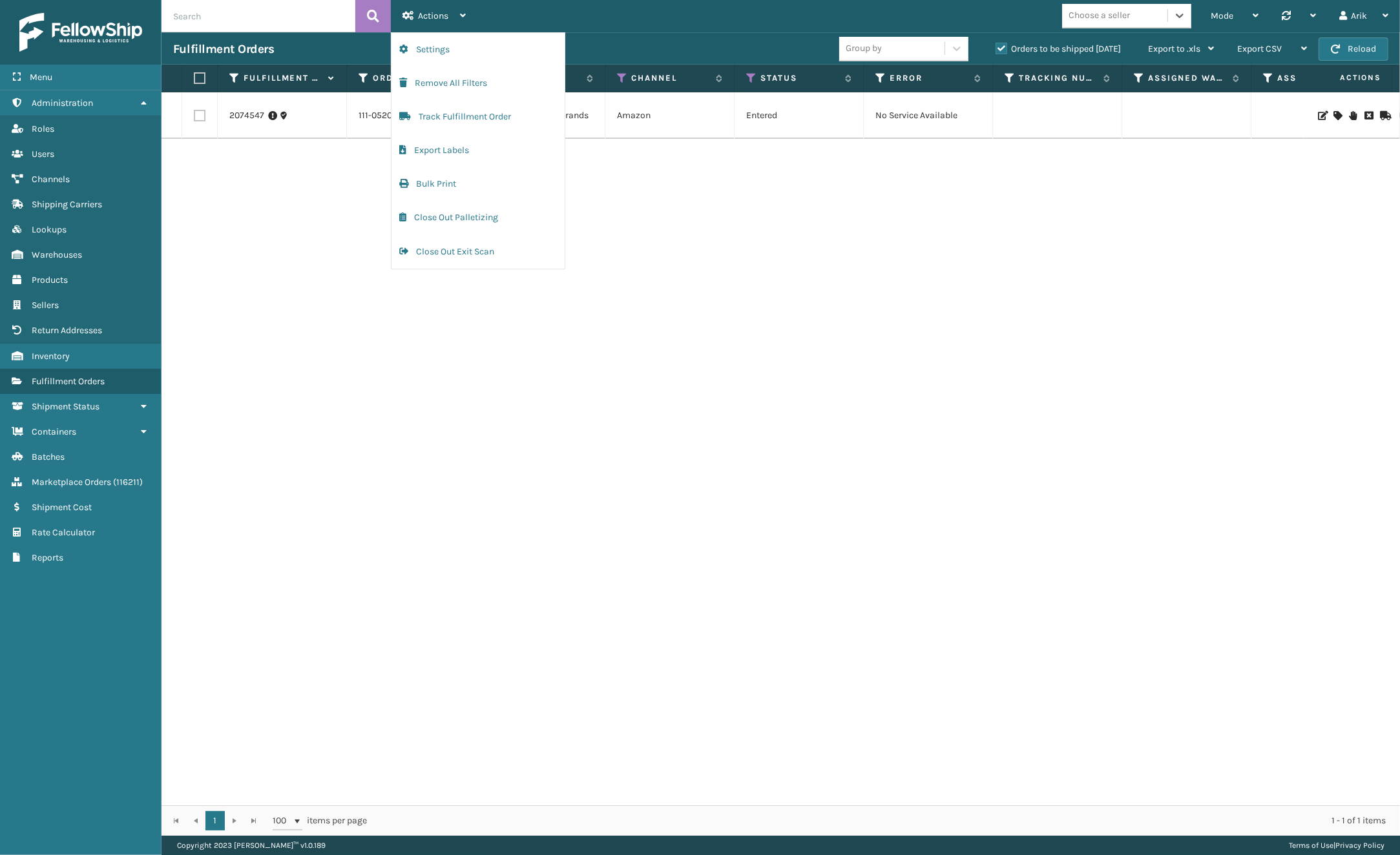
click at [715, 222] on div "2074547 111-0520039-9117824 Milliard Brands Amazon Entered No Service Available…" at bounding box center [780, 448] width 1239 height 713
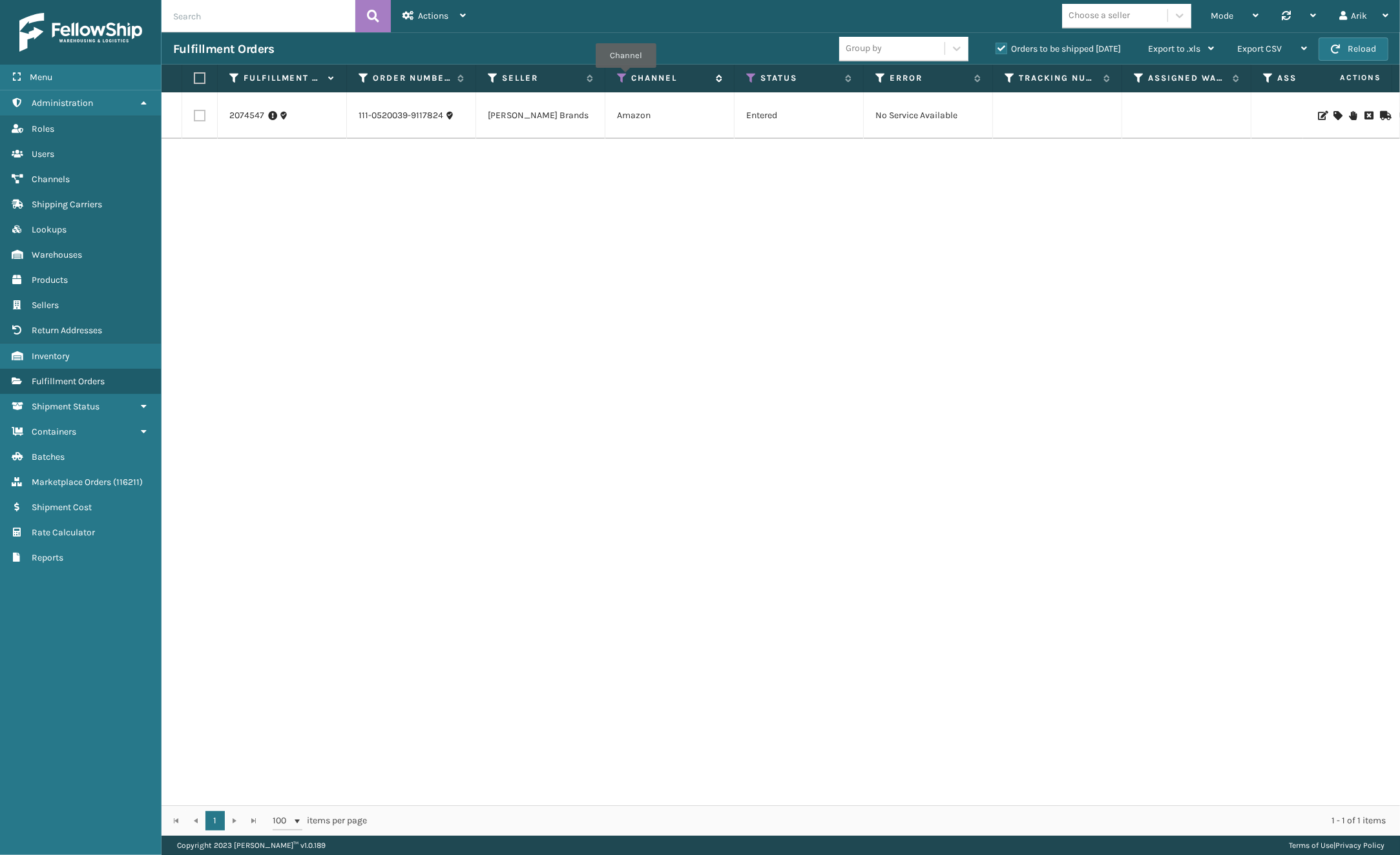
click at [625, 77] on icon at bounding box center [622, 78] width 10 height 12
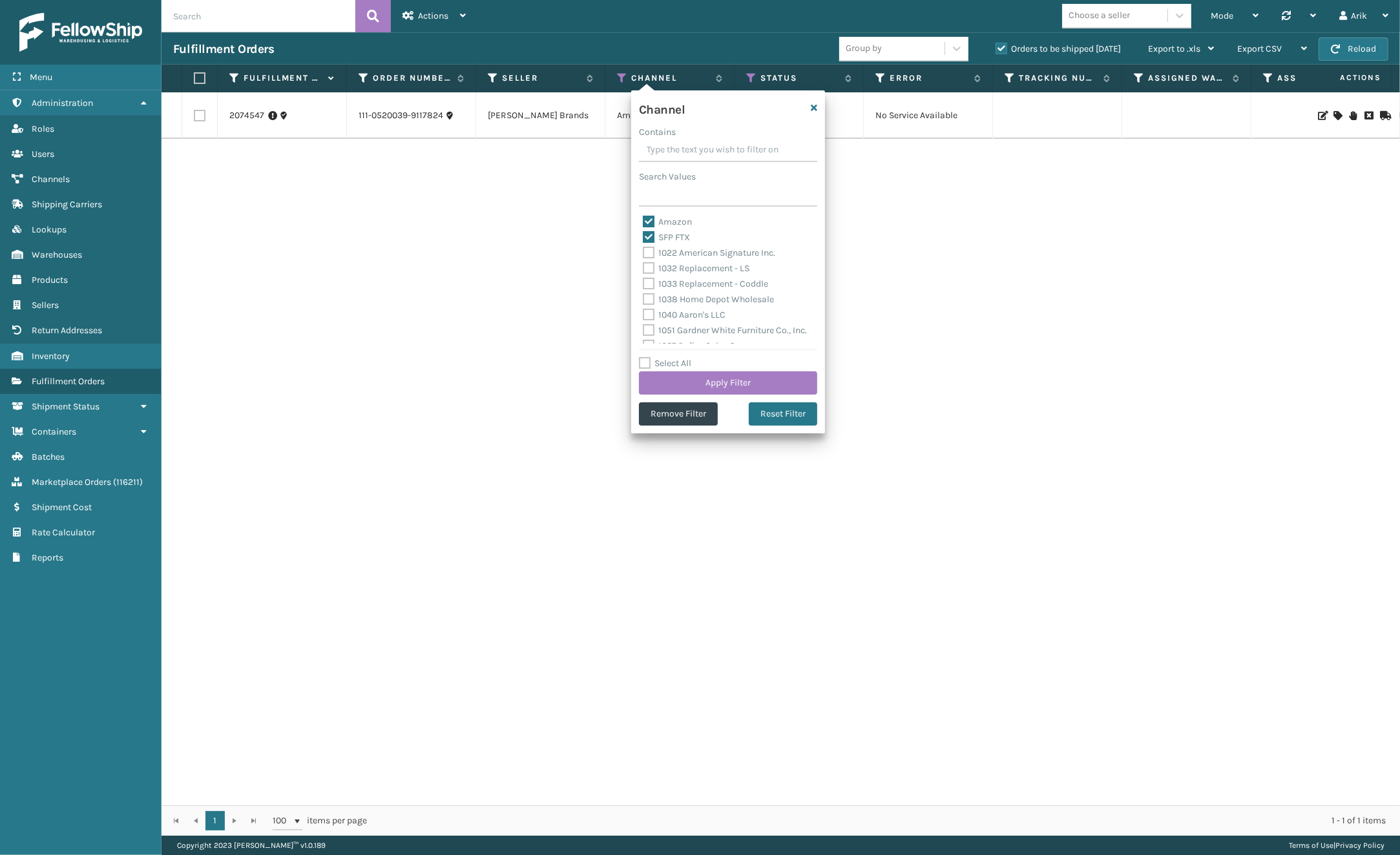
click at [535, 207] on div "2074547 111-0520039-9117824 Milliard Brands Amazon Entered No Service Available…" at bounding box center [780, 448] width 1239 height 713
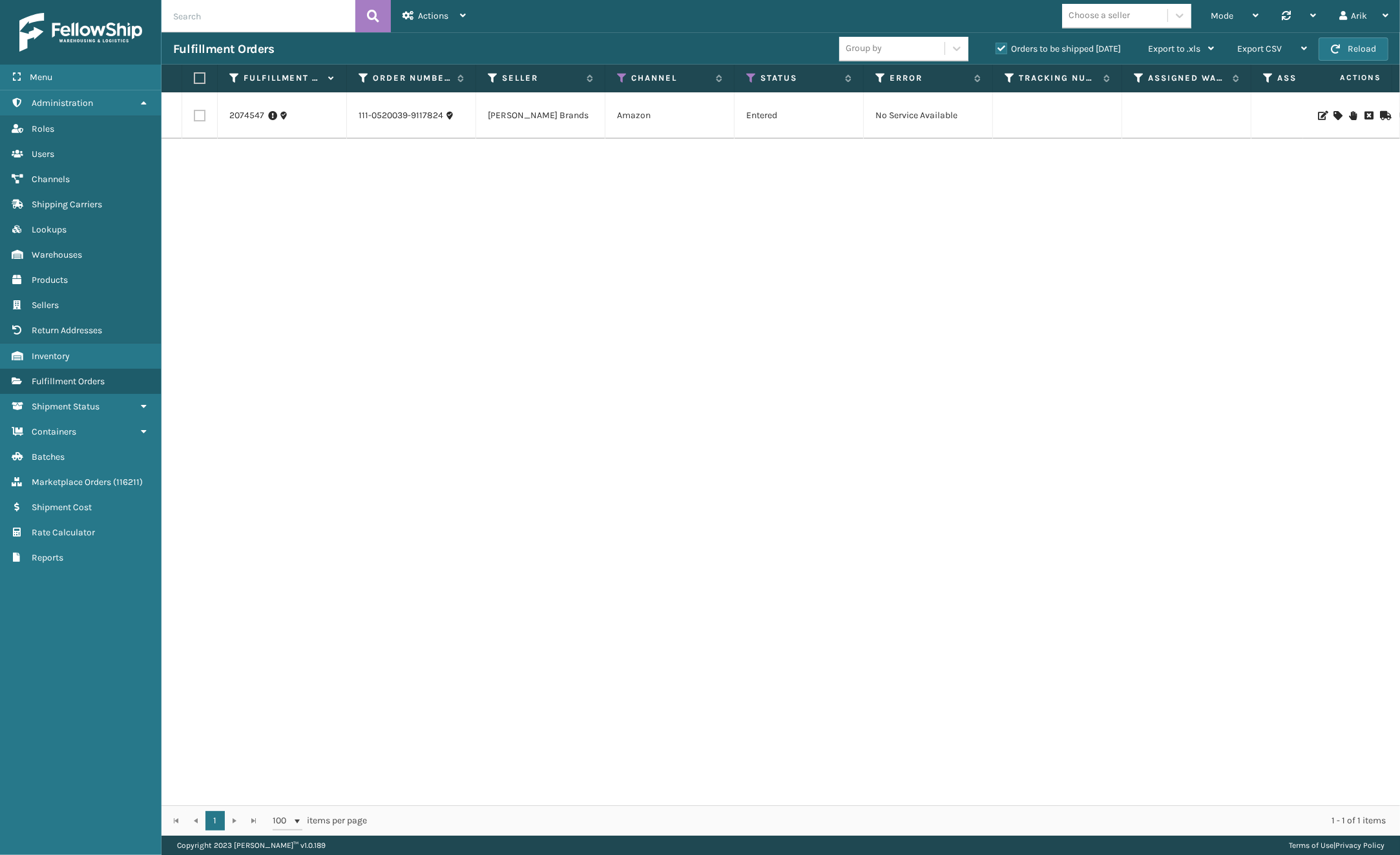
click at [407, 219] on div "2074547 111-0520039-9117824 Milliard Brands Amazon Entered No Service Available…" at bounding box center [780, 448] width 1239 height 713
